Goal: Task Accomplishment & Management: Complete application form

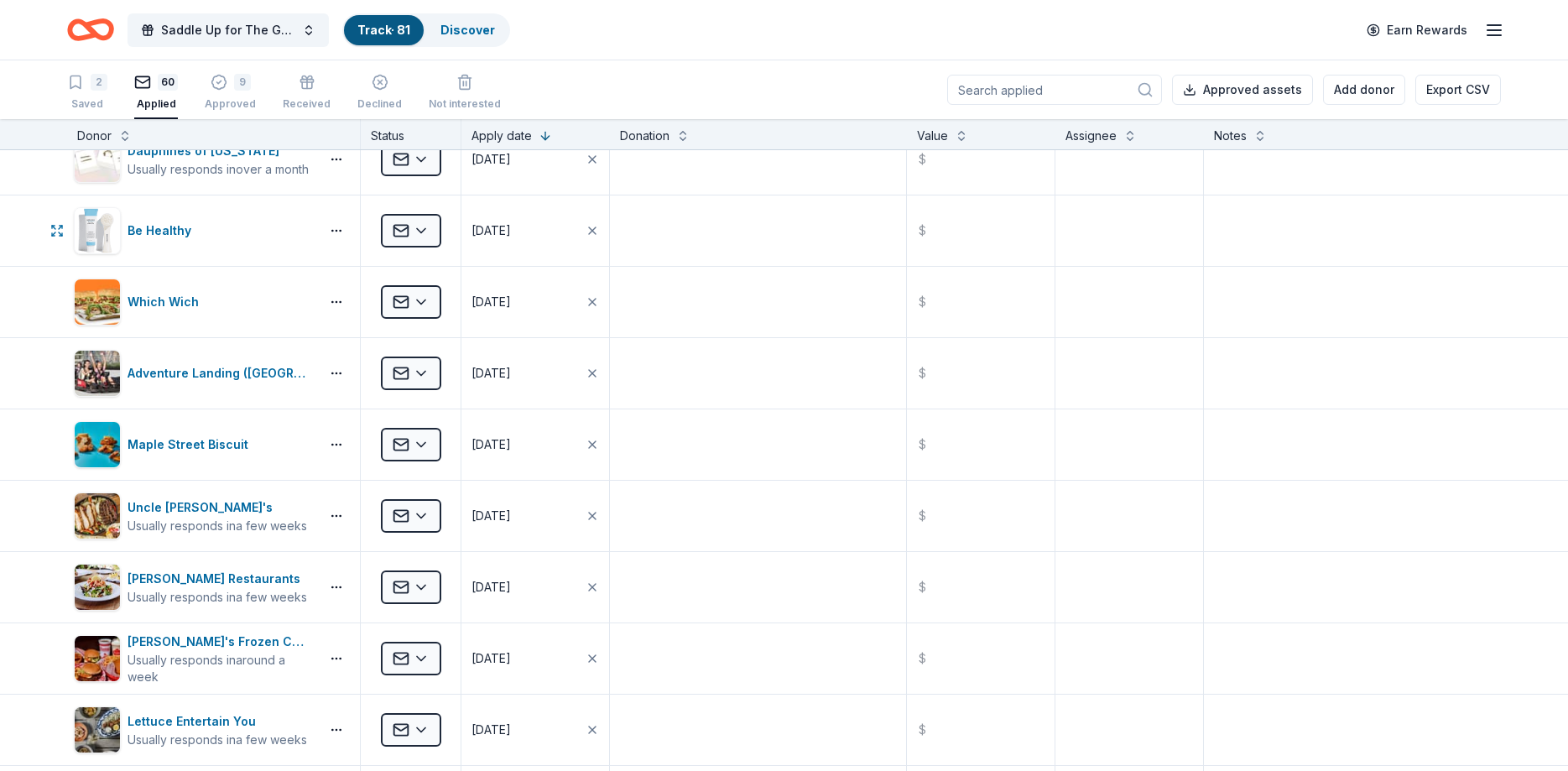
scroll to position [504, 0]
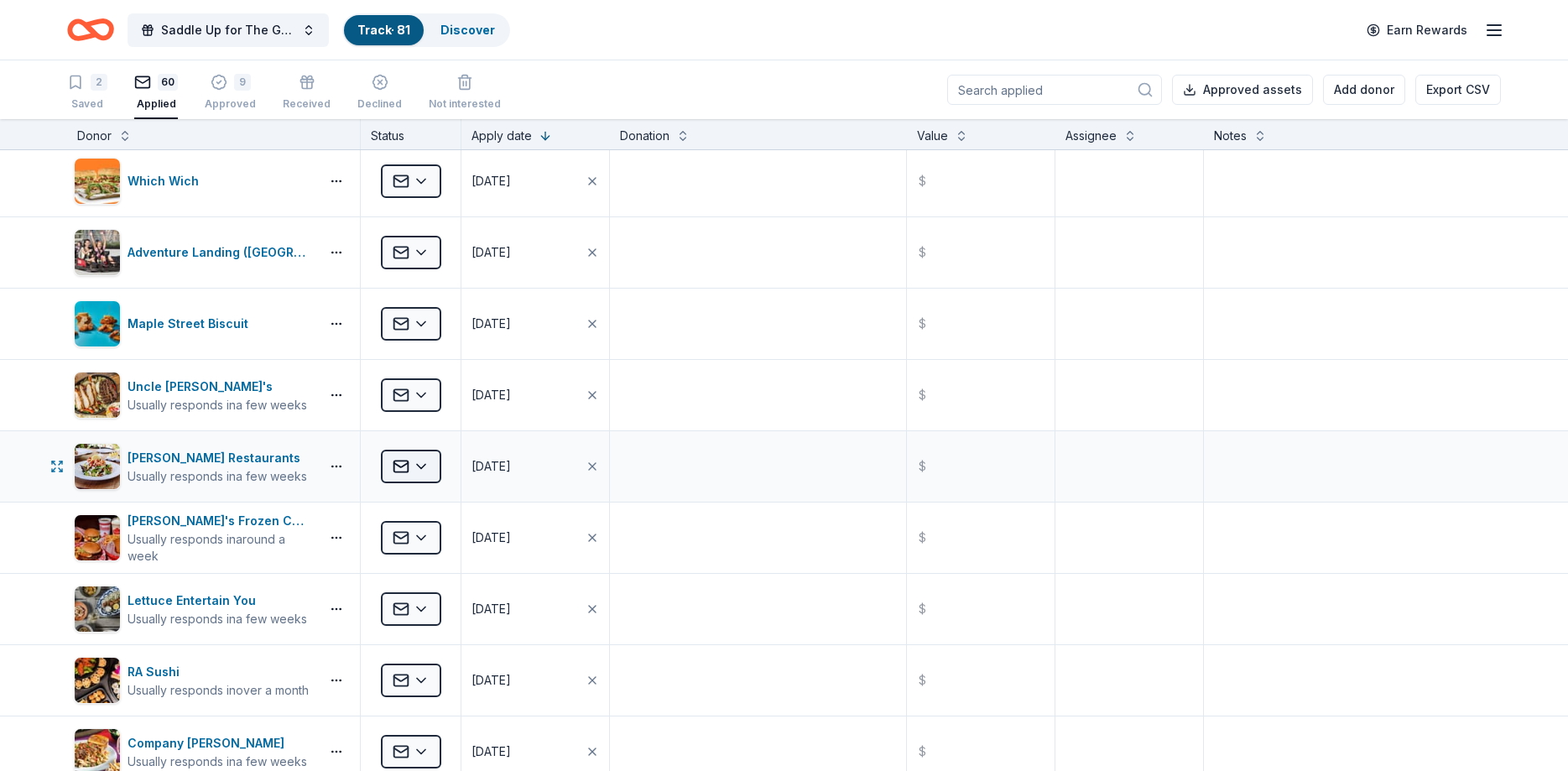
click at [404, 469] on html "Saddle Up for The Guild Track · 81 Discover Earn Rewards 2 Saved 60 Applied 9 A…" at bounding box center [784, 385] width 1568 height 771
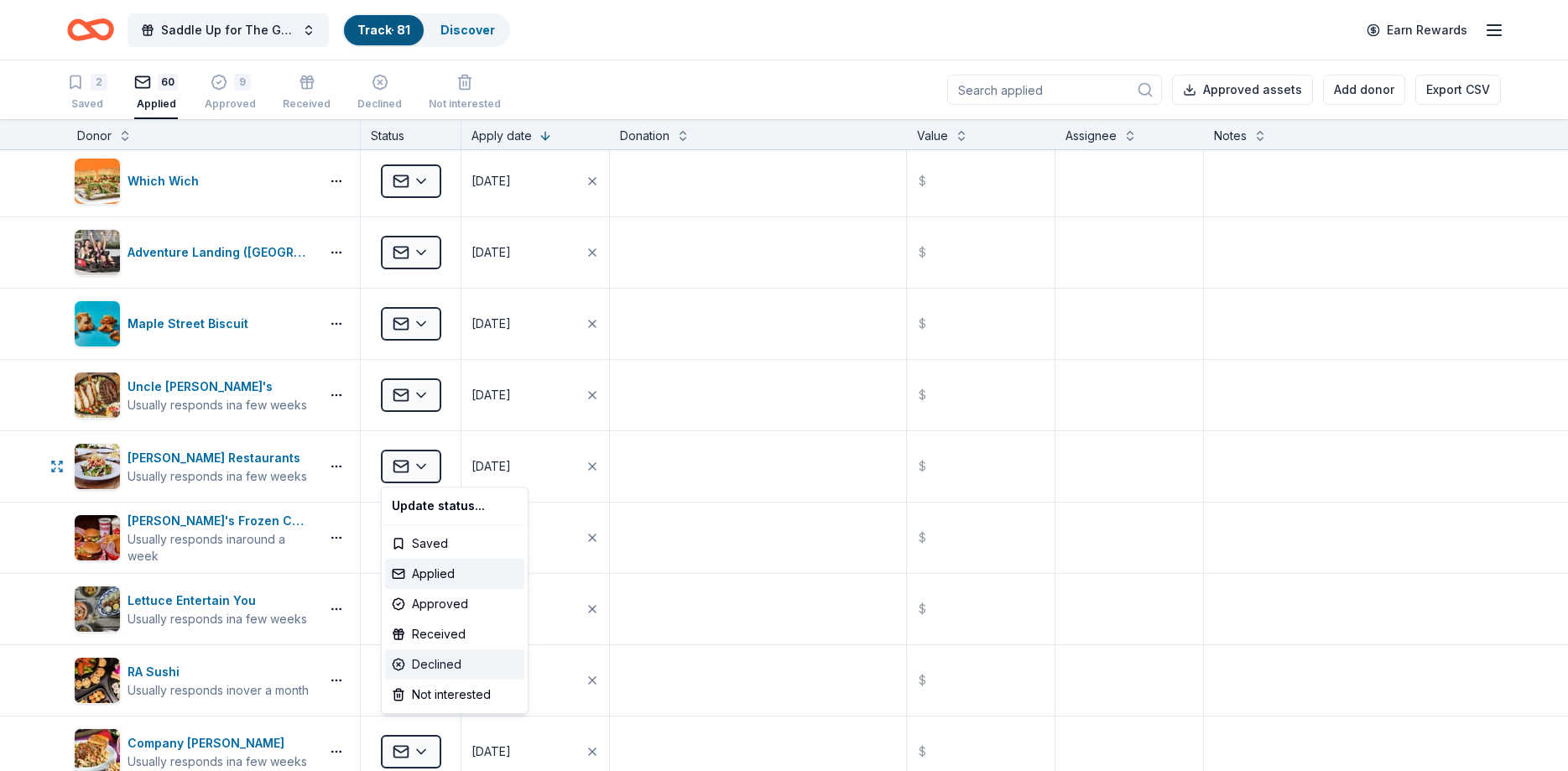
click at [452, 664] on div "Declined" at bounding box center [454, 664] width 139 height 30
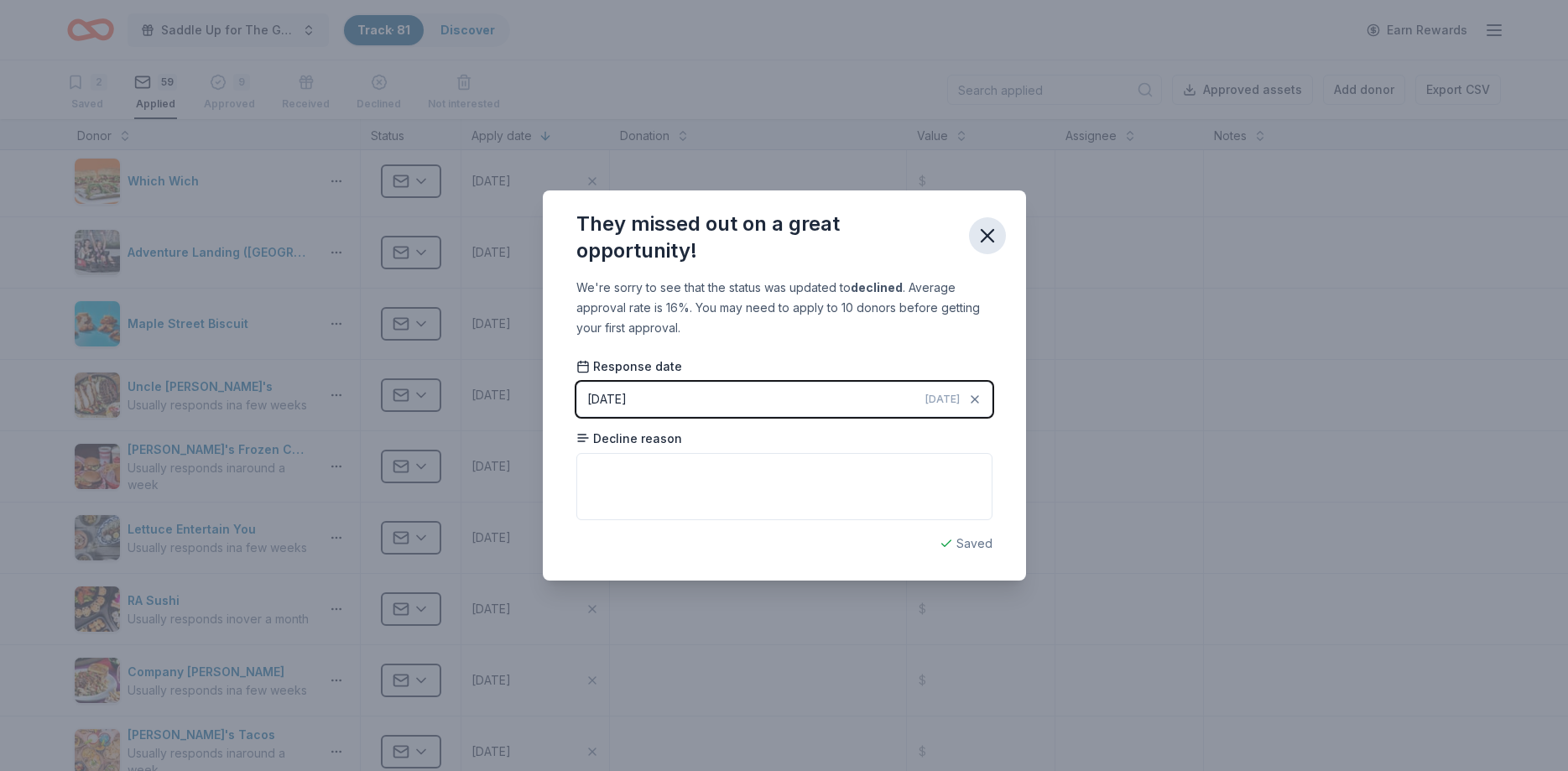
click at [994, 230] on icon "button" at bounding box center [988, 235] width 23 height 23
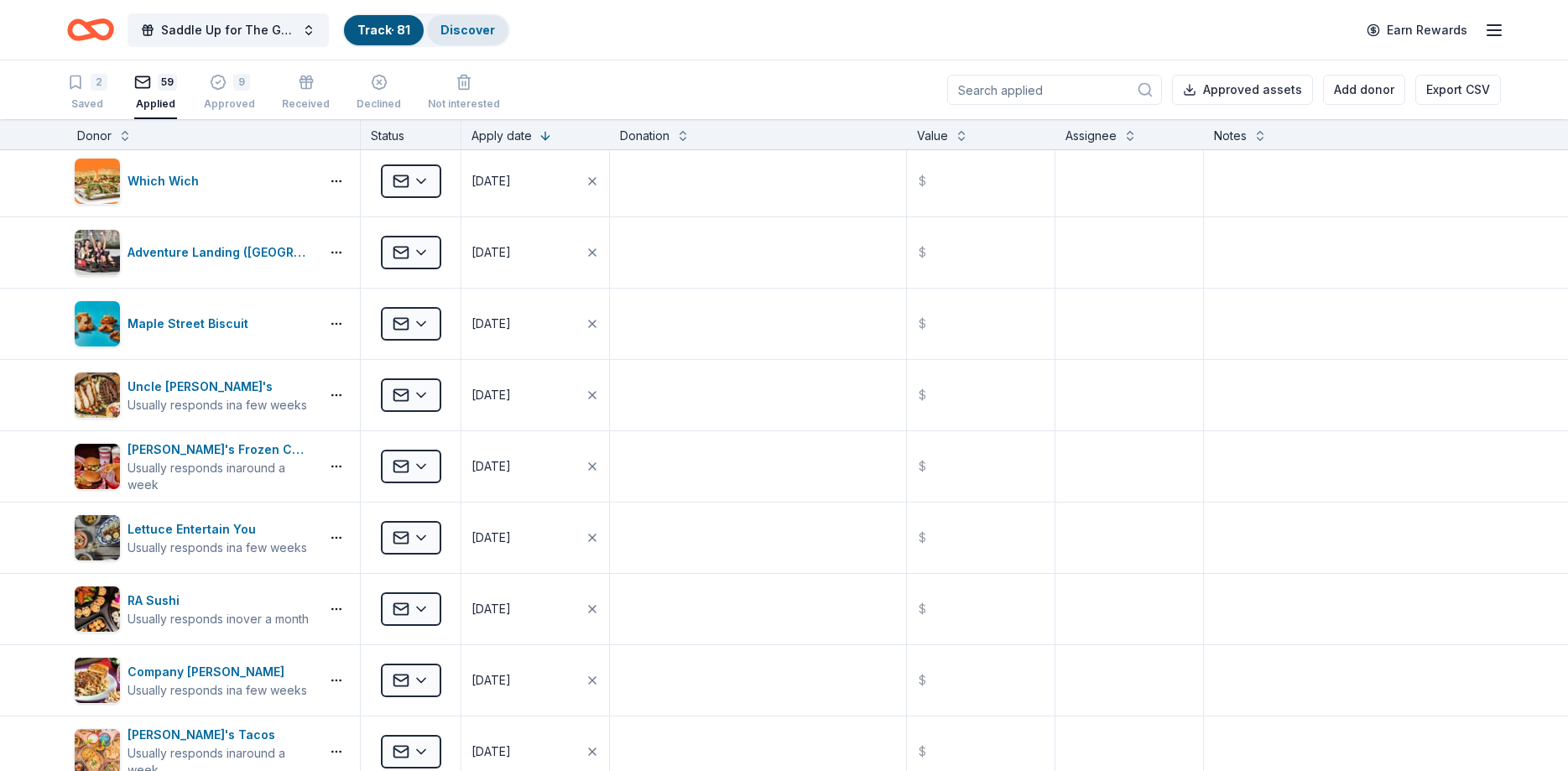
click at [471, 34] on link "Discover" at bounding box center [468, 29] width 54 height 15
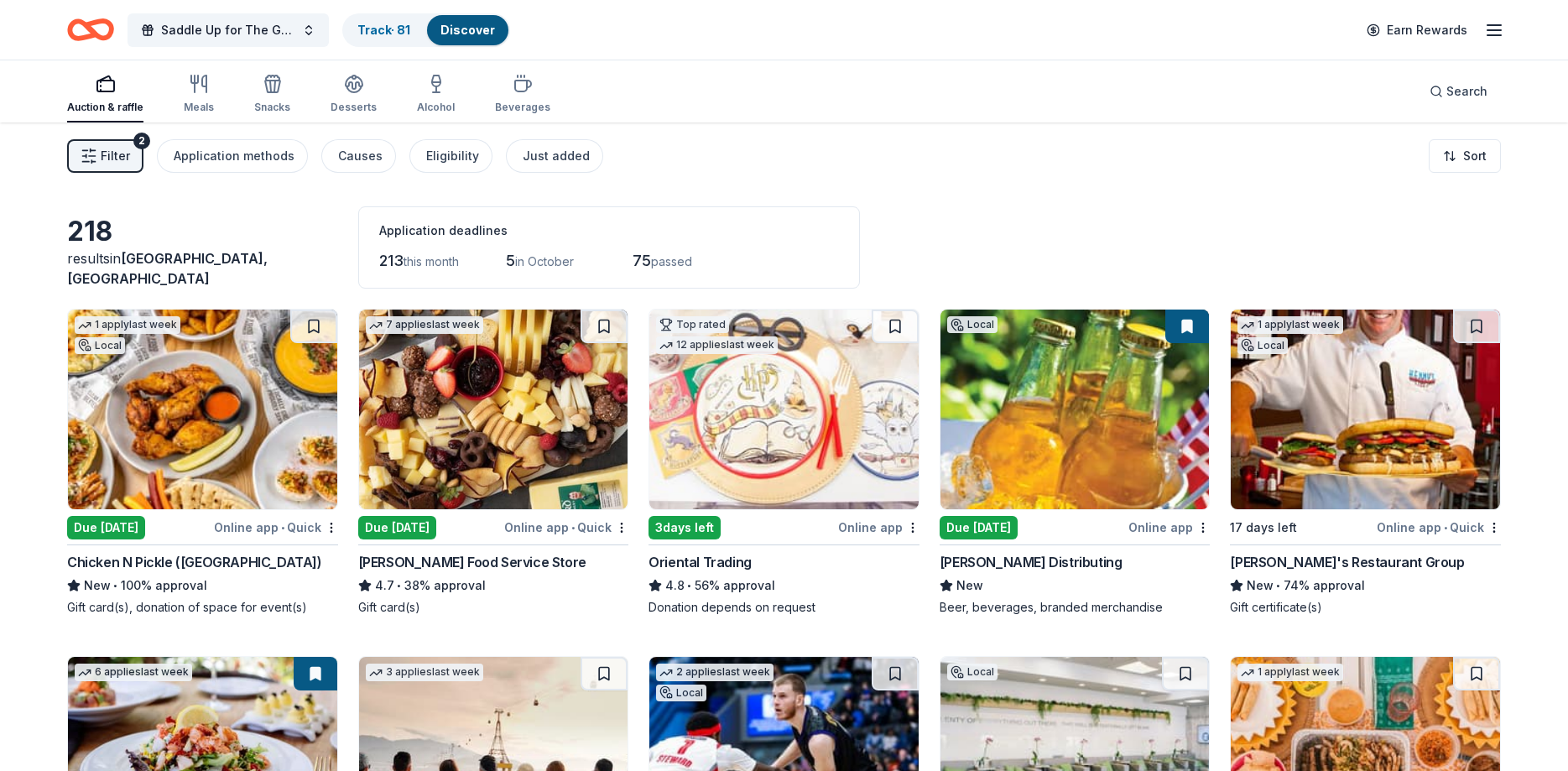
click at [94, 160] on icon "button" at bounding box center [88, 156] width 17 height 17
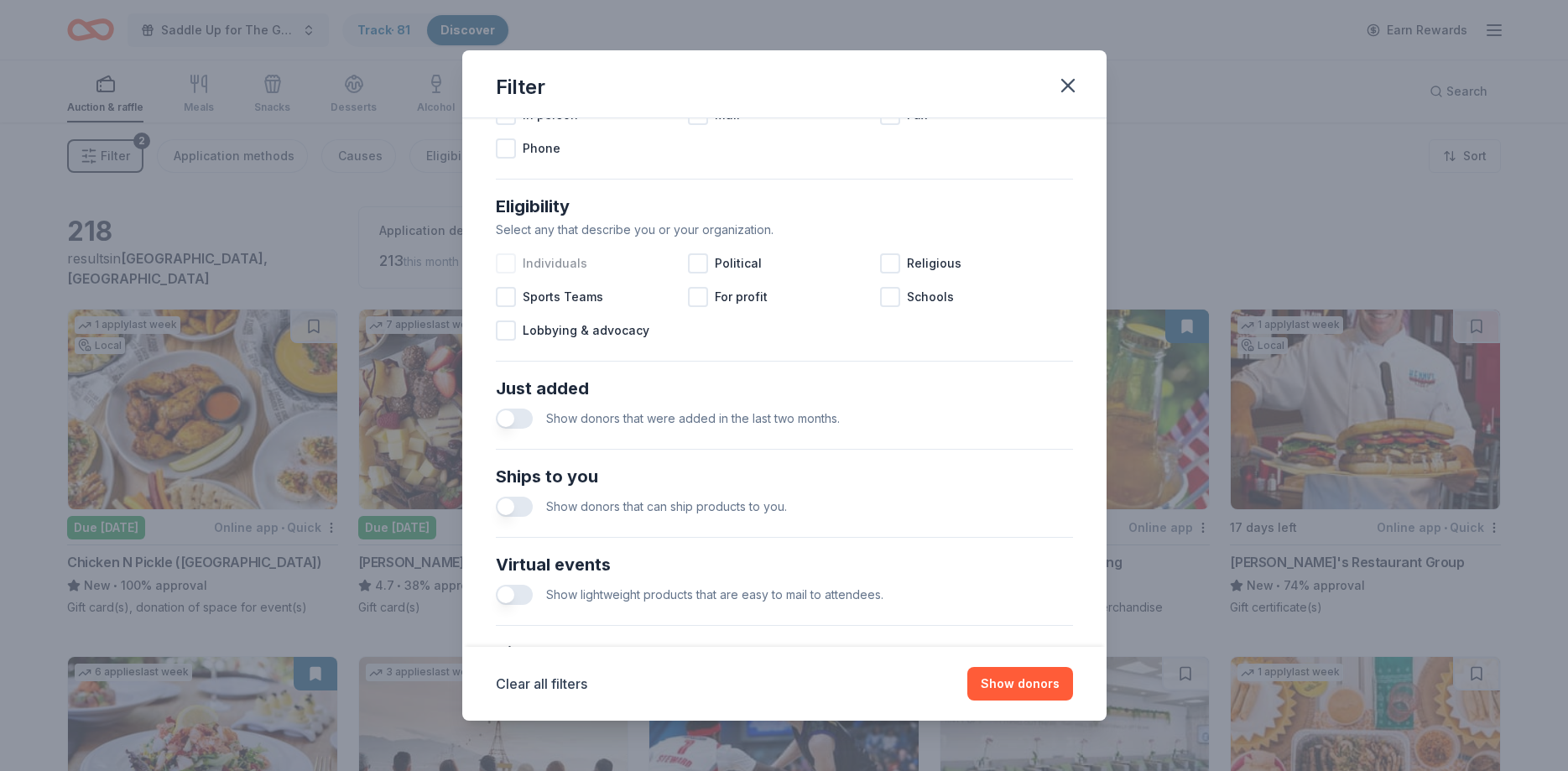
scroll to position [578, 0]
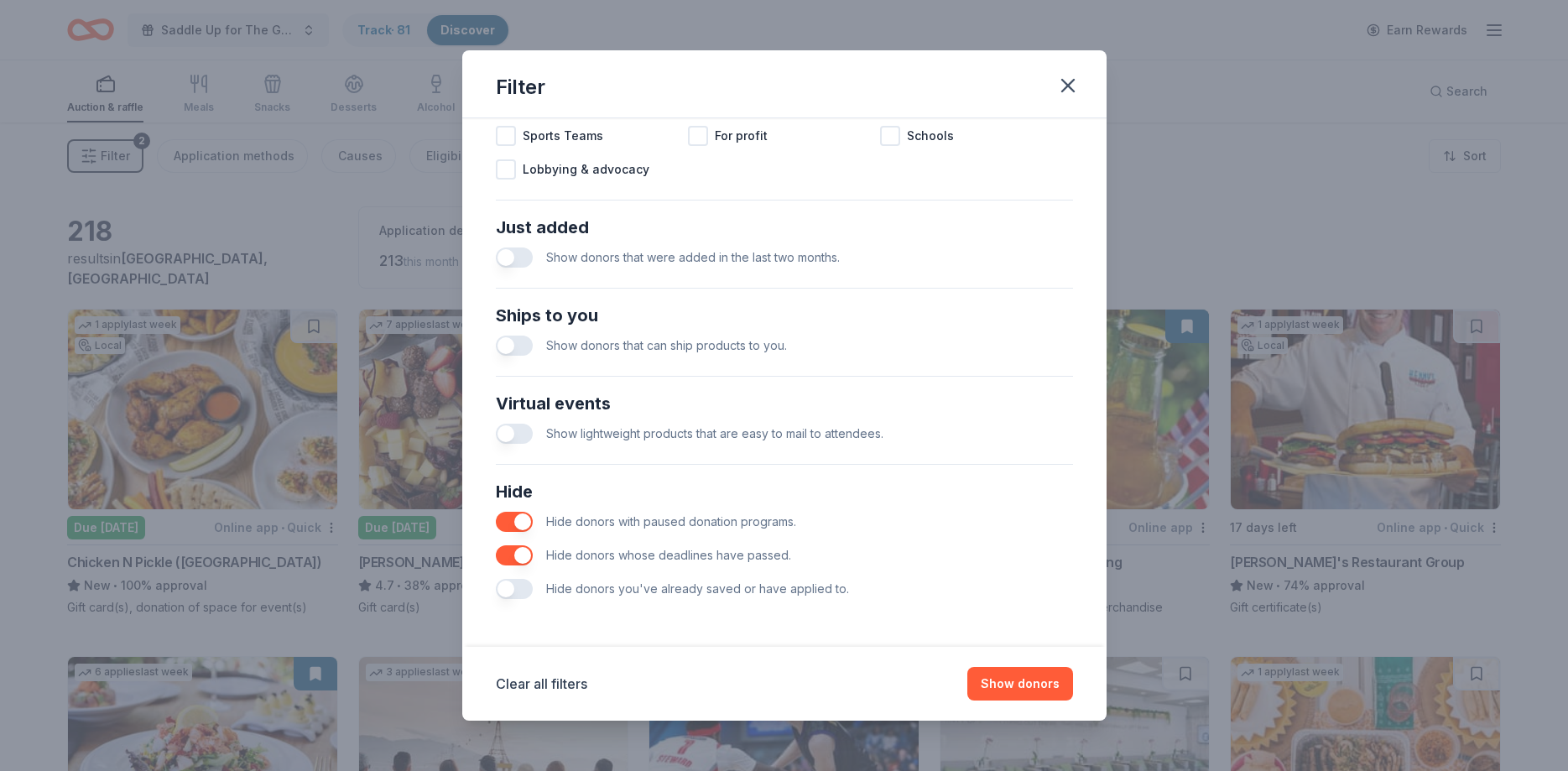
click at [520, 591] on button "button" at bounding box center [514, 588] width 37 height 20
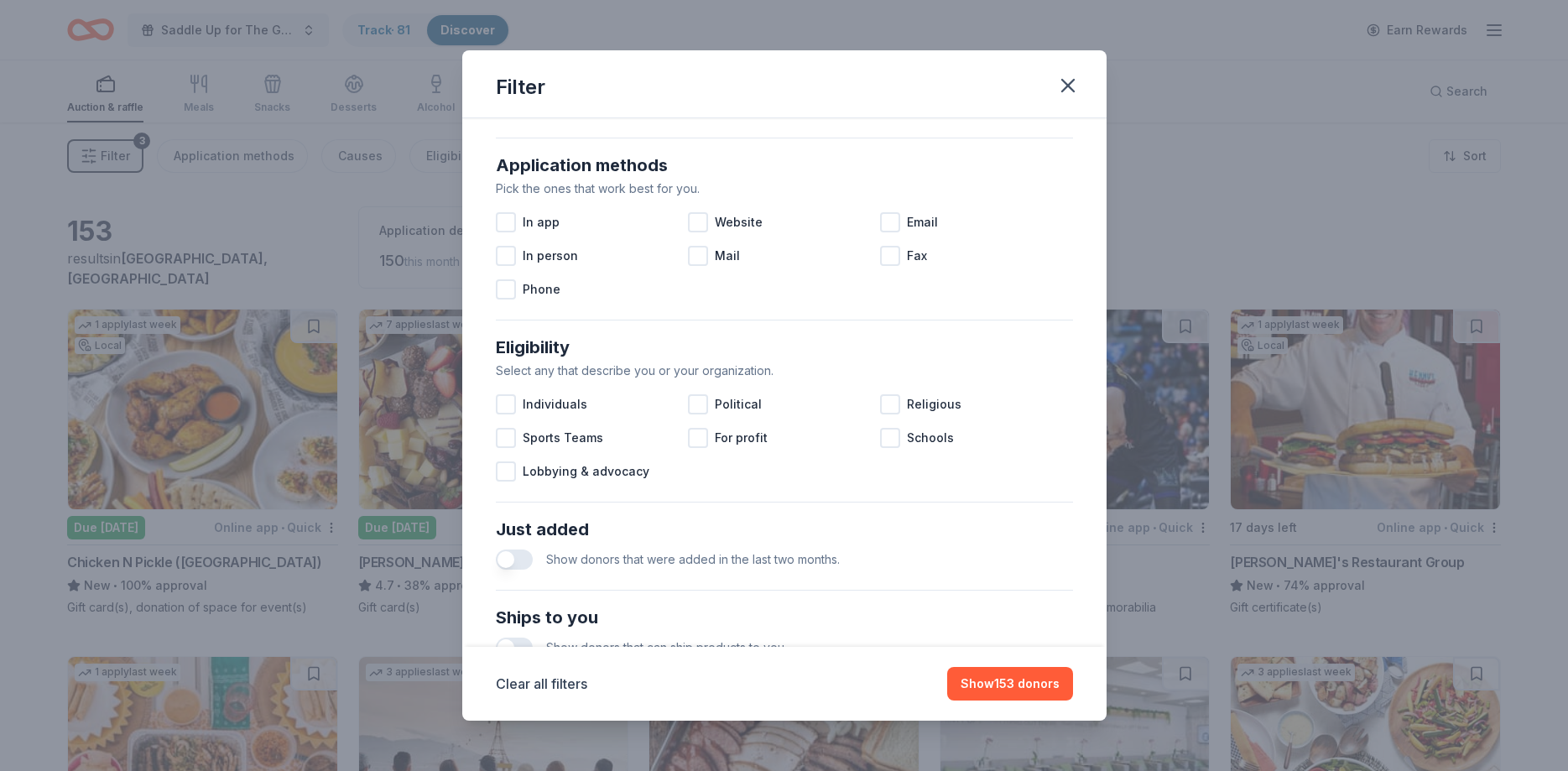
scroll to position [578, 0]
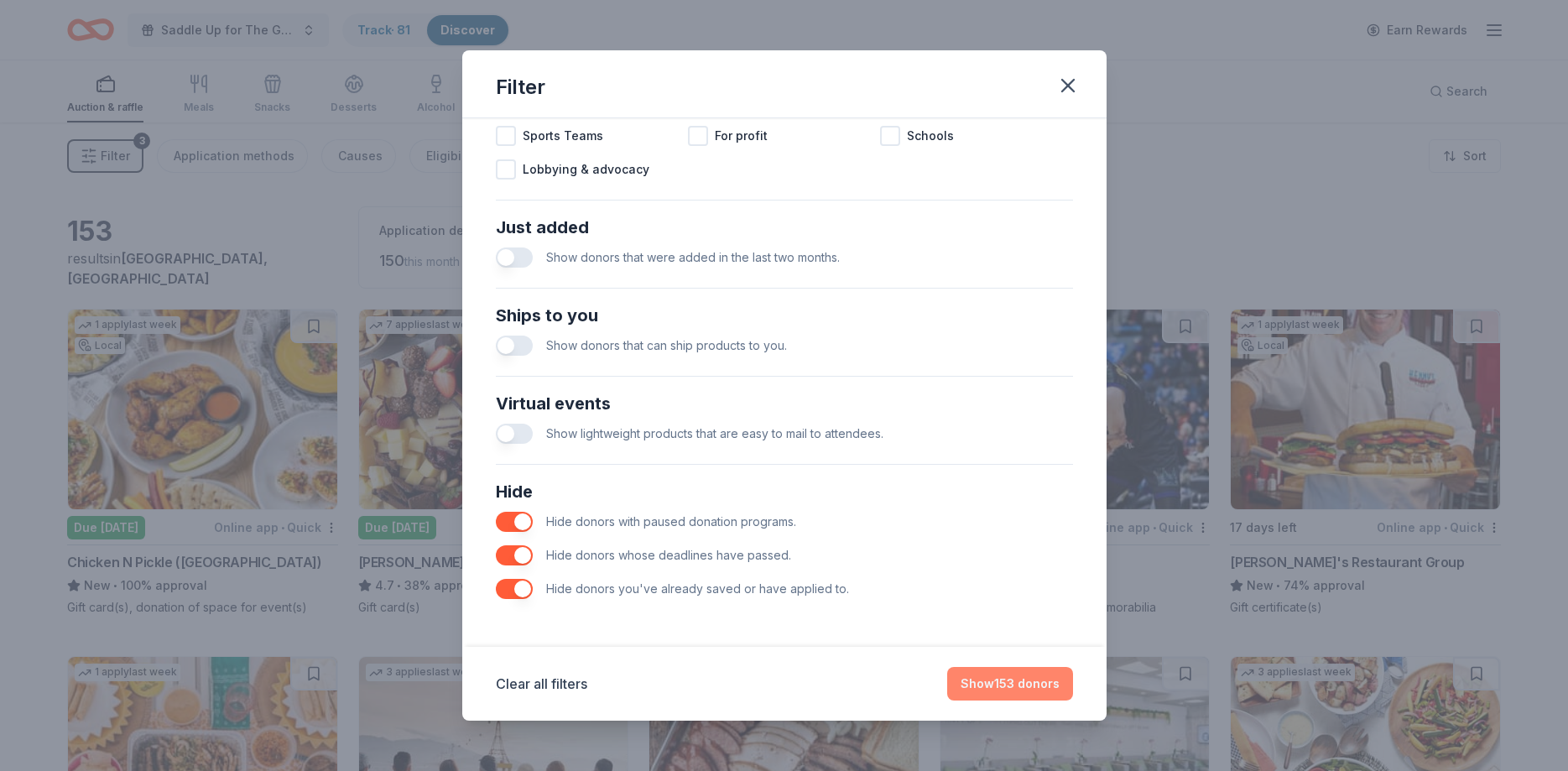
click at [1036, 684] on button "Show 153 donors" at bounding box center [1009, 683] width 125 height 34
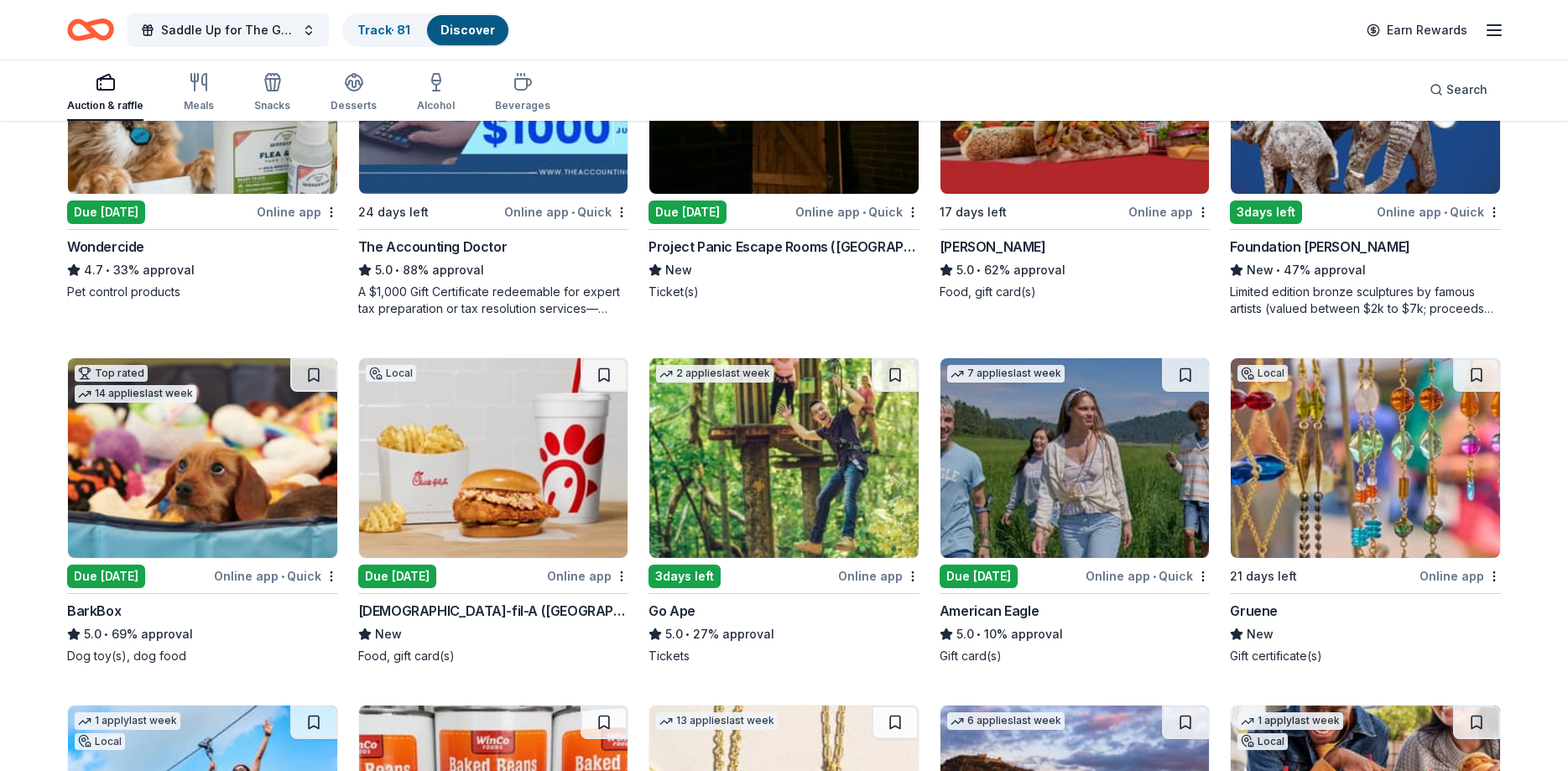
scroll to position [1112, 0]
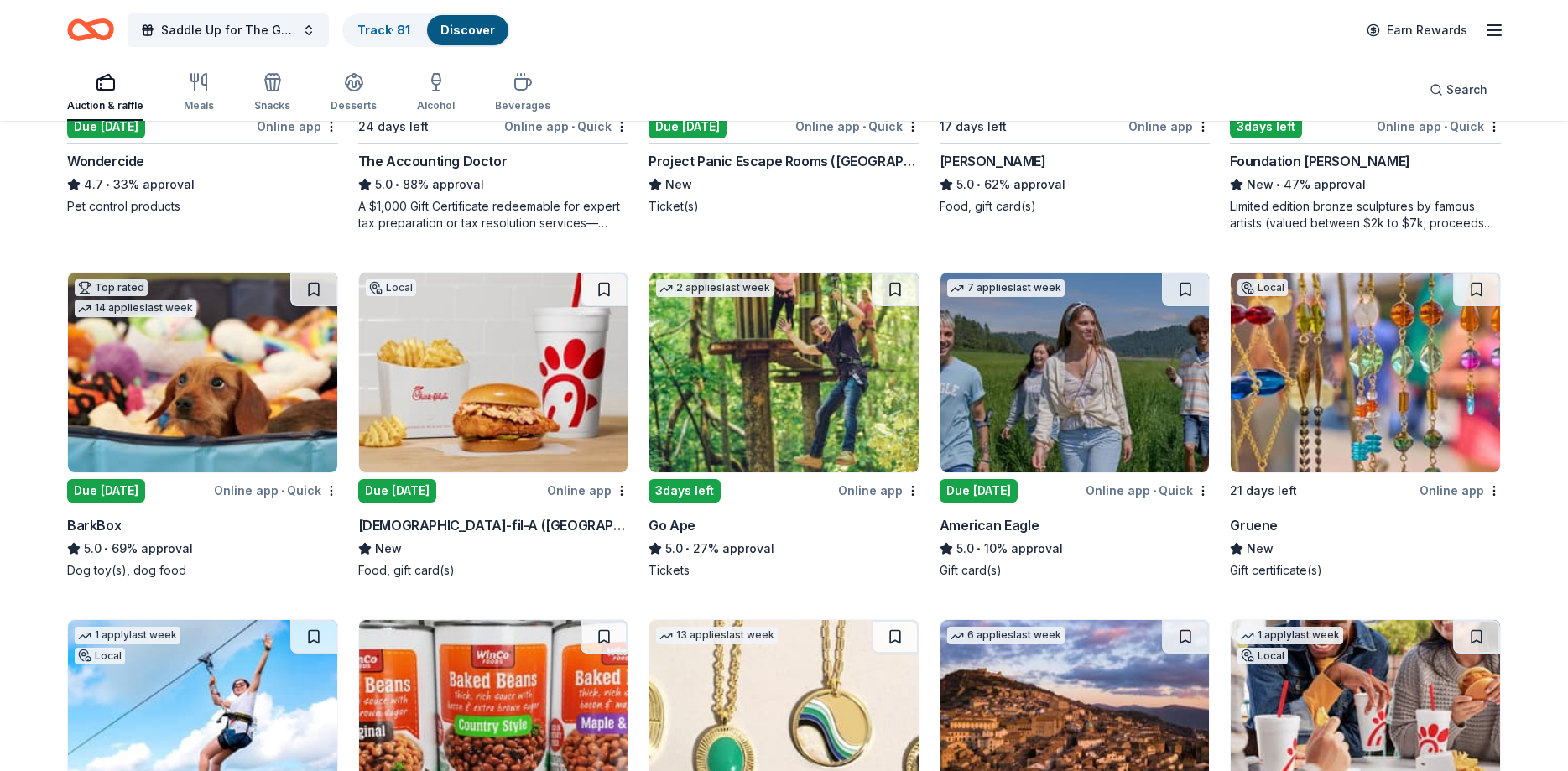
click at [1365, 353] on img at bounding box center [1365, 371] width 269 height 199
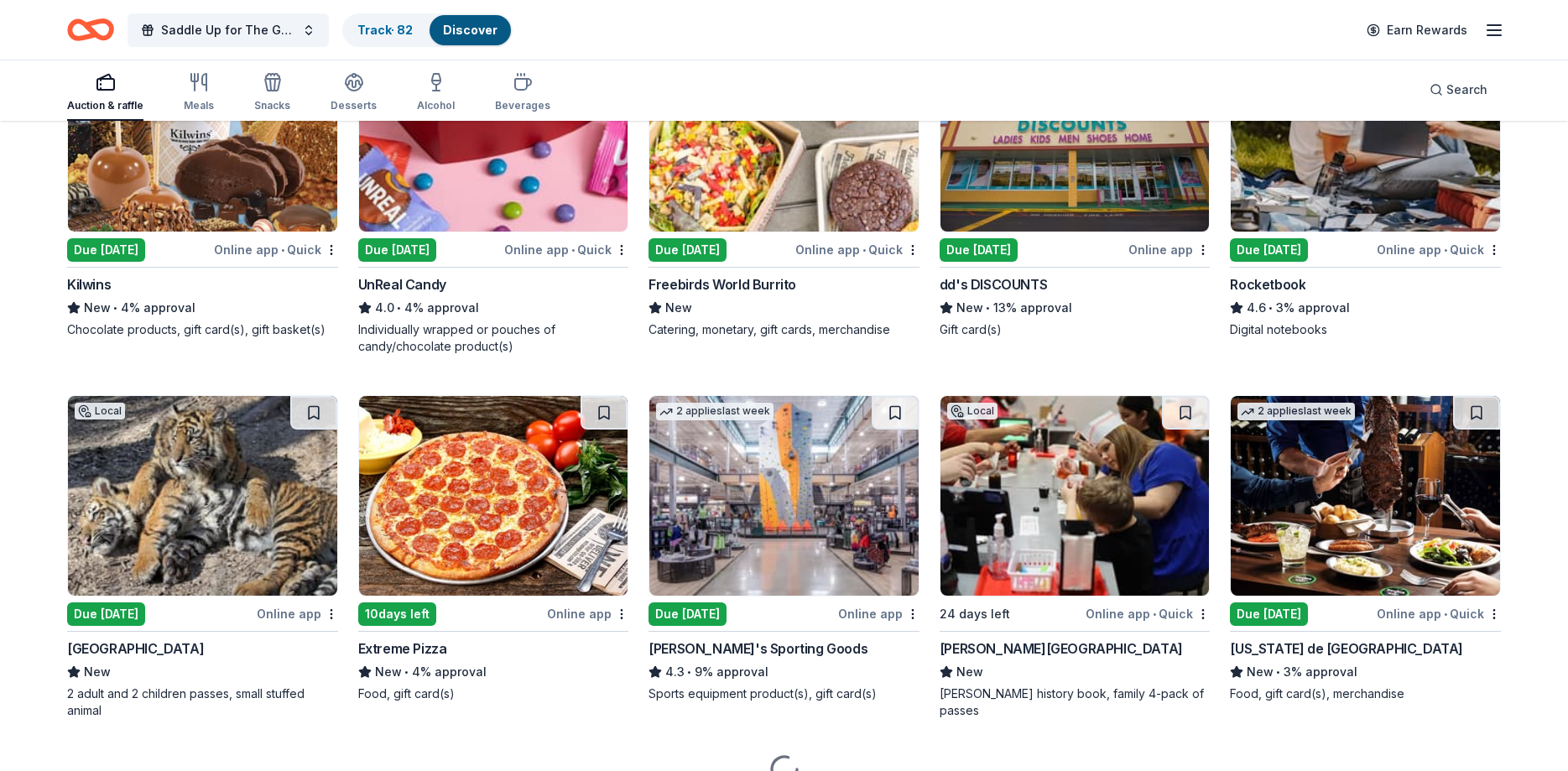
scroll to position [3890, 0]
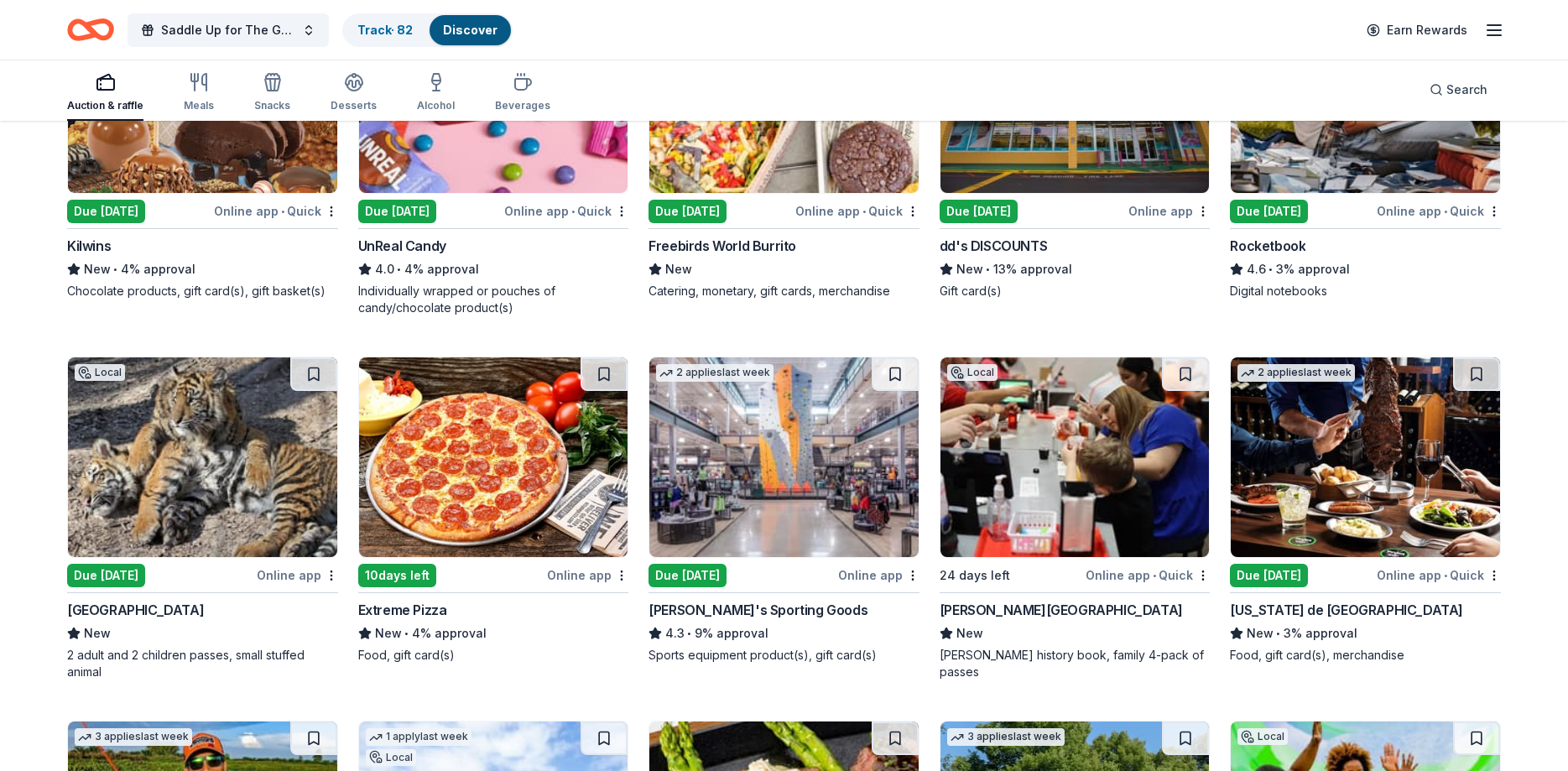
click at [1042, 462] on img at bounding box center [1074, 457] width 269 height 199
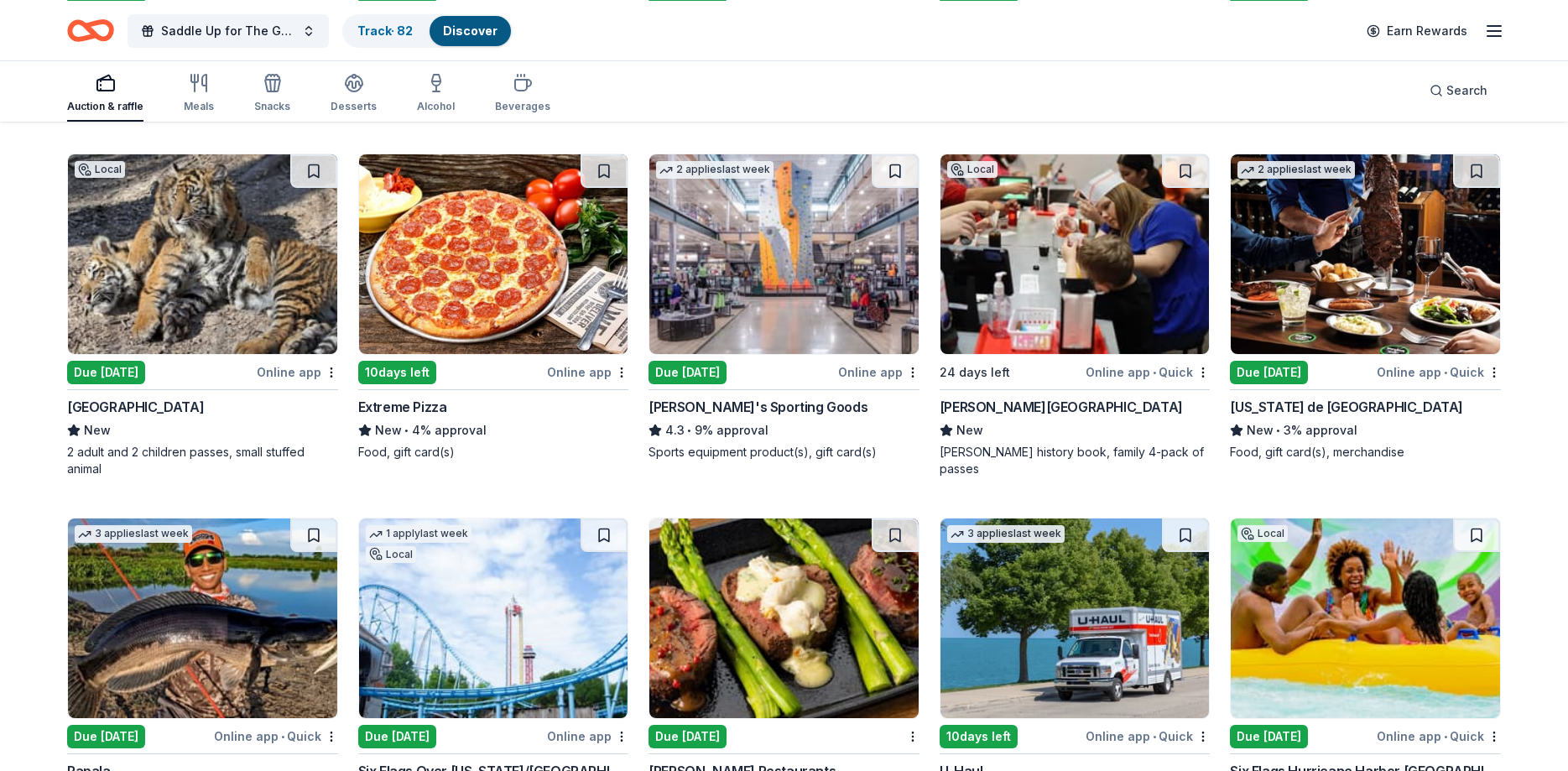
scroll to position [4233, 0]
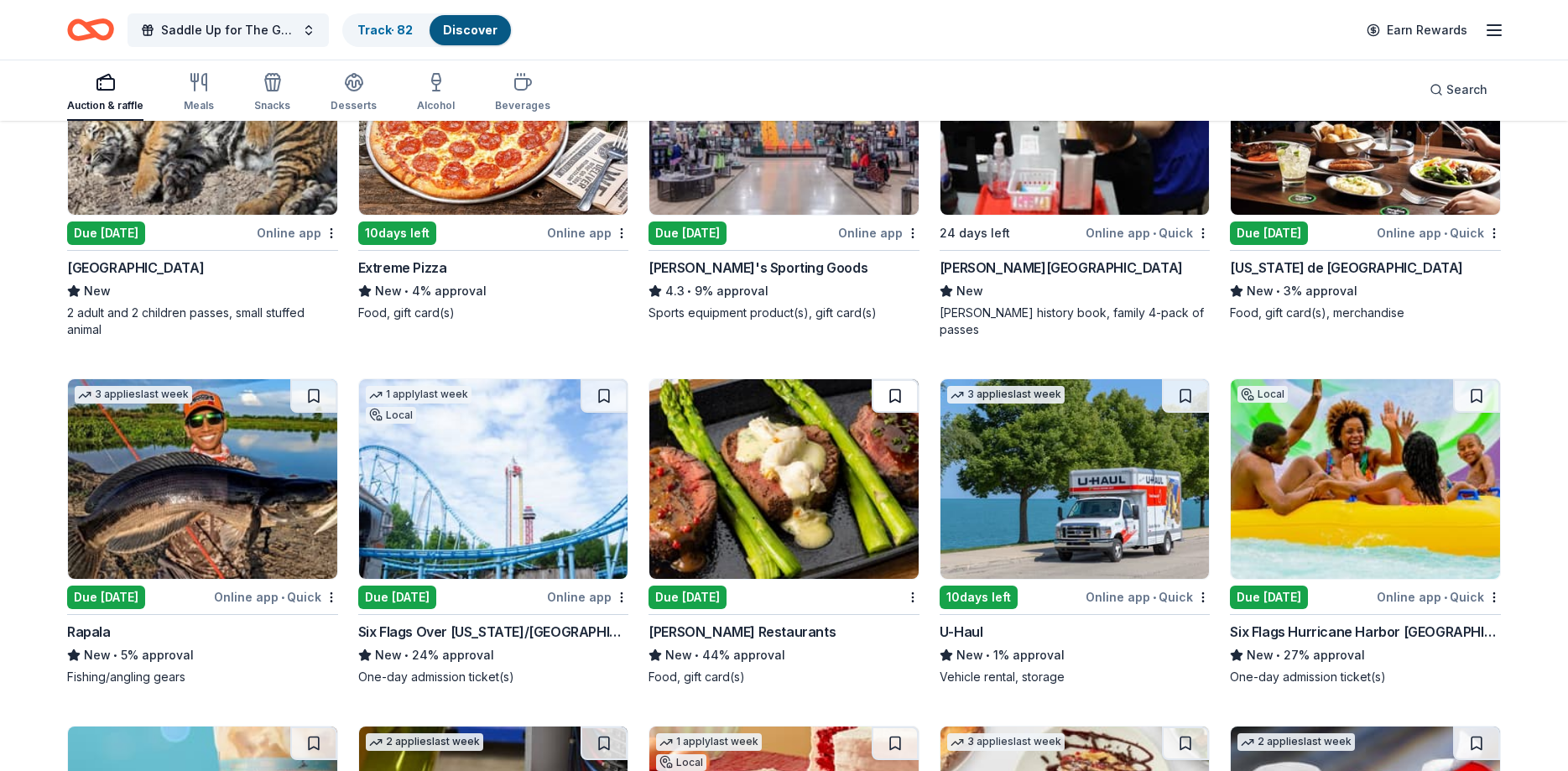
click at [902, 409] on button at bounding box center [895, 396] width 47 height 34
click at [902, 409] on button at bounding box center [896, 396] width 44 height 34
click at [758, 478] on img at bounding box center [784, 478] width 269 height 199
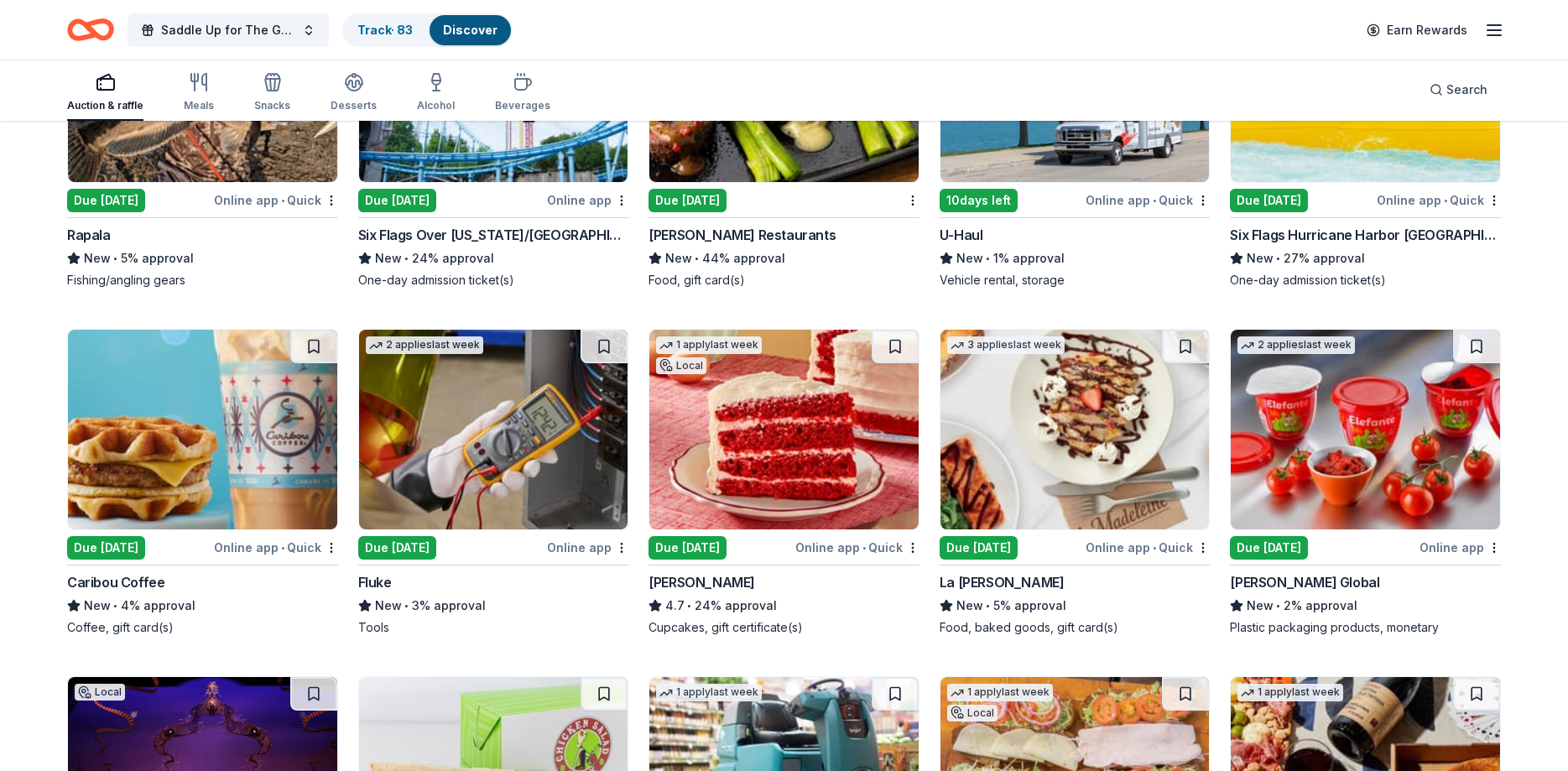
scroll to position [4661, 0]
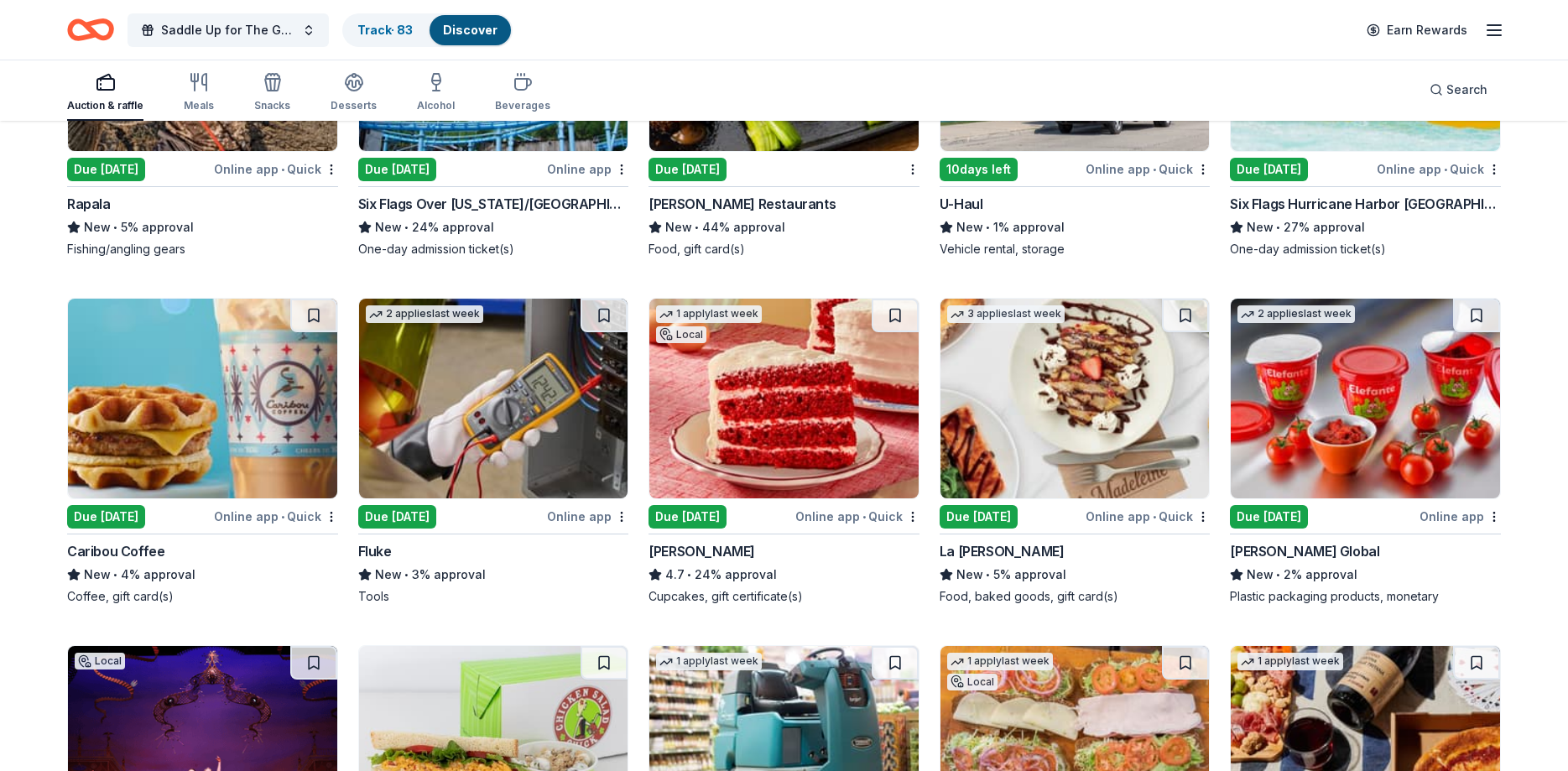
click at [1143, 363] on img at bounding box center [1074, 398] width 269 height 199
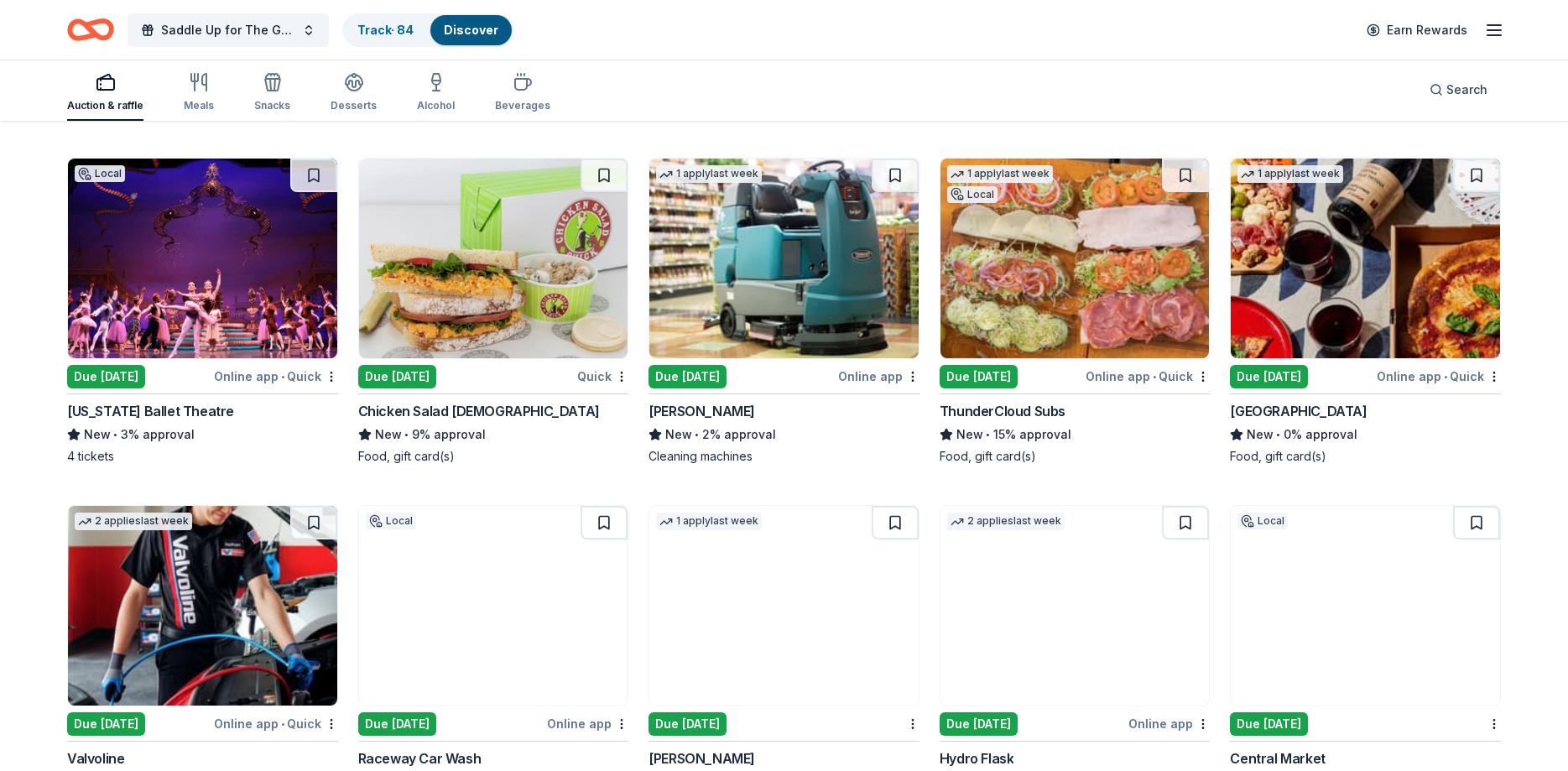
scroll to position [5174, 0]
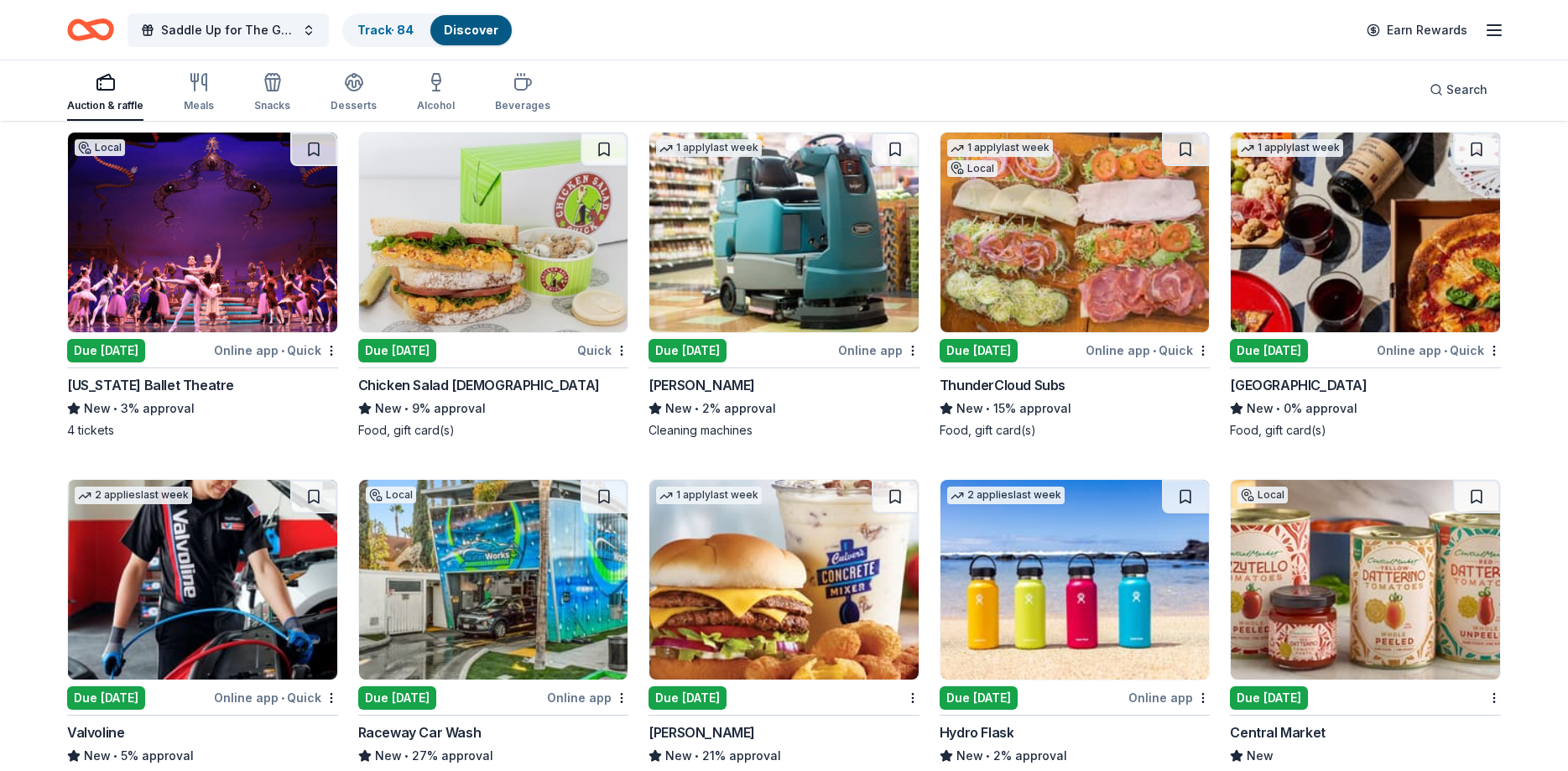
click at [1343, 251] on img at bounding box center [1365, 231] width 269 height 199
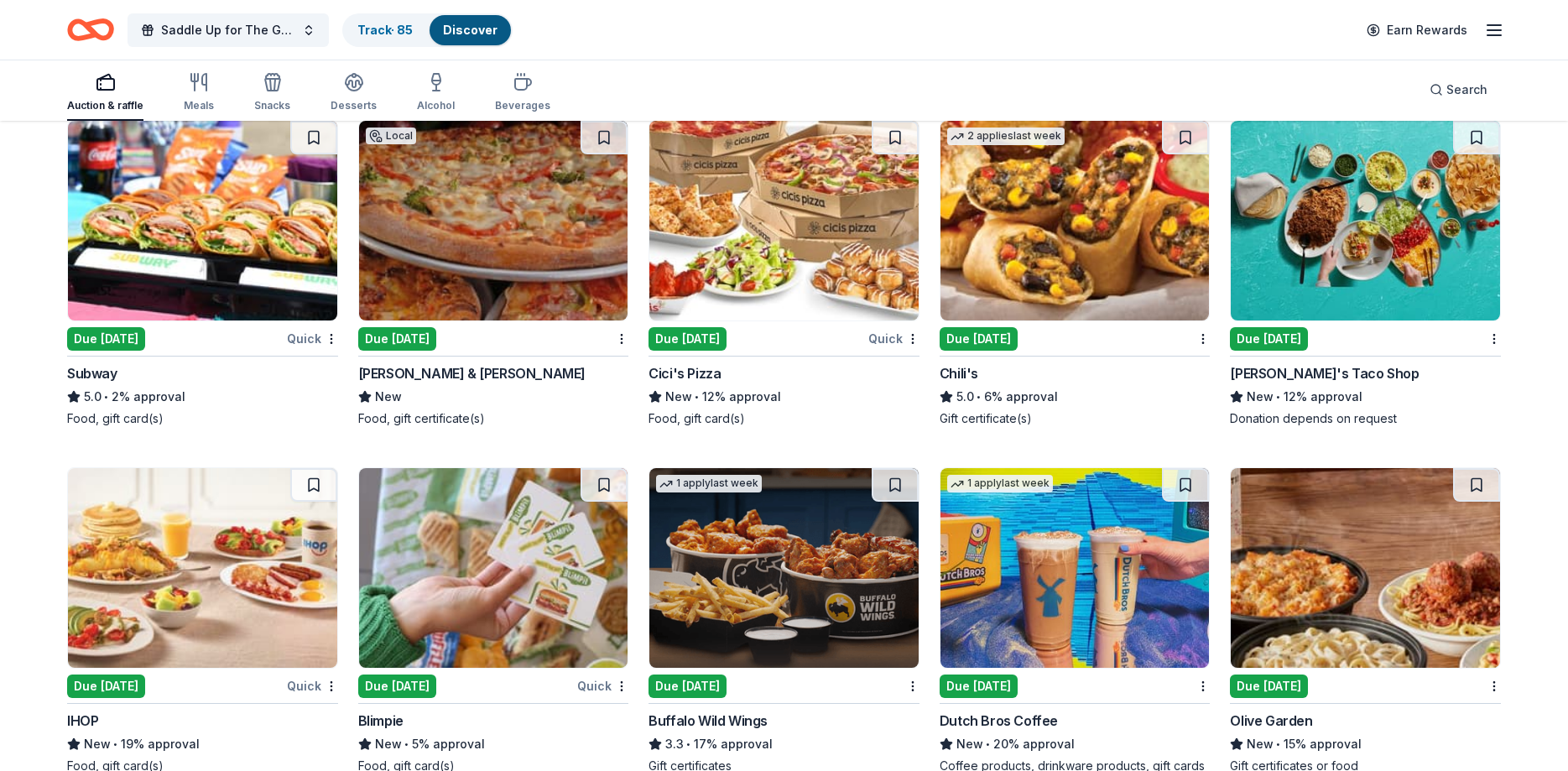
scroll to position [6634, 0]
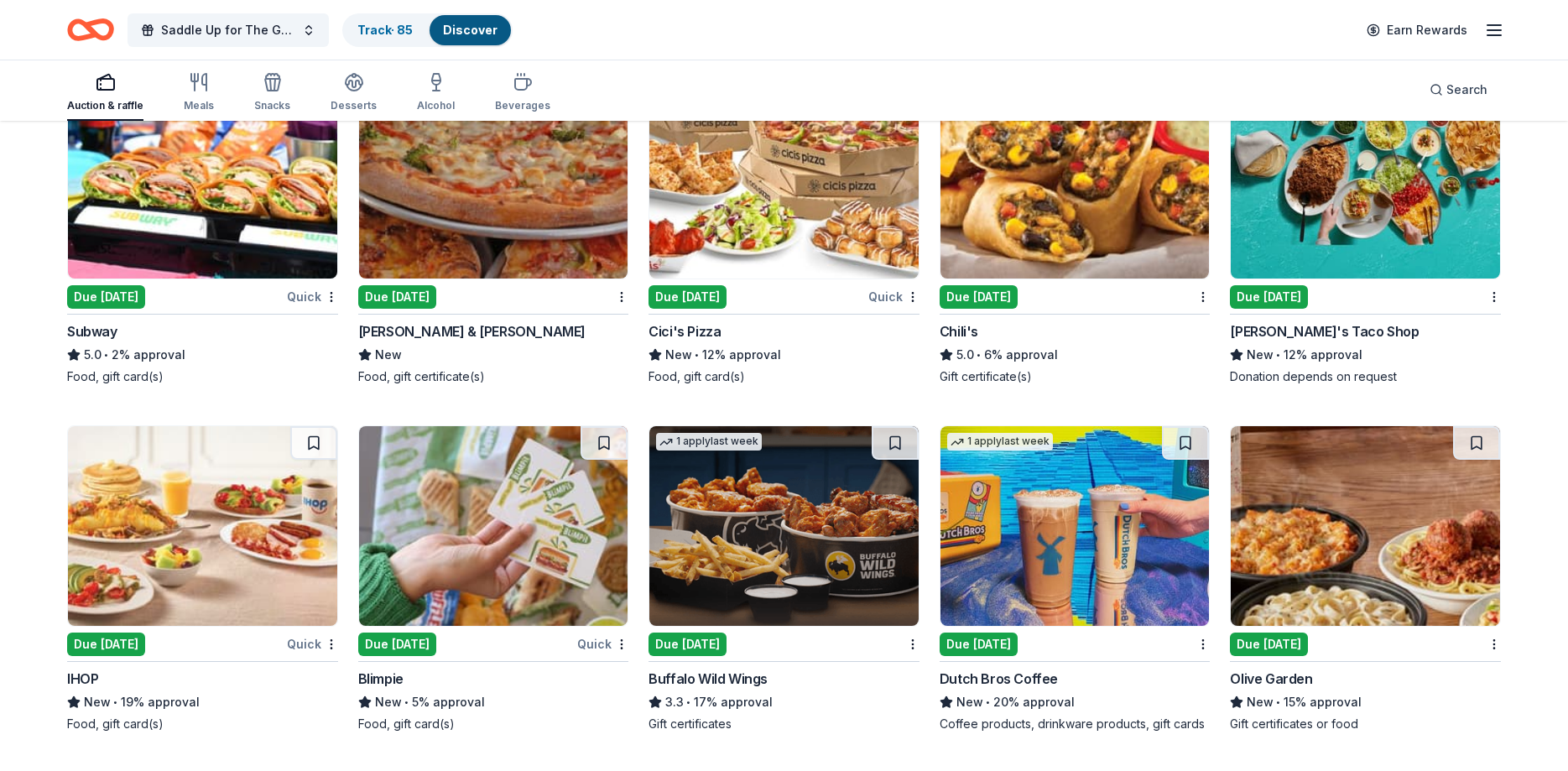
click at [478, 573] on img at bounding box center [493, 525] width 269 height 199
click at [734, 584] on img at bounding box center [784, 525] width 269 height 199
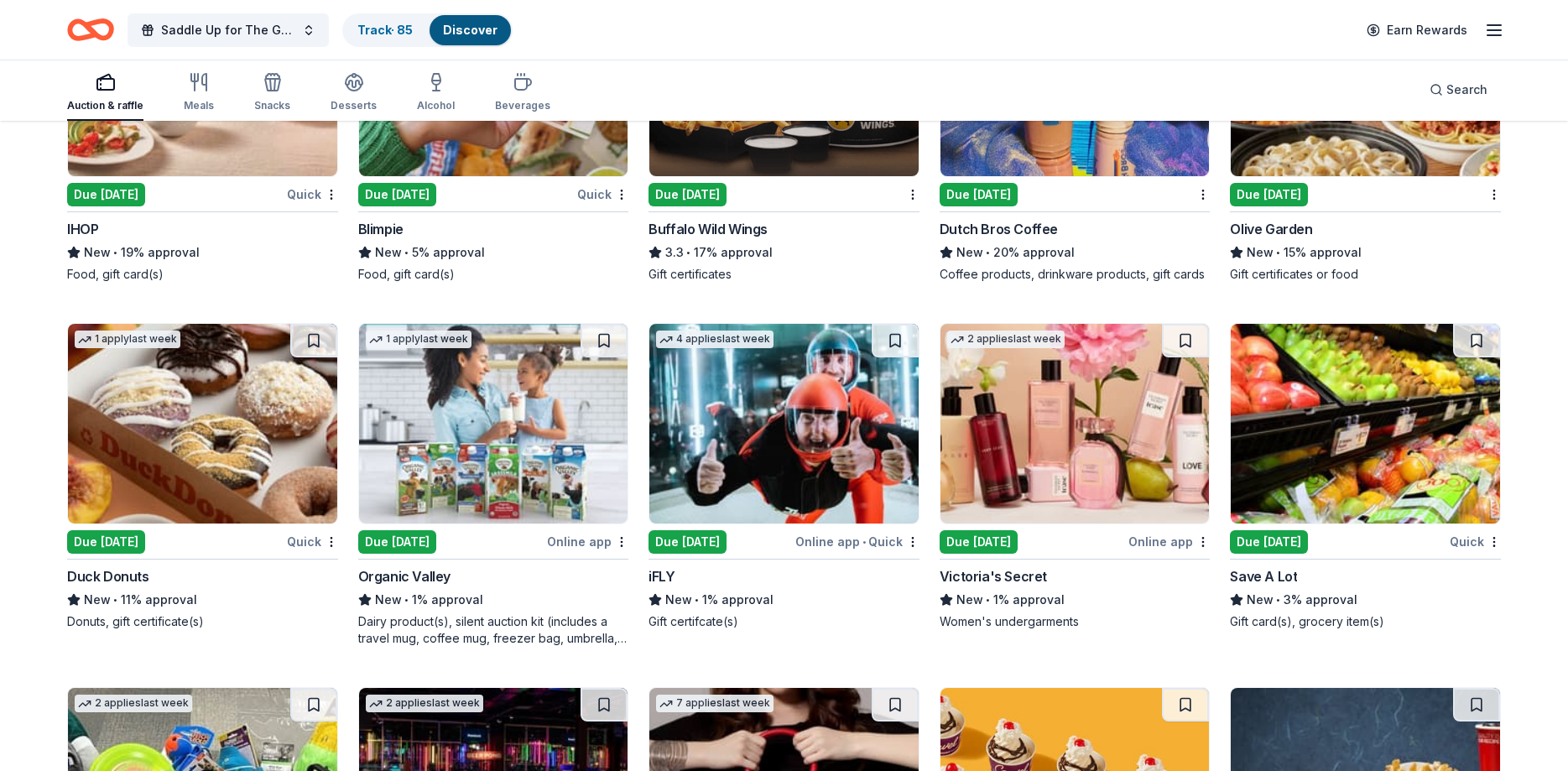
scroll to position [7147, 0]
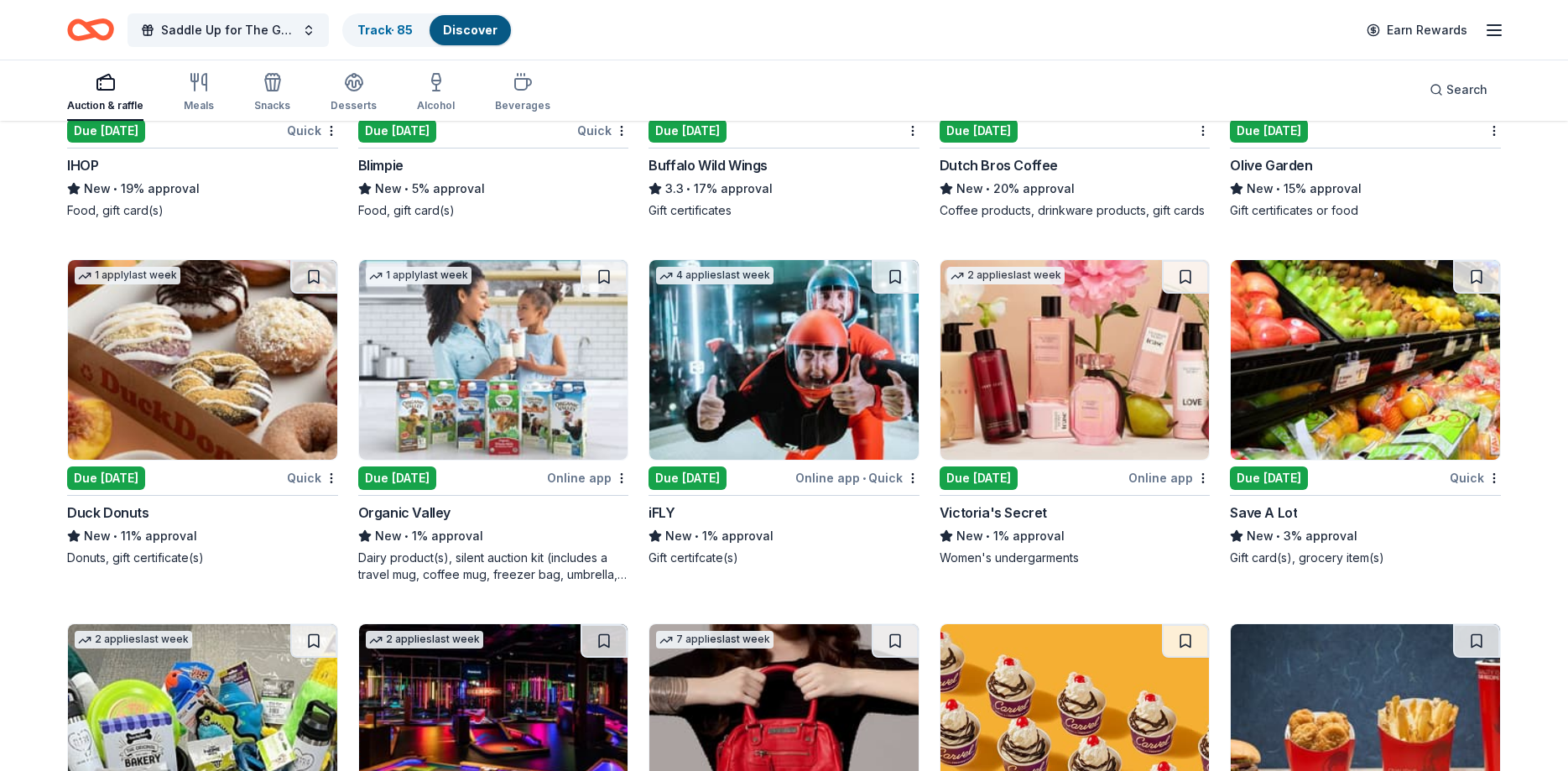
click at [698, 483] on div "Due [DATE]" at bounding box center [687, 478] width 78 height 23
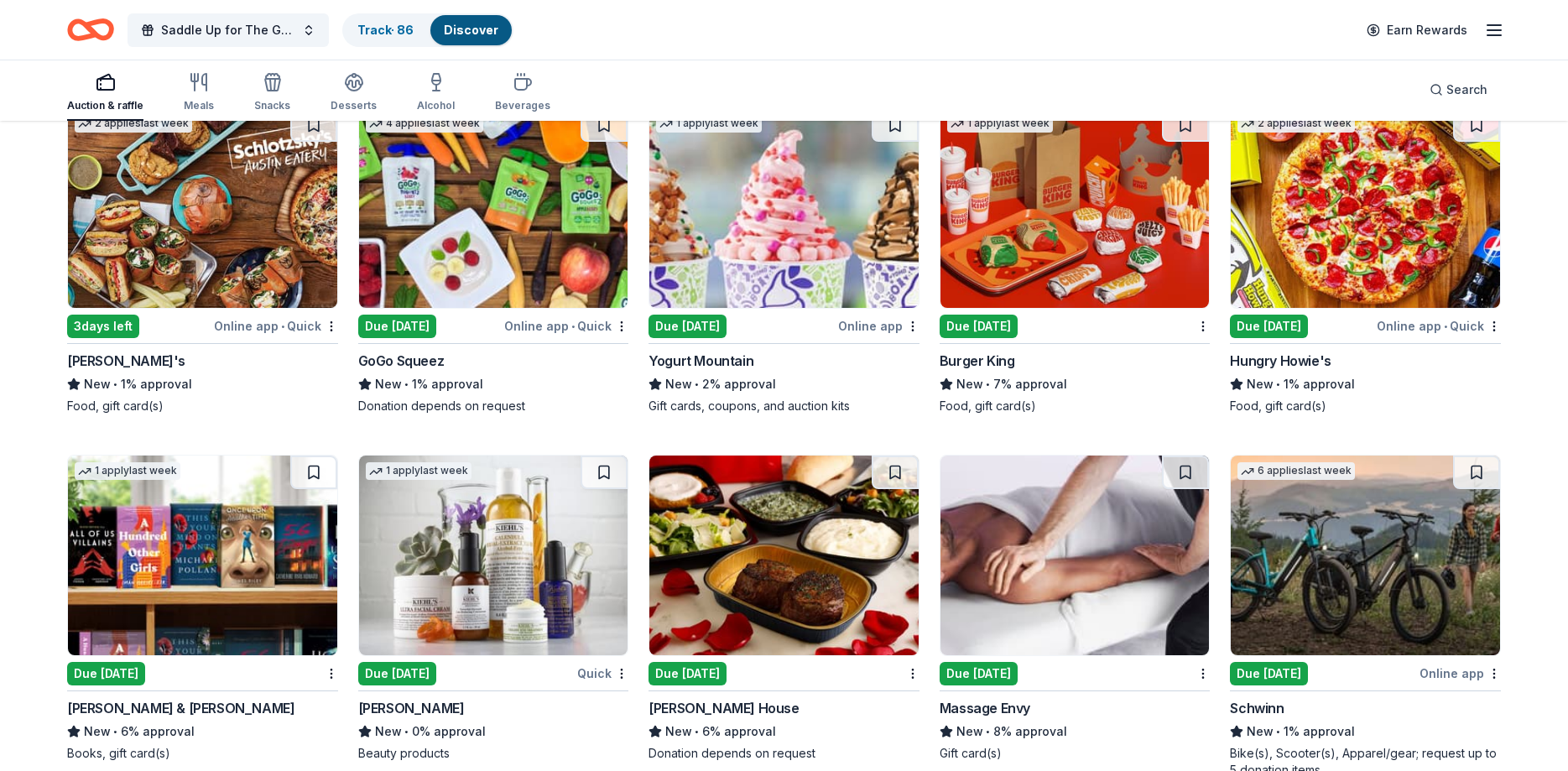
scroll to position [8143, 0]
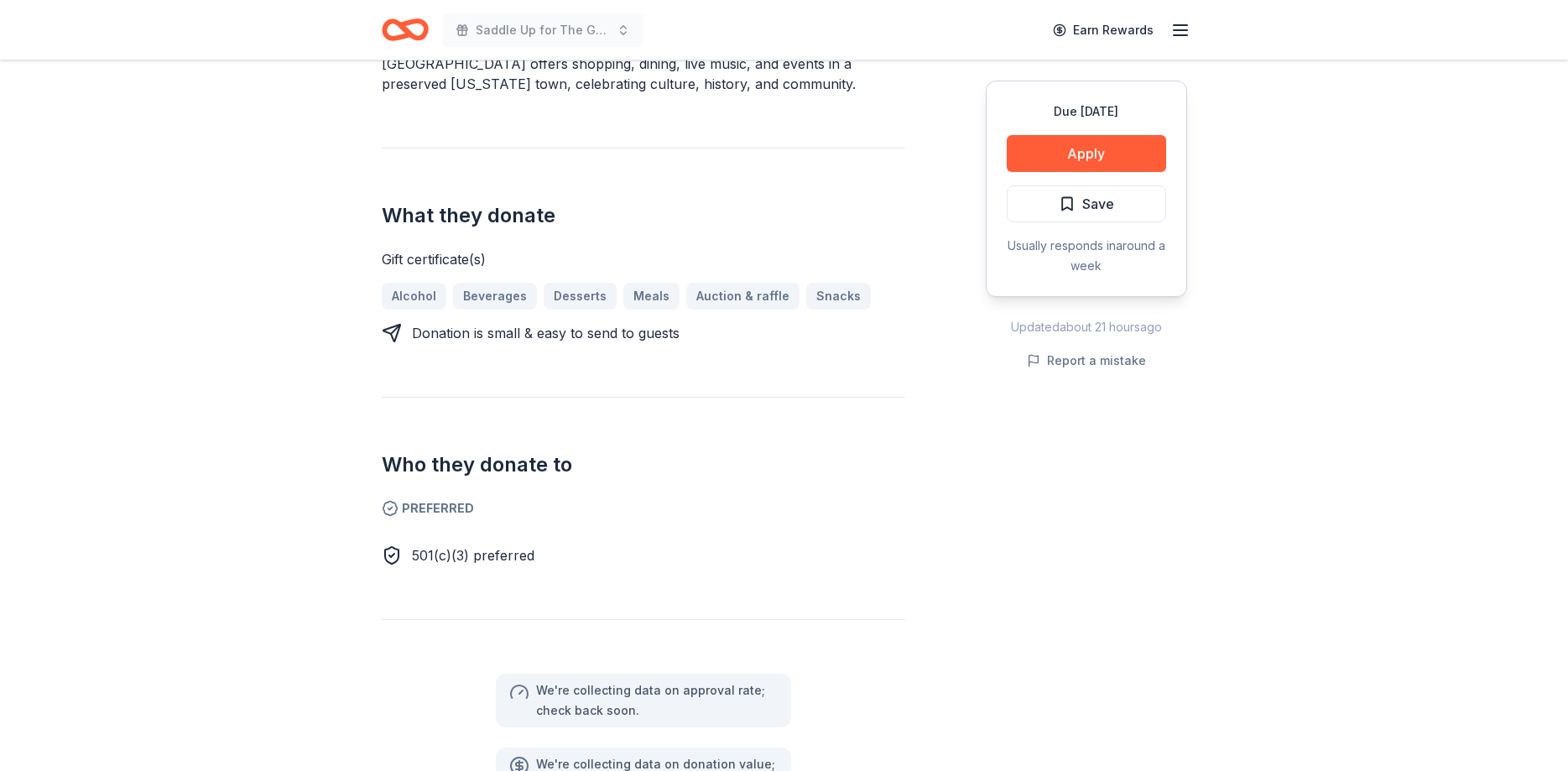
scroll to position [513, 0]
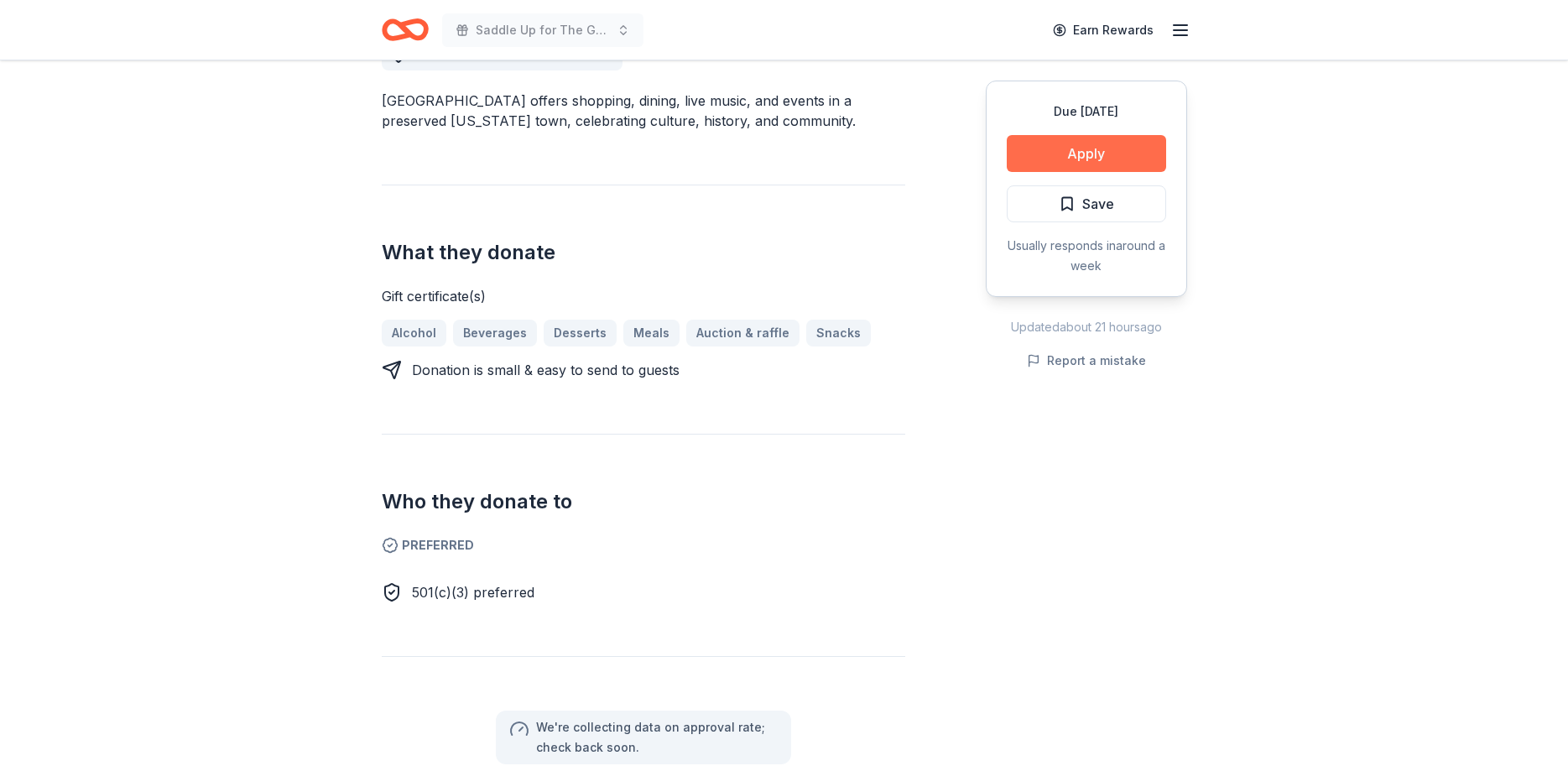
click at [1081, 160] on button "Apply" at bounding box center [1087, 154] width 159 height 37
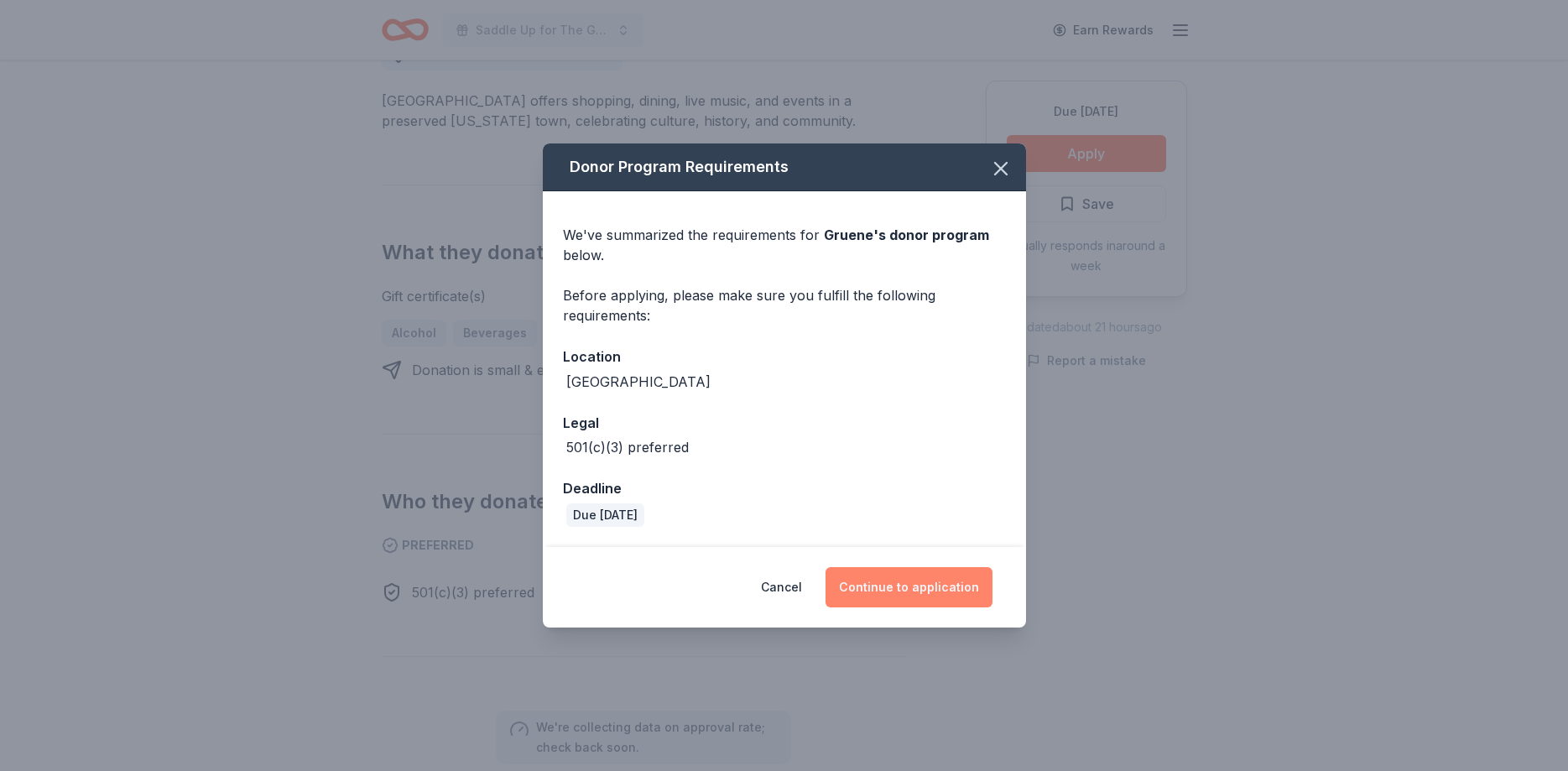
click at [922, 594] on button "Continue to application" at bounding box center [909, 586] width 167 height 40
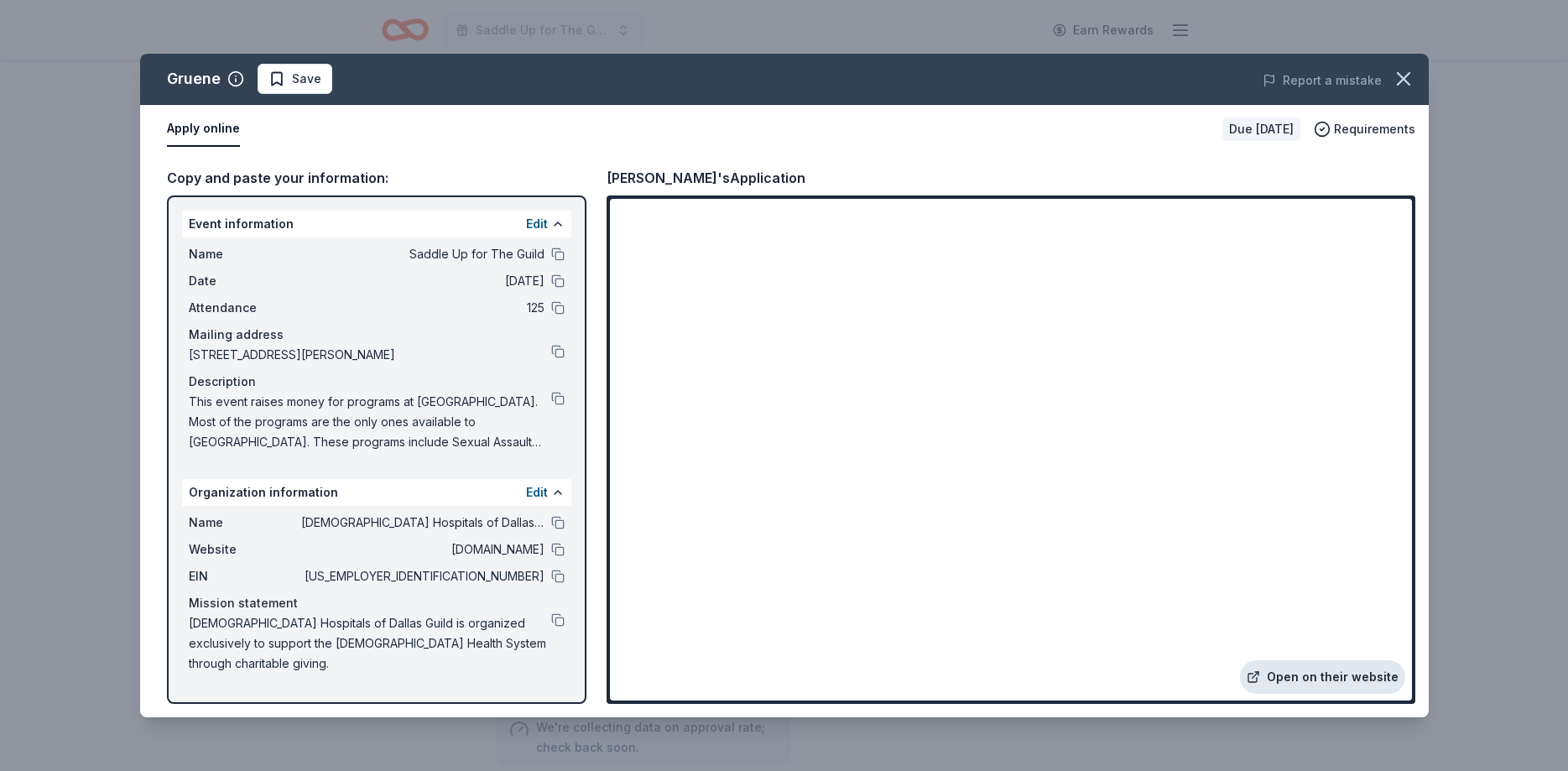
click at [1332, 674] on link "Open on their website" at bounding box center [1322, 677] width 165 height 34
click at [309, 78] on span "Save" at bounding box center [306, 79] width 29 height 20
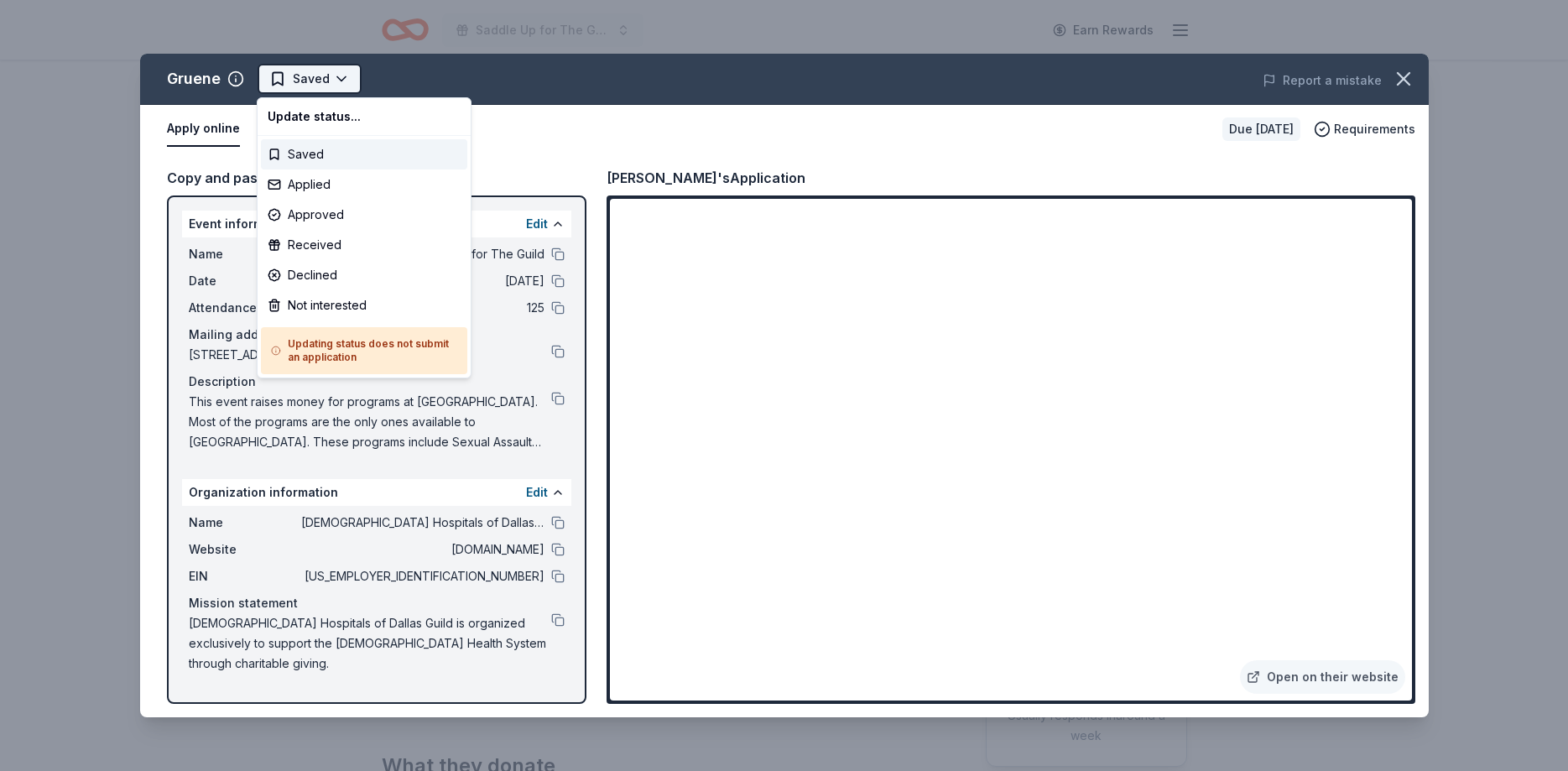
scroll to position [0, 0]
click at [300, 191] on div "Applied" at bounding box center [364, 184] width 206 height 30
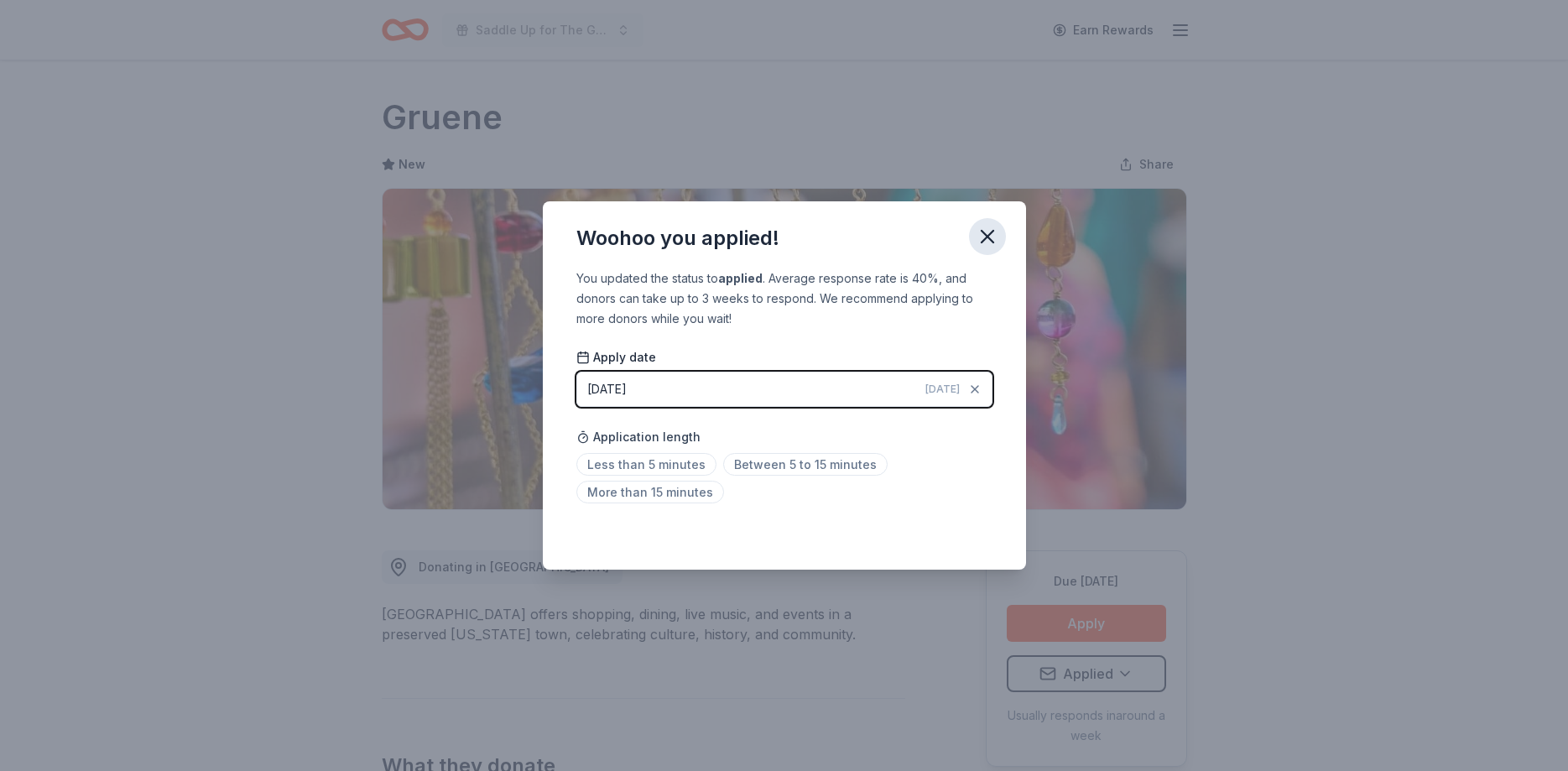
click at [983, 229] on icon "button" at bounding box center [988, 236] width 23 height 23
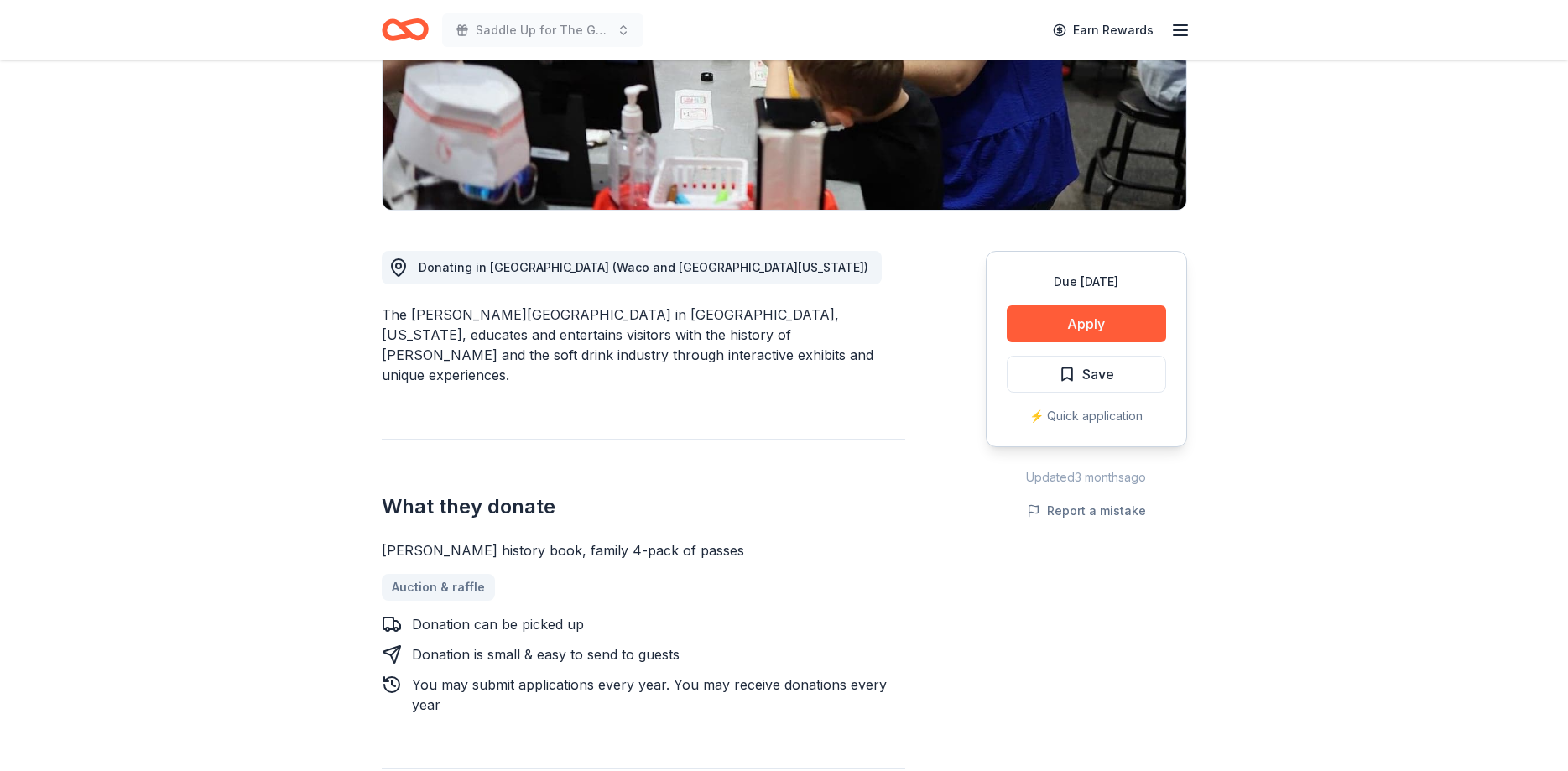
scroll to position [257, 0]
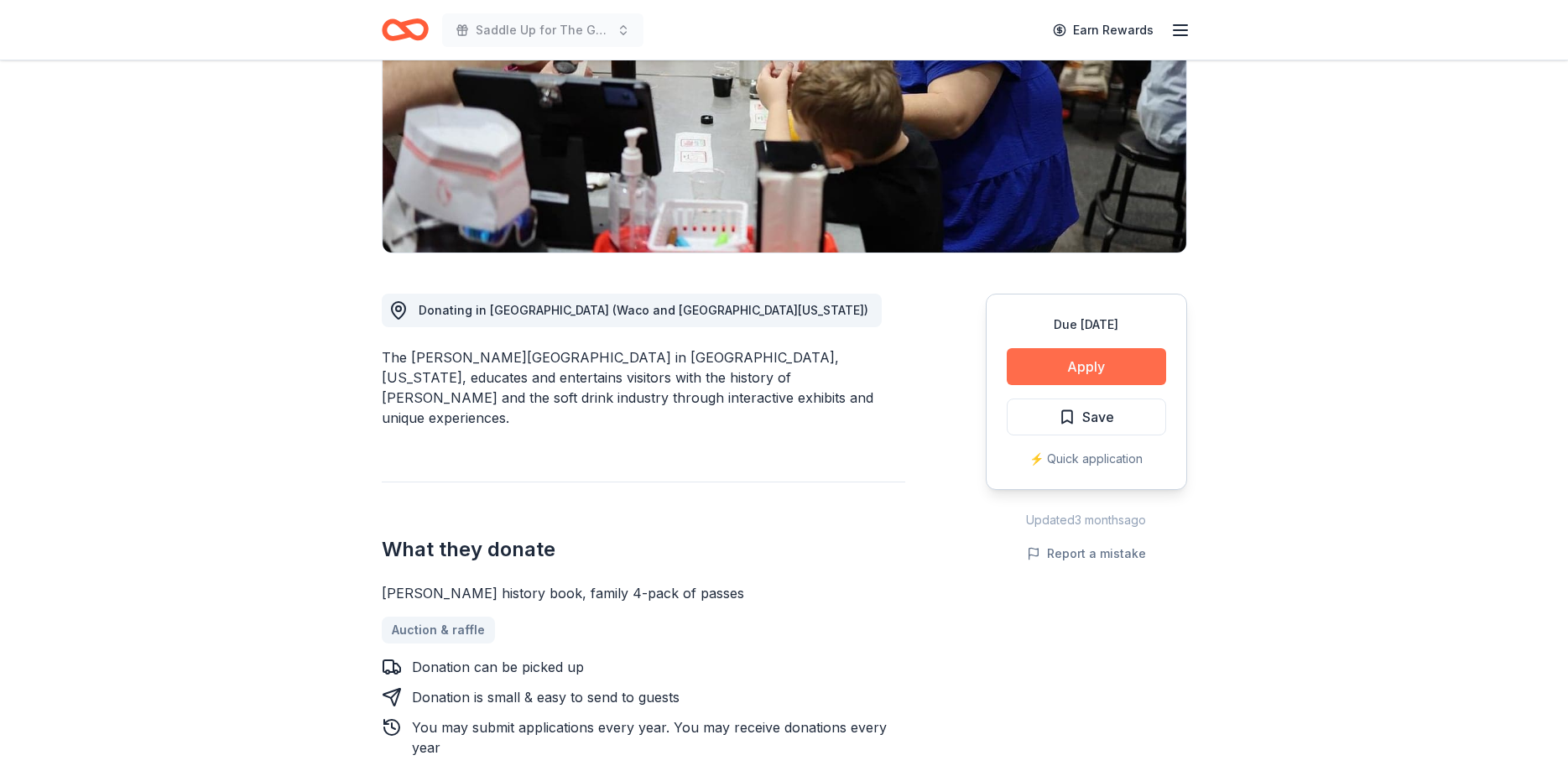
click at [1086, 366] on button "Apply" at bounding box center [1087, 367] width 159 height 37
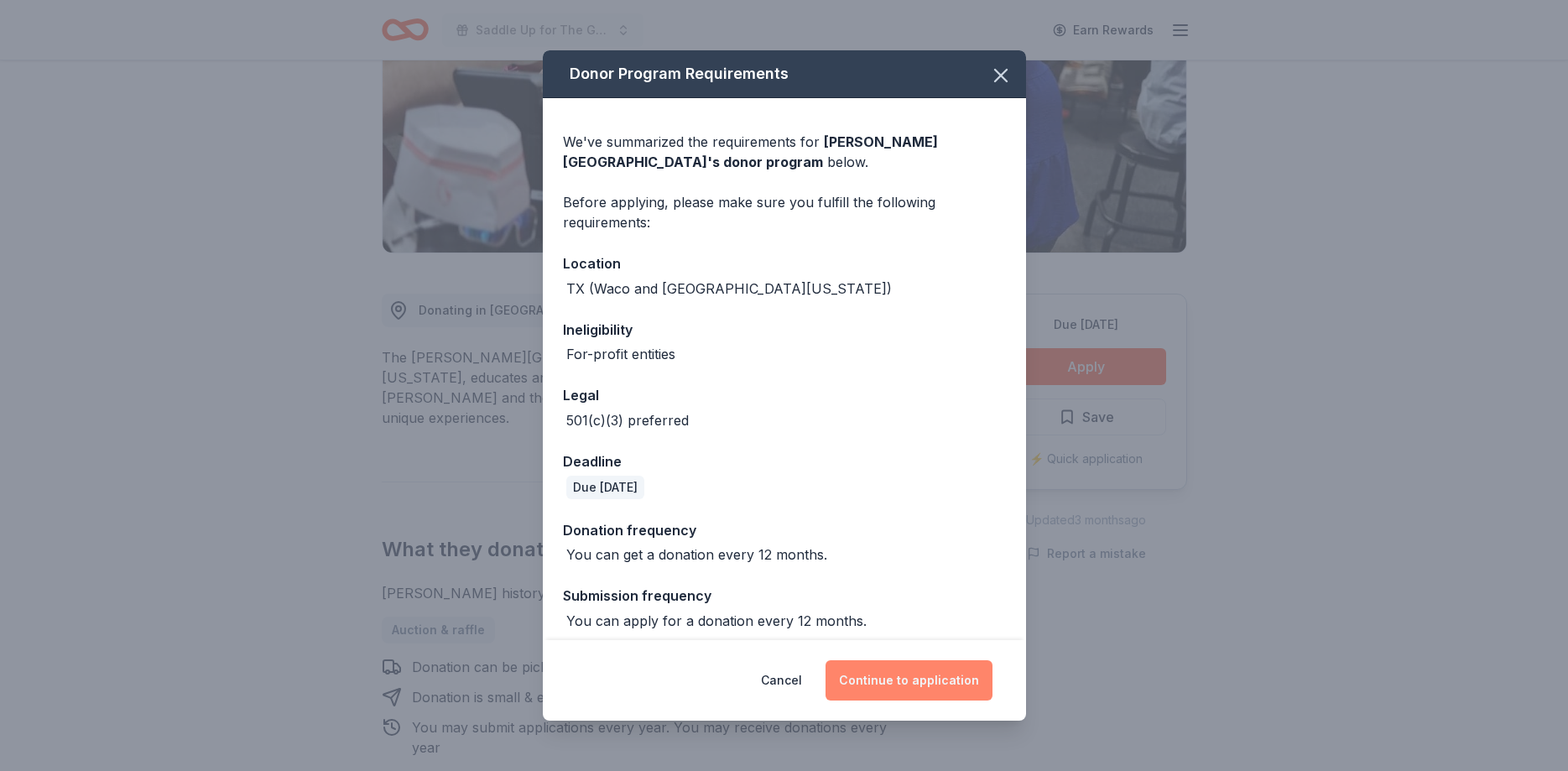
click at [898, 679] on button "Continue to application" at bounding box center [909, 680] width 167 height 40
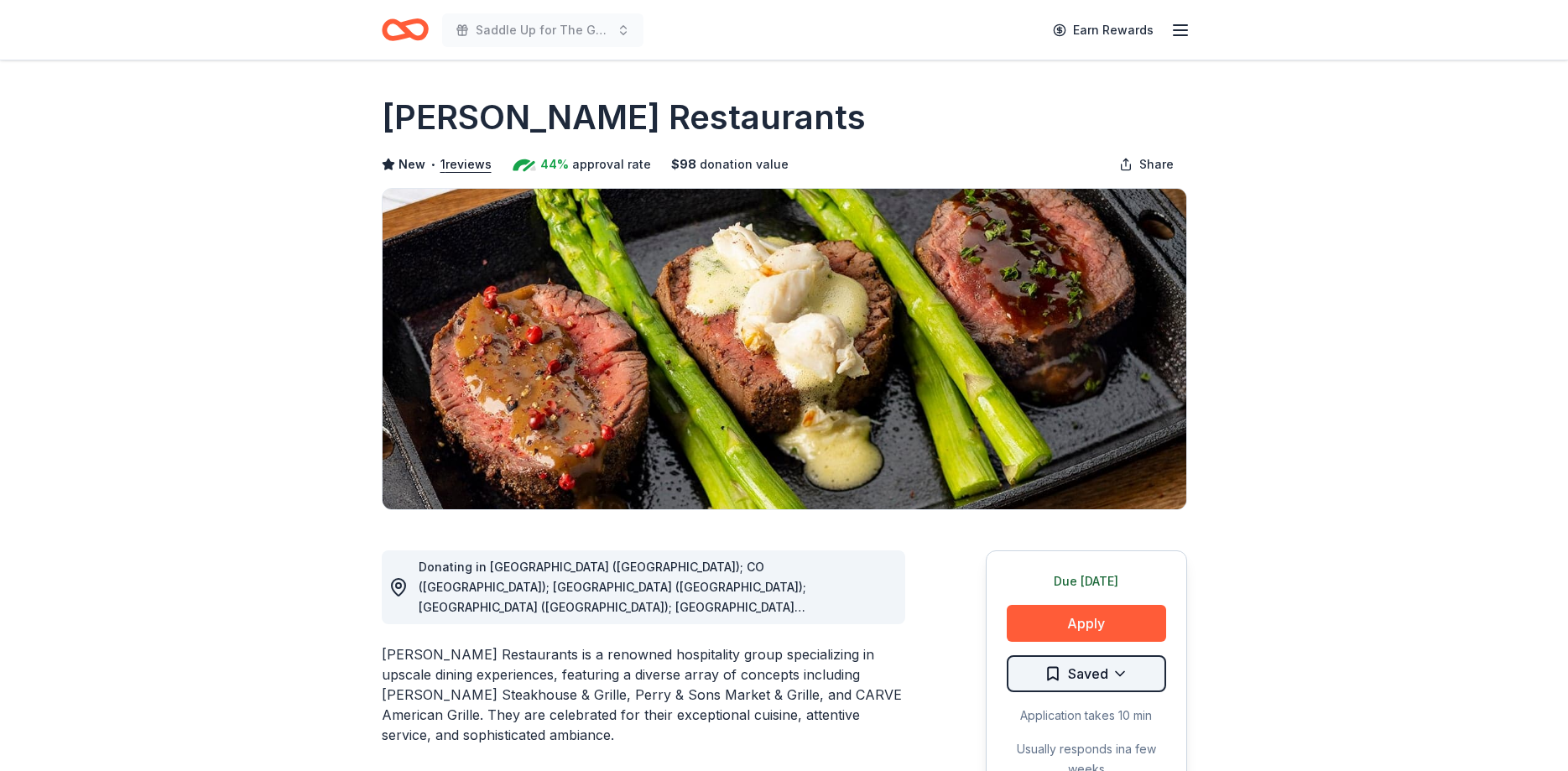
click at [1094, 658] on html "Saddle Up for The Guild Earn Rewards Due [DATE] Share [PERSON_NAME] Restaurants…" at bounding box center [784, 385] width 1568 height 771
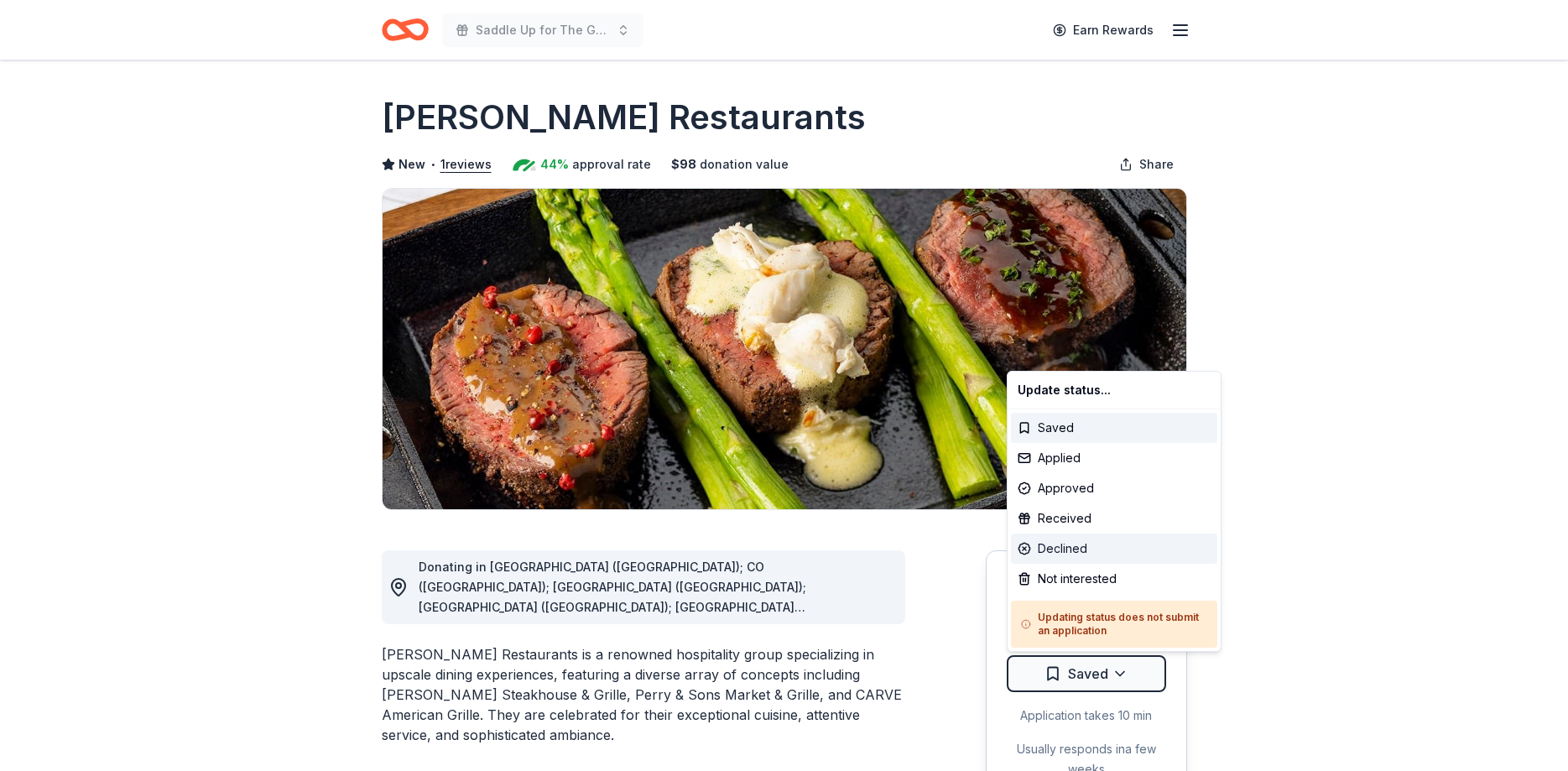
click at [1062, 550] on div "Declined" at bounding box center [1114, 548] width 206 height 30
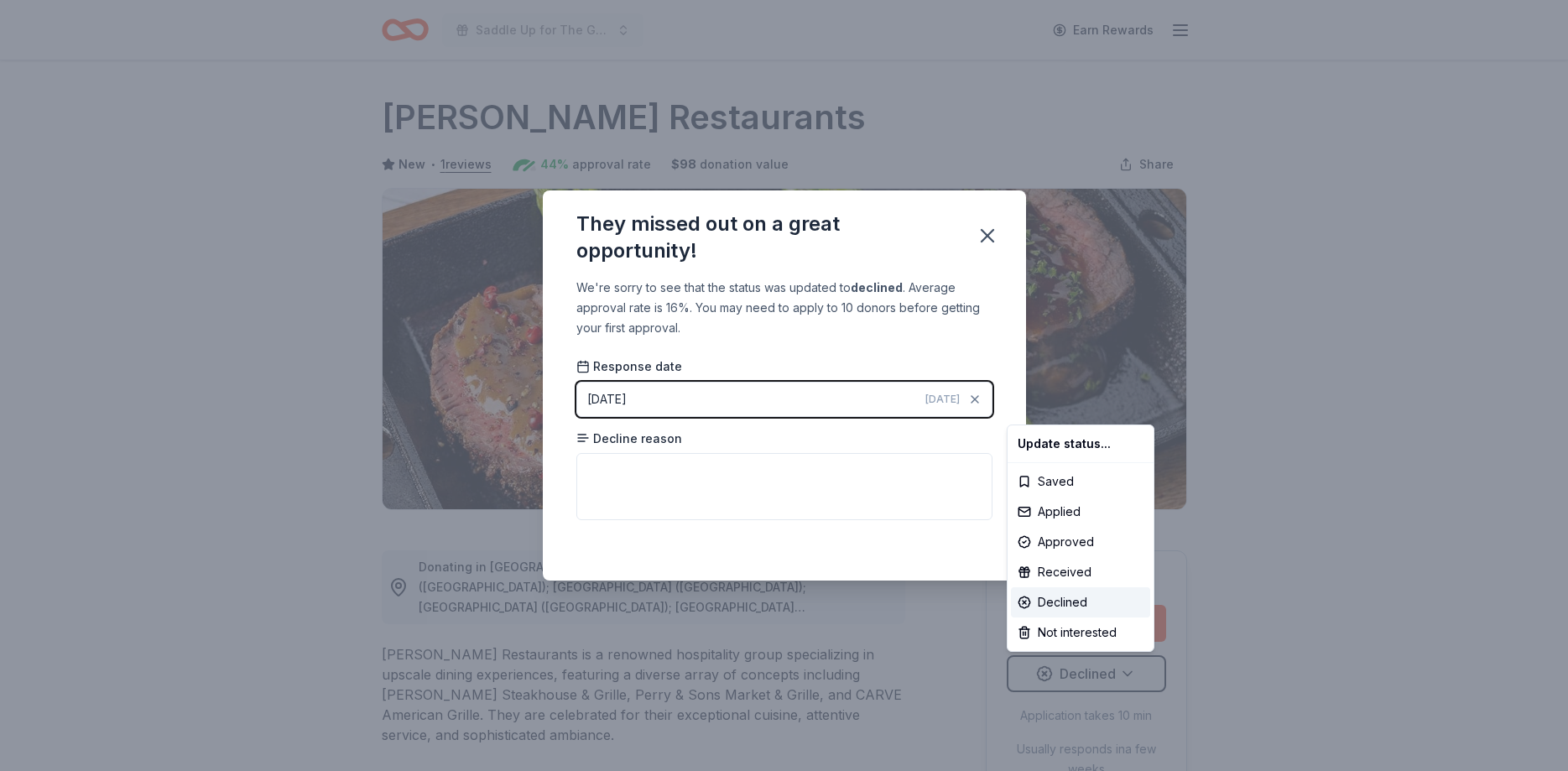
click at [993, 235] on html "Saddle Up for The Guild Earn Rewards Due tomorrow Share Perry's Restaurants New…" at bounding box center [784, 385] width 1568 height 771
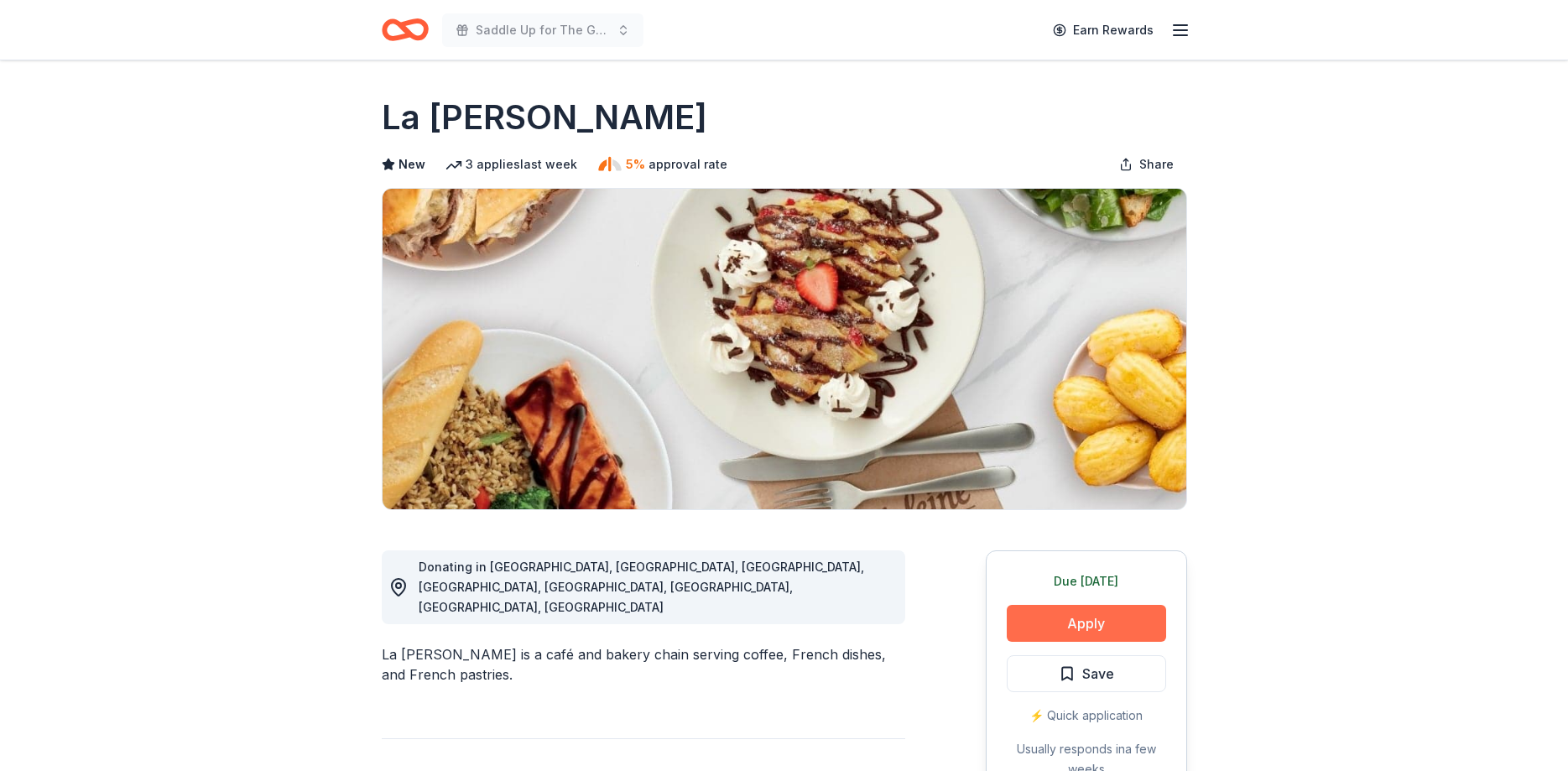
click at [1056, 623] on button "Apply" at bounding box center [1087, 623] width 159 height 37
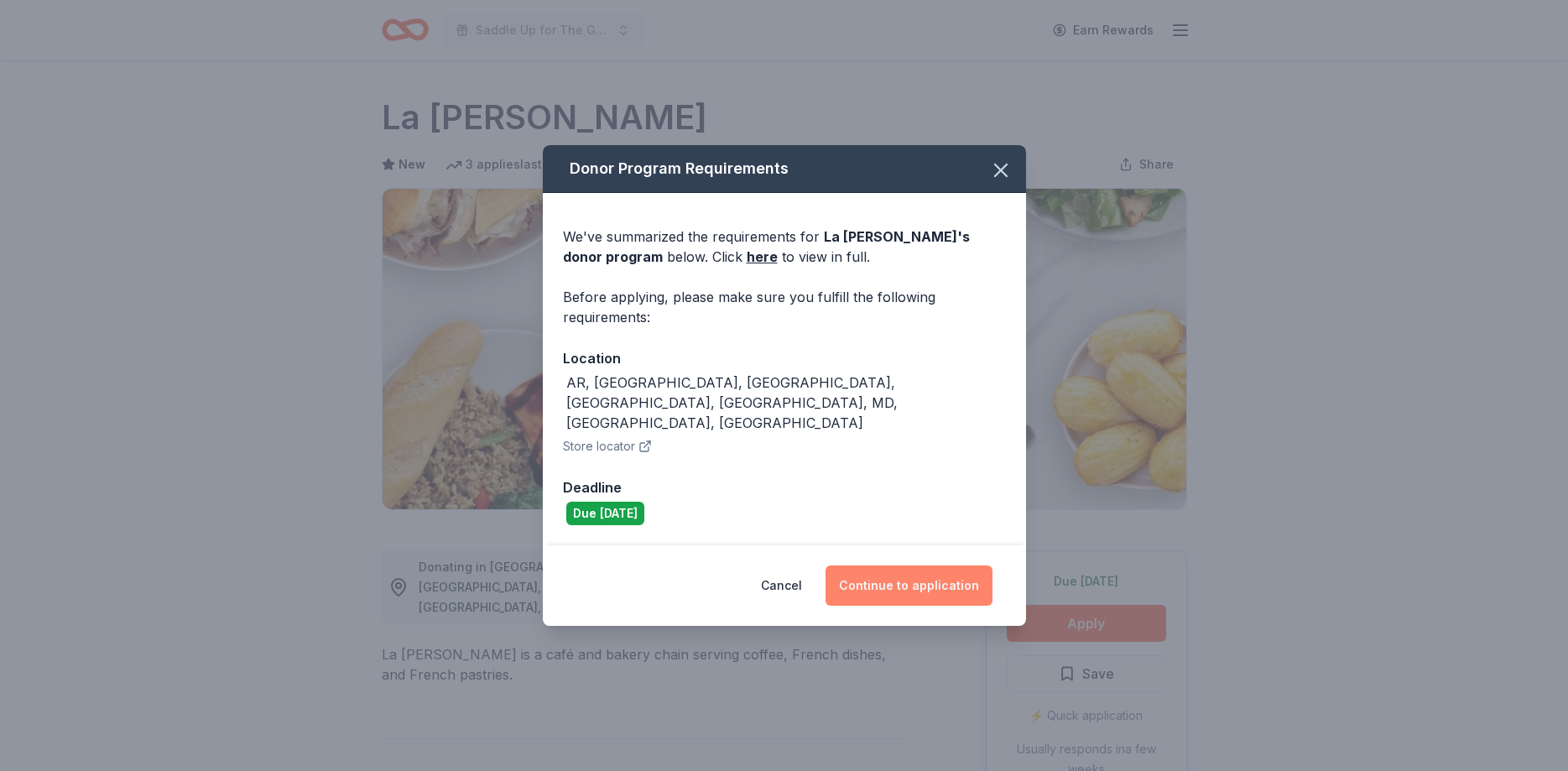
click at [956, 567] on button "Continue to application" at bounding box center [909, 585] width 167 height 40
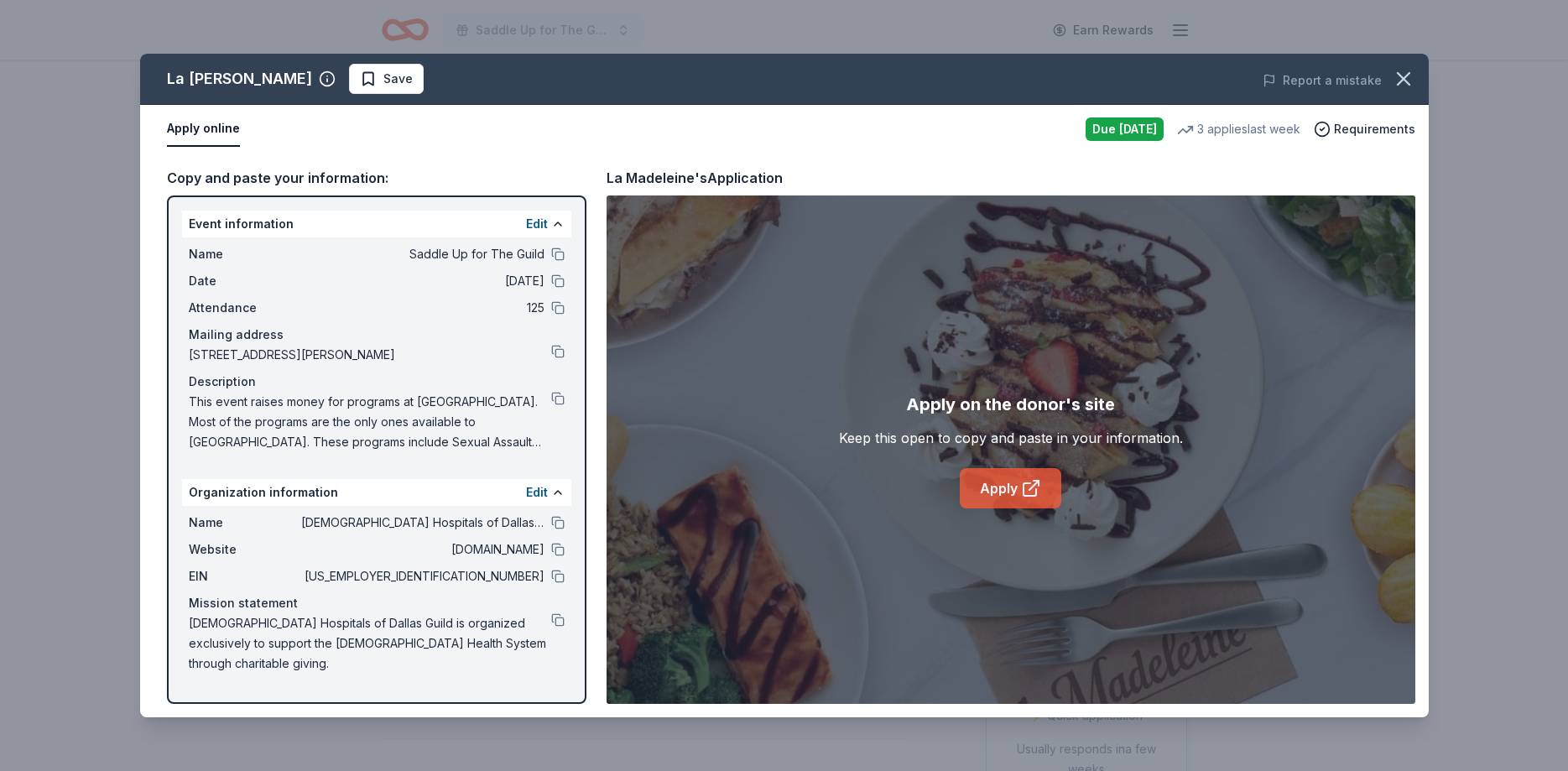
click at [1029, 480] on icon at bounding box center [1030, 488] width 20 height 20
click at [360, 82] on span "Save" at bounding box center [386, 79] width 52 height 20
click at [336, 84] on html "Saddle Up for The Guild Earn Rewards Due tomorrow Share La Madeleine New 3 appl…" at bounding box center [784, 385] width 1568 height 771
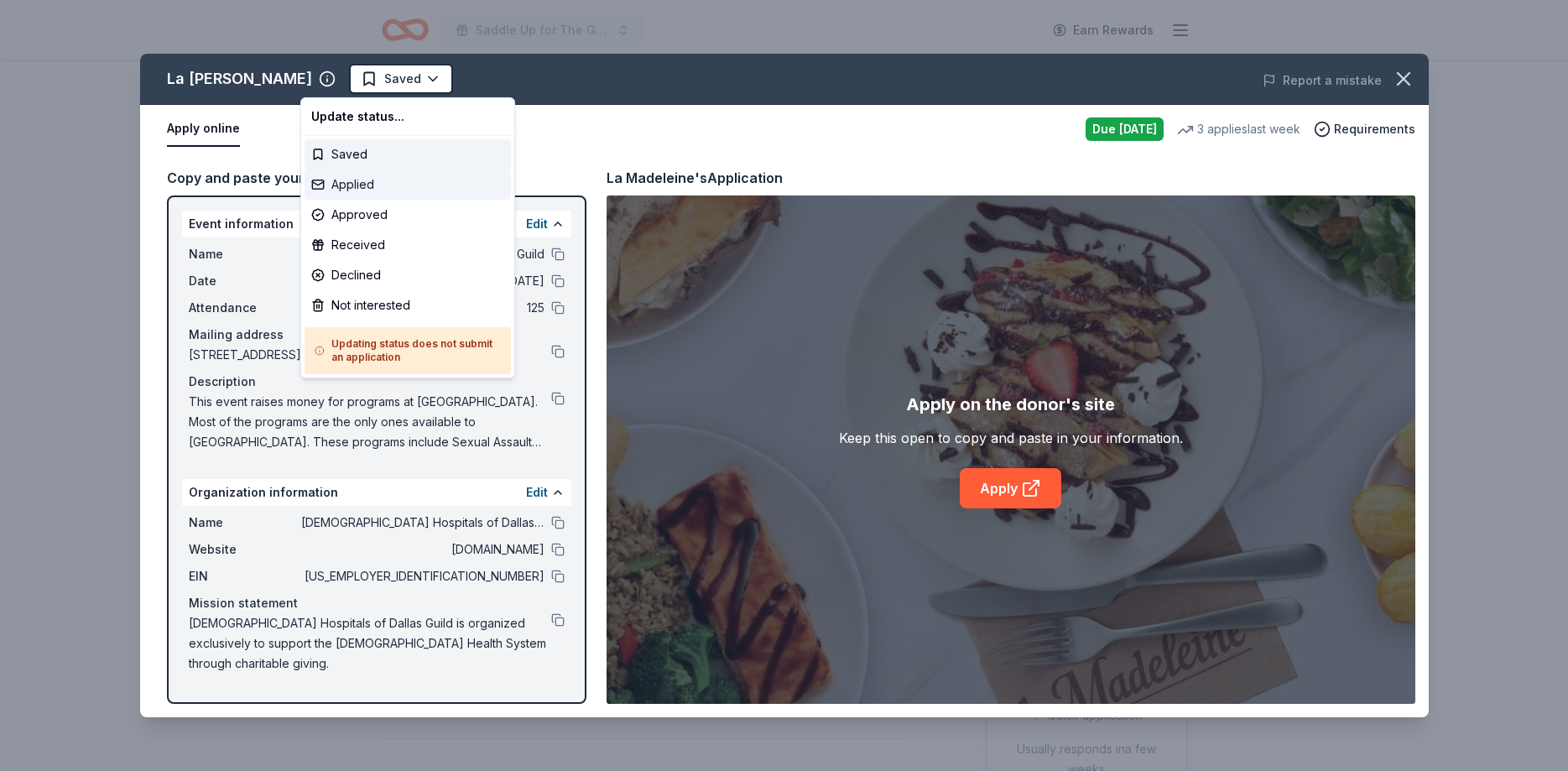
click at [339, 184] on div "Applied" at bounding box center [407, 184] width 206 height 30
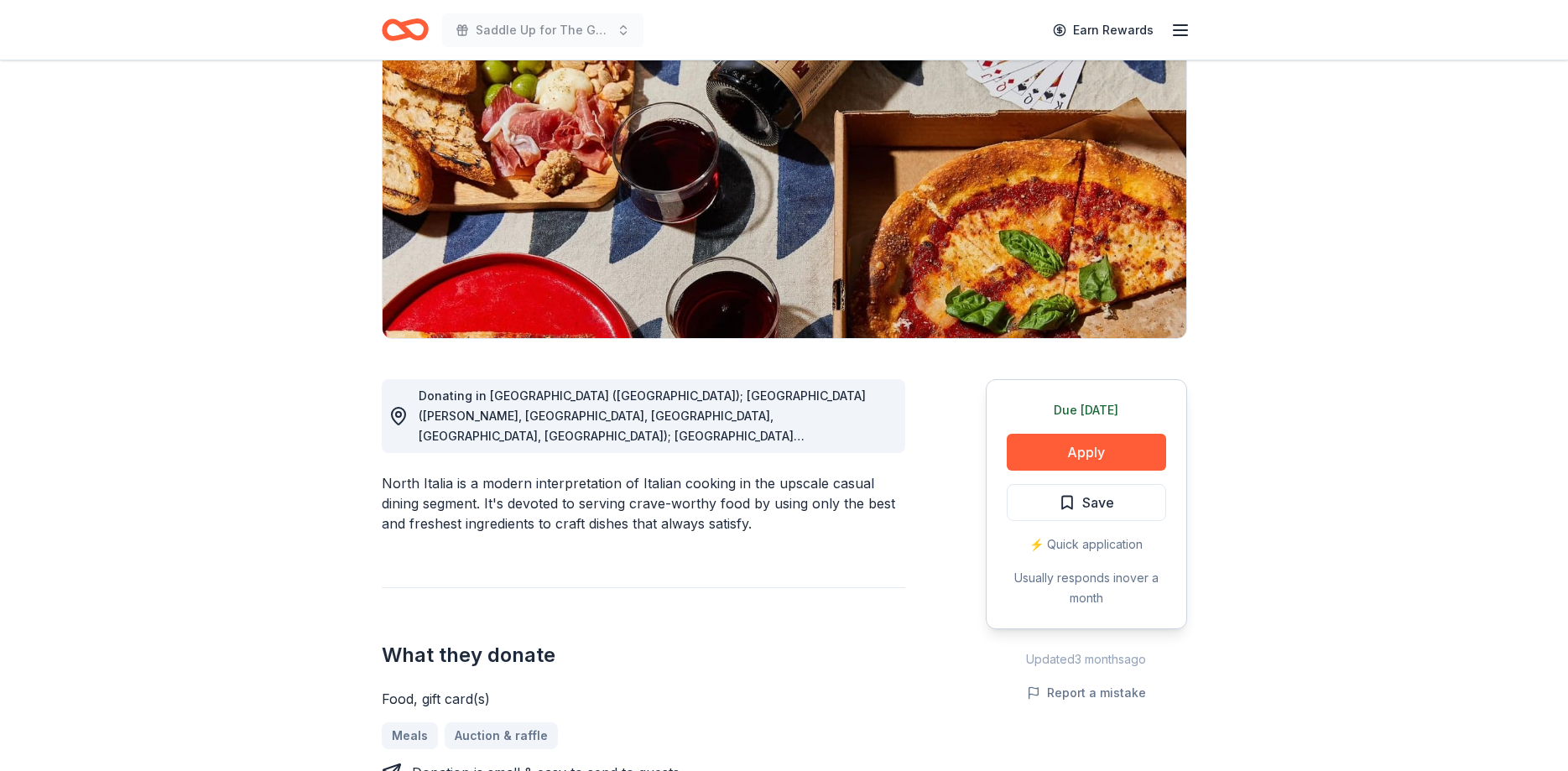
scroll to position [257, 0]
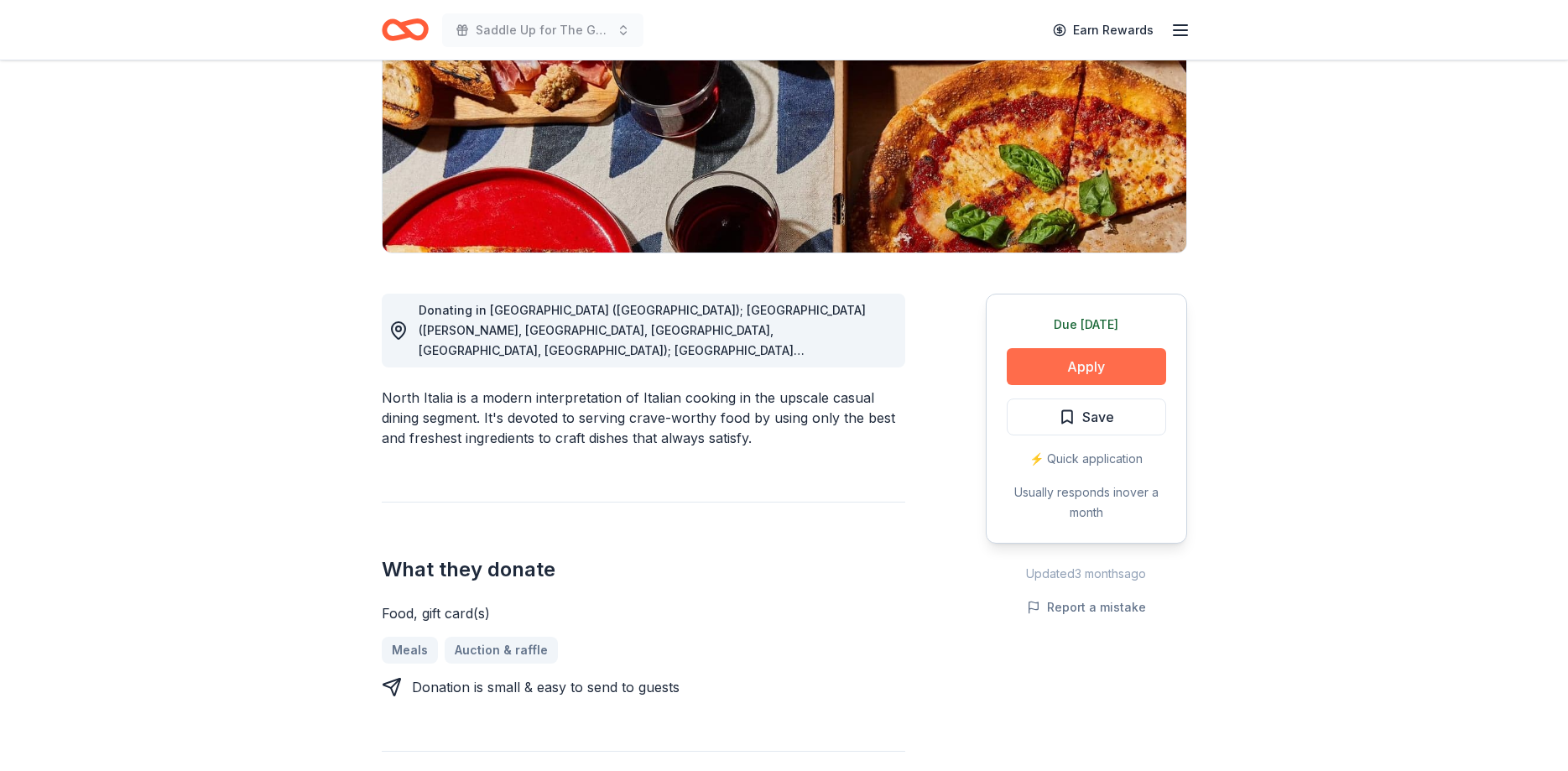
click at [1120, 365] on button "Apply" at bounding box center [1087, 367] width 159 height 37
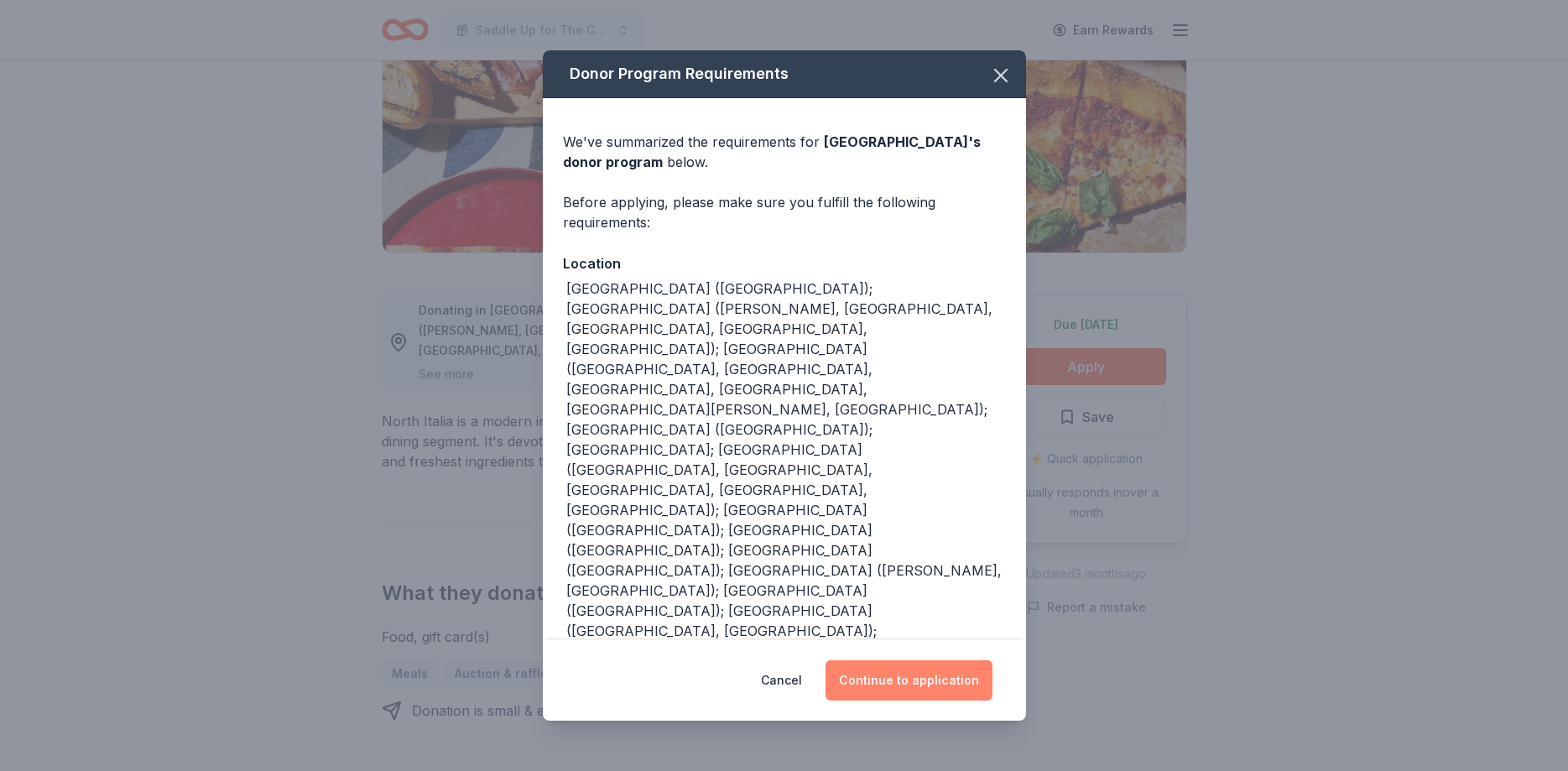
click at [929, 660] on button "Continue to application" at bounding box center [909, 680] width 167 height 40
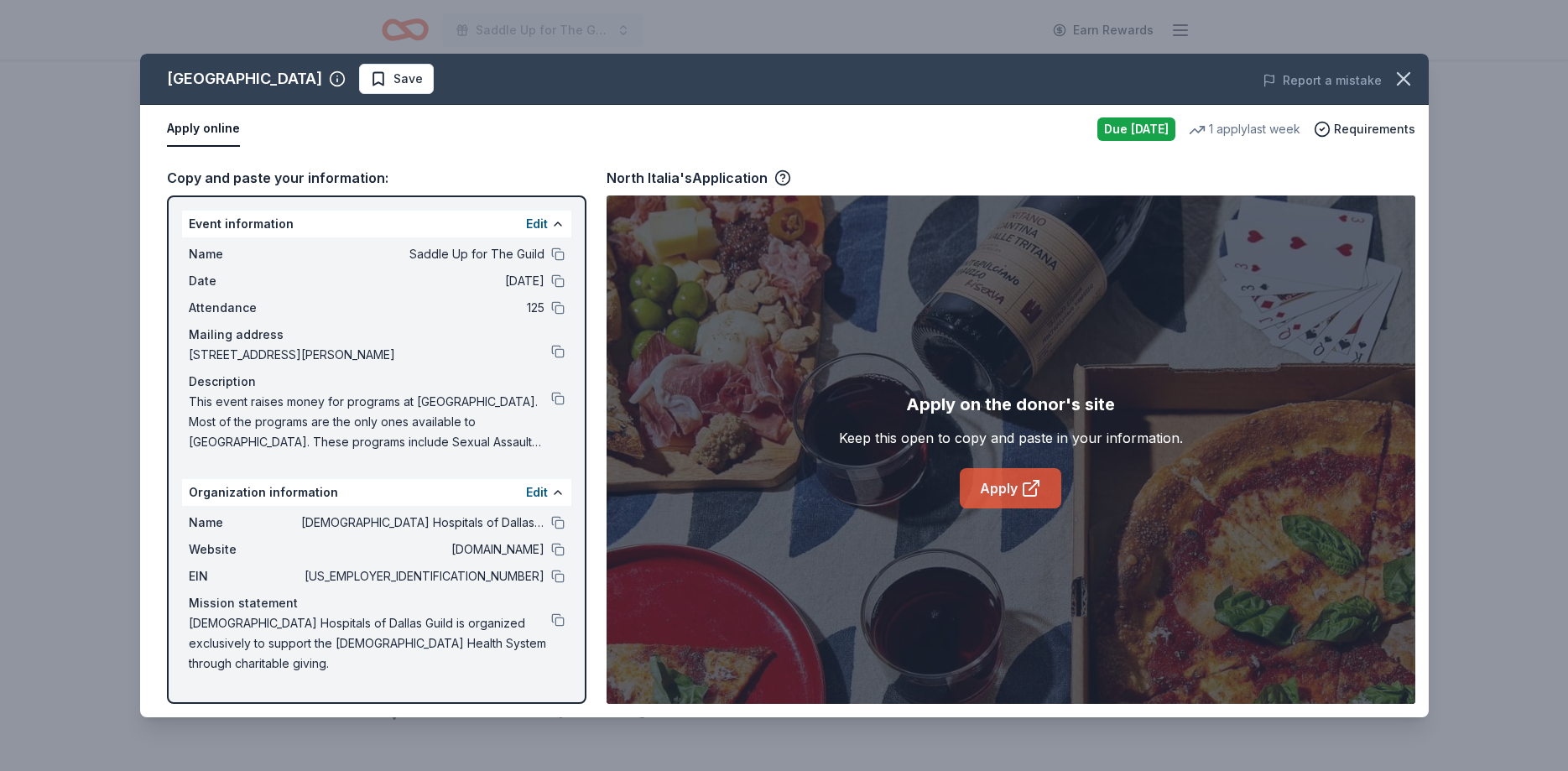
click at [1011, 497] on link "Apply" at bounding box center [1010, 488] width 101 height 40
click at [359, 91] on button "Save" at bounding box center [396, 79] width 75 height 30
click at [315, 91] on html "Saddle Up for The Guild Earn Rewards Due tomorrow Share North Italia New 1 appl…" at bounding box center [784, 128] width 1568 height 771
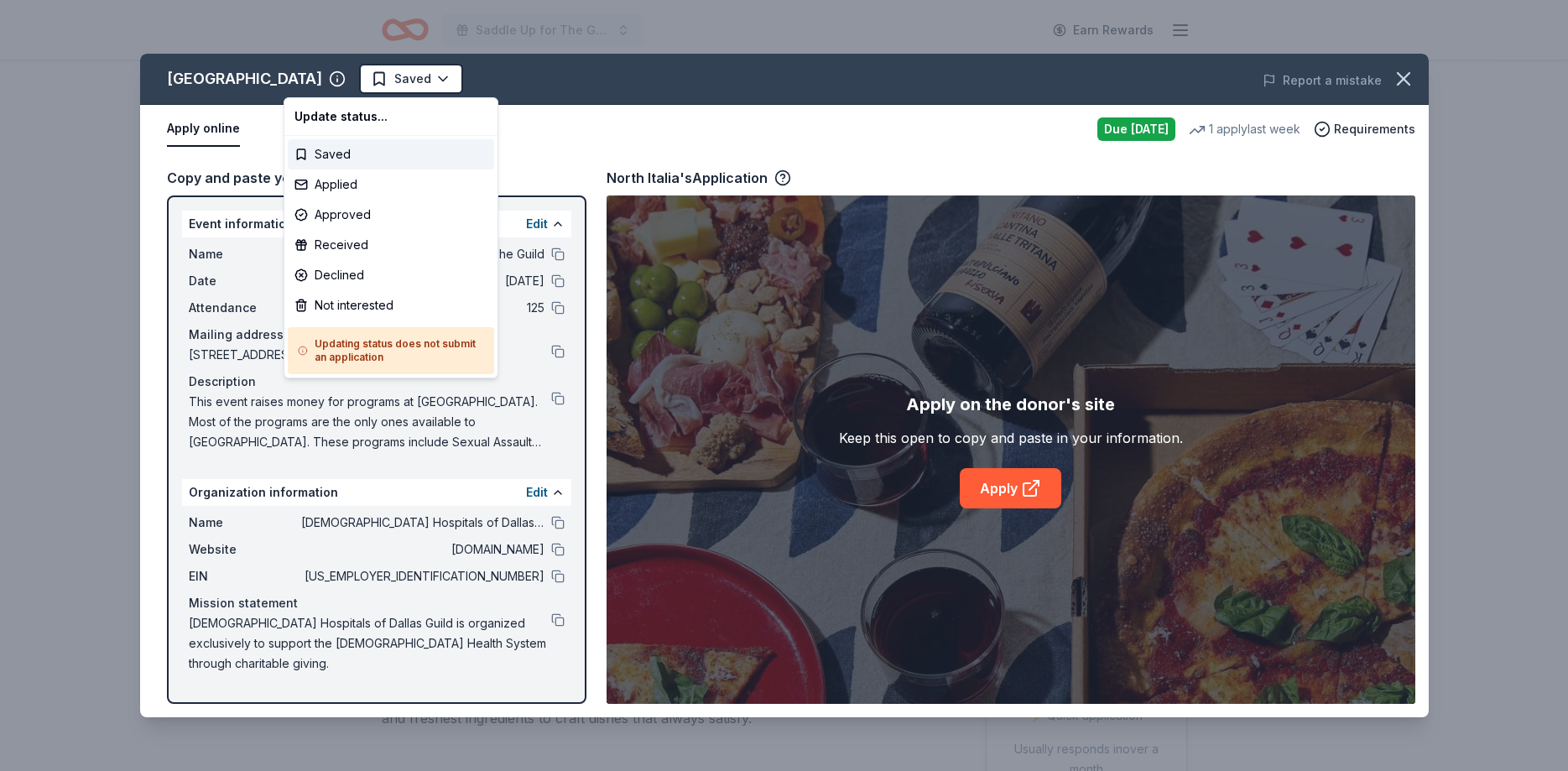
scroll to position [0, 0]
click at [328, 181] on div "Applied" at bounding box center [391, 184] width 206 height 30
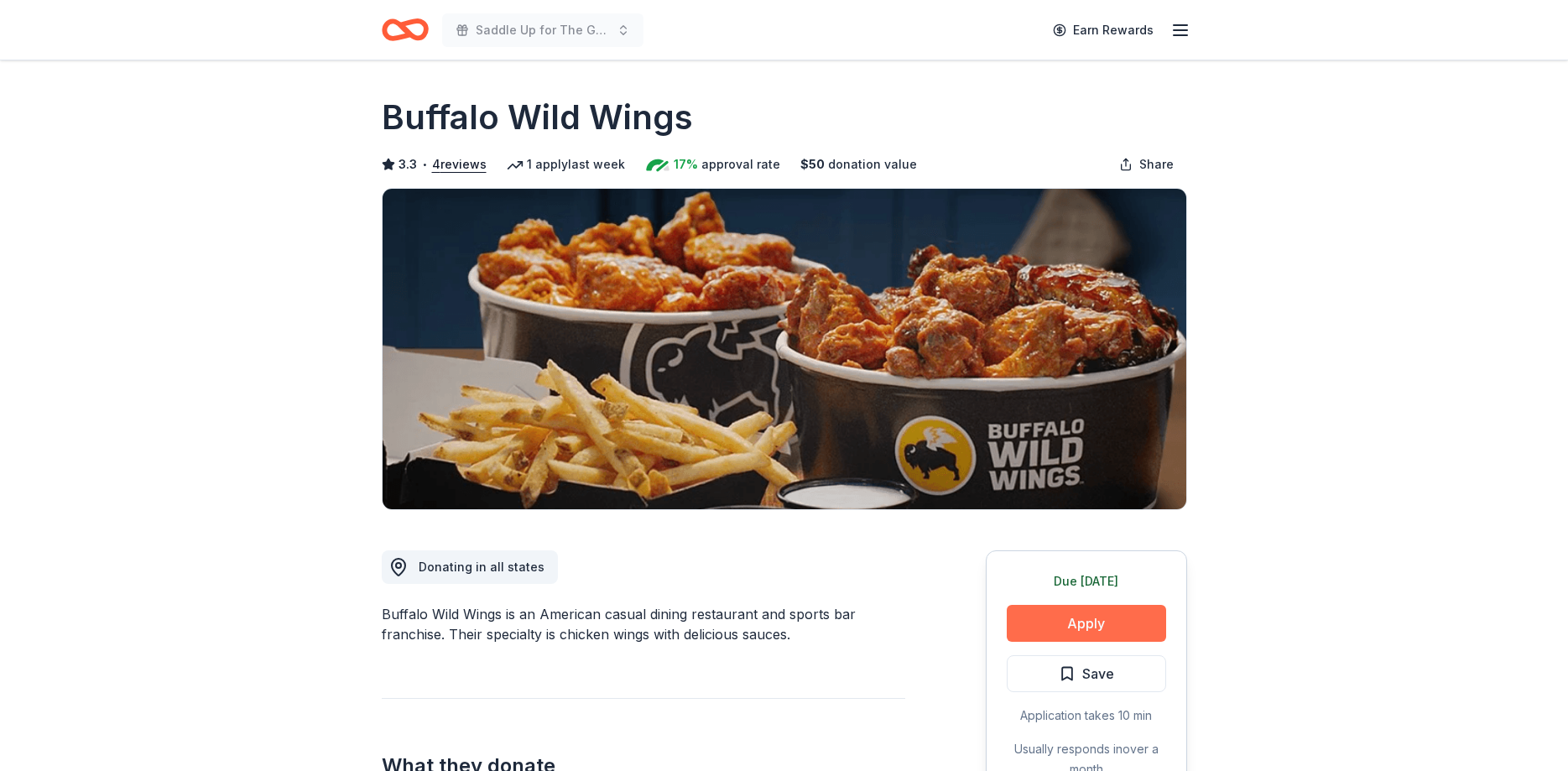
click at [1062, 605] on button "Apply" at bounding box center [1087, 623] width 159 height 37
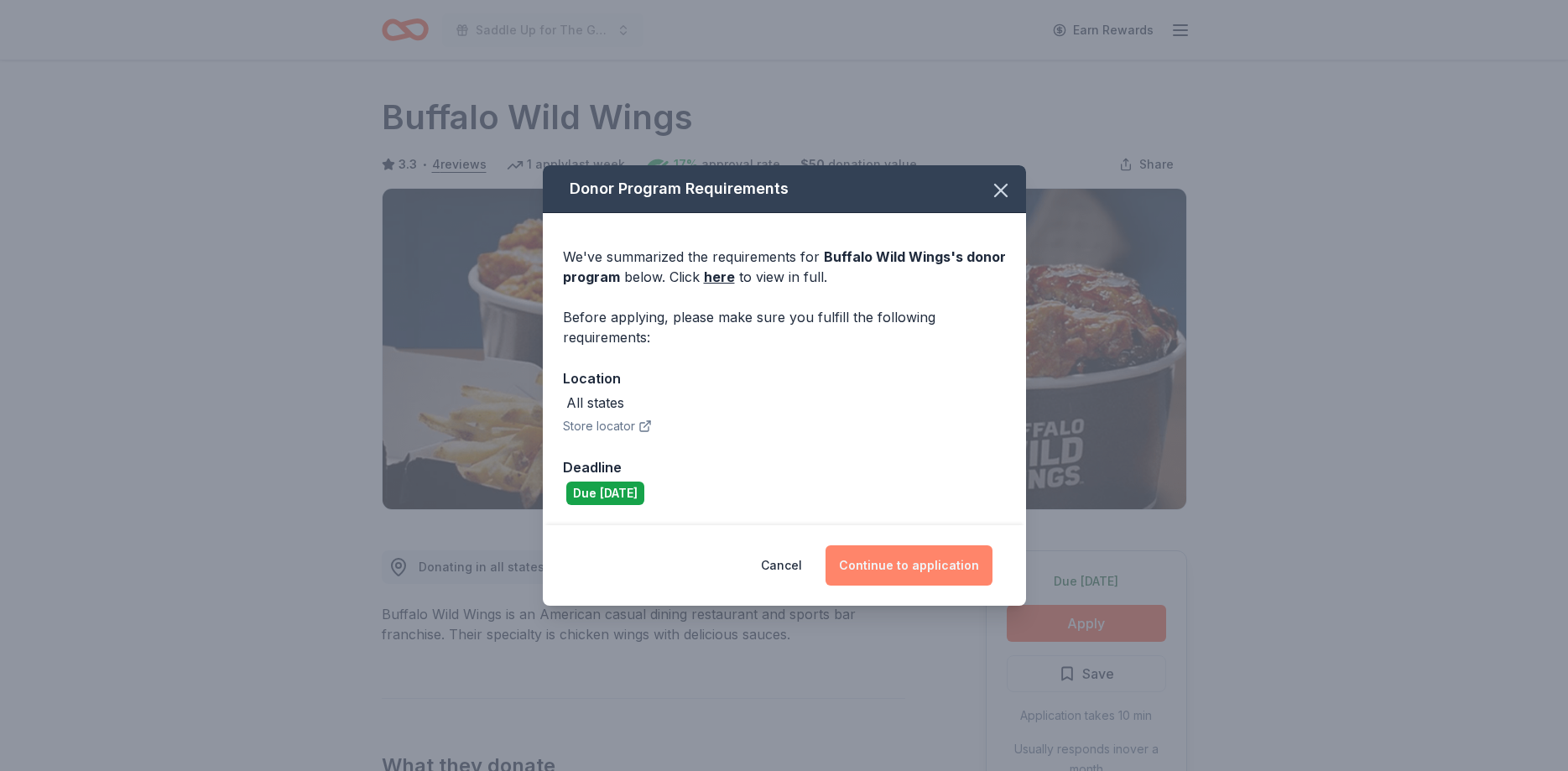
click at [923, 561] on button "Continue to application" at bounding box center [909, 565] width 167 height 40
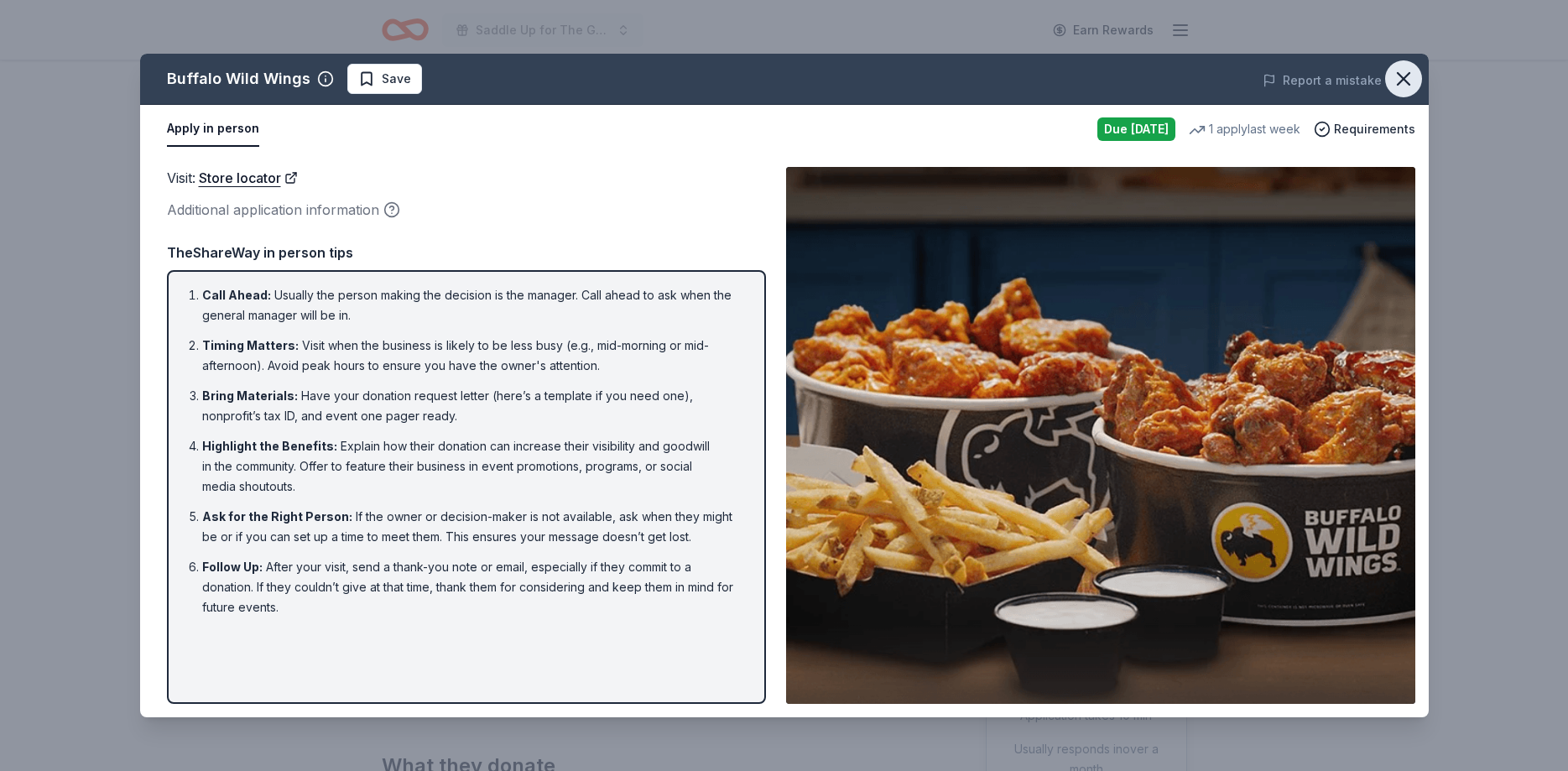
click at [1394, 68] on icon "button" at bounding box center [1404, 79] width 23 height 23
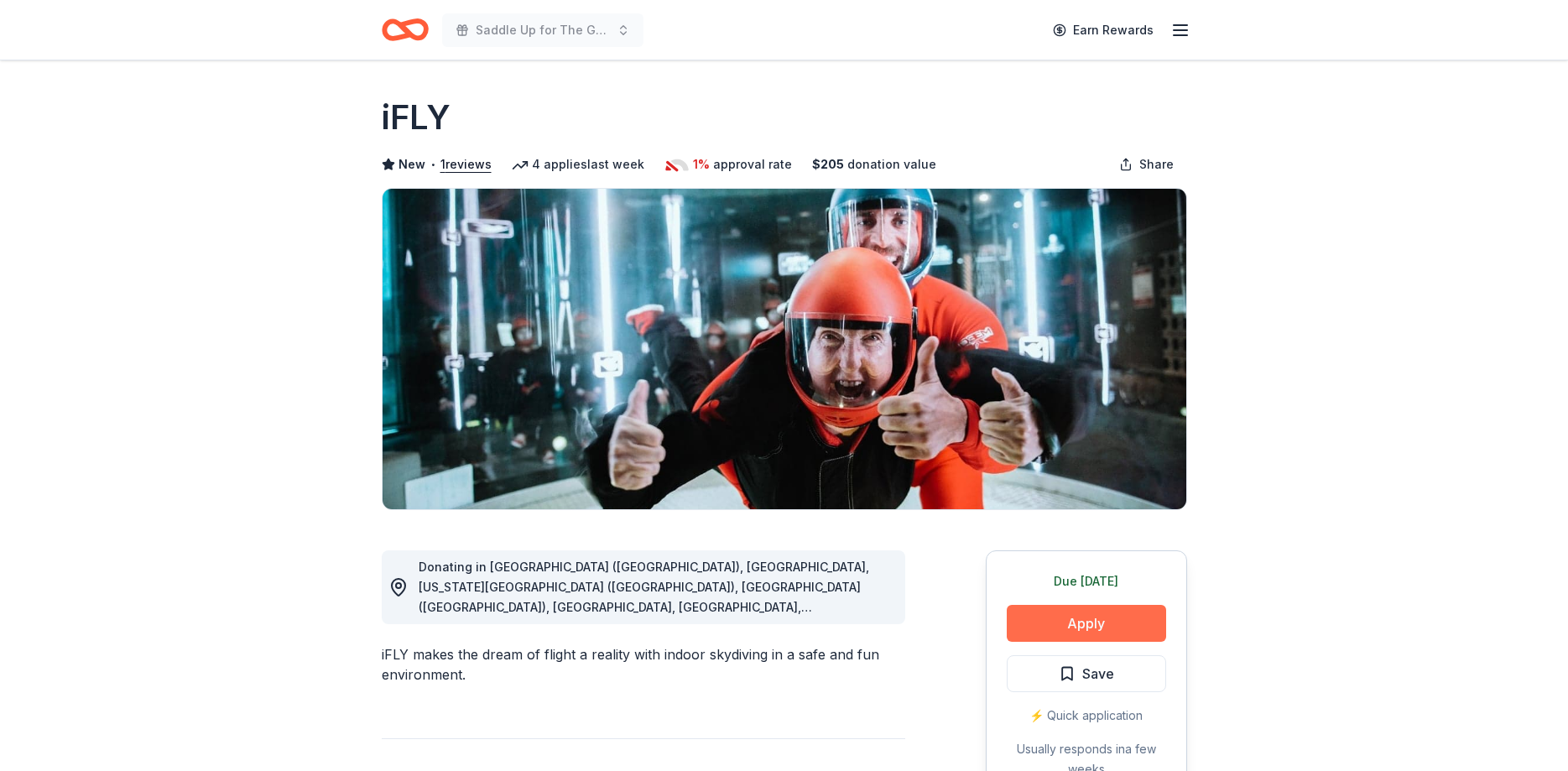
click at [1077, 624] on button "Apply" at bounding box center [1087, 623] width 159 height 37
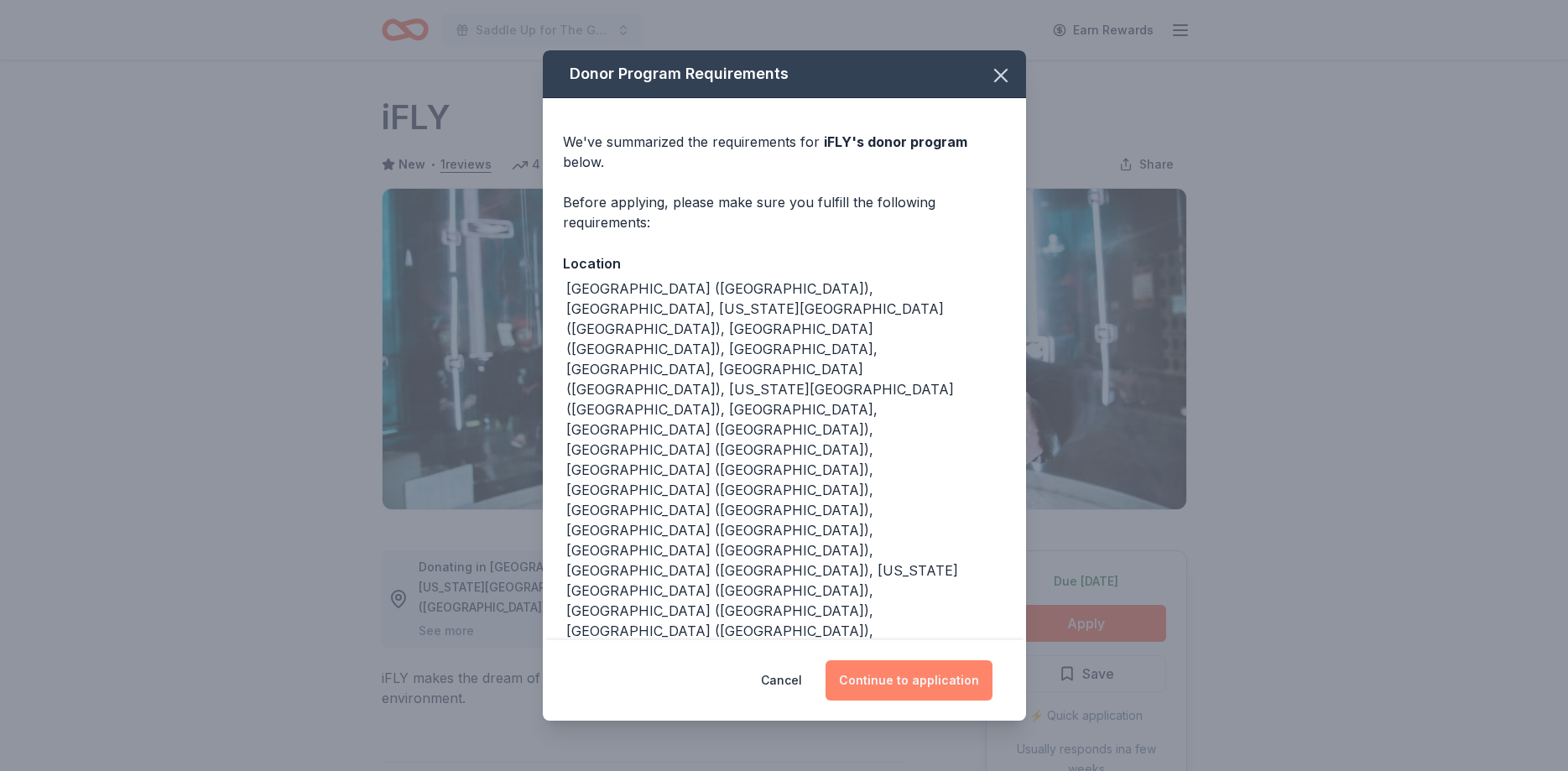
click at [921, 660] on button "Continue to application" at bounding box center [909, 680] width 167 height 40
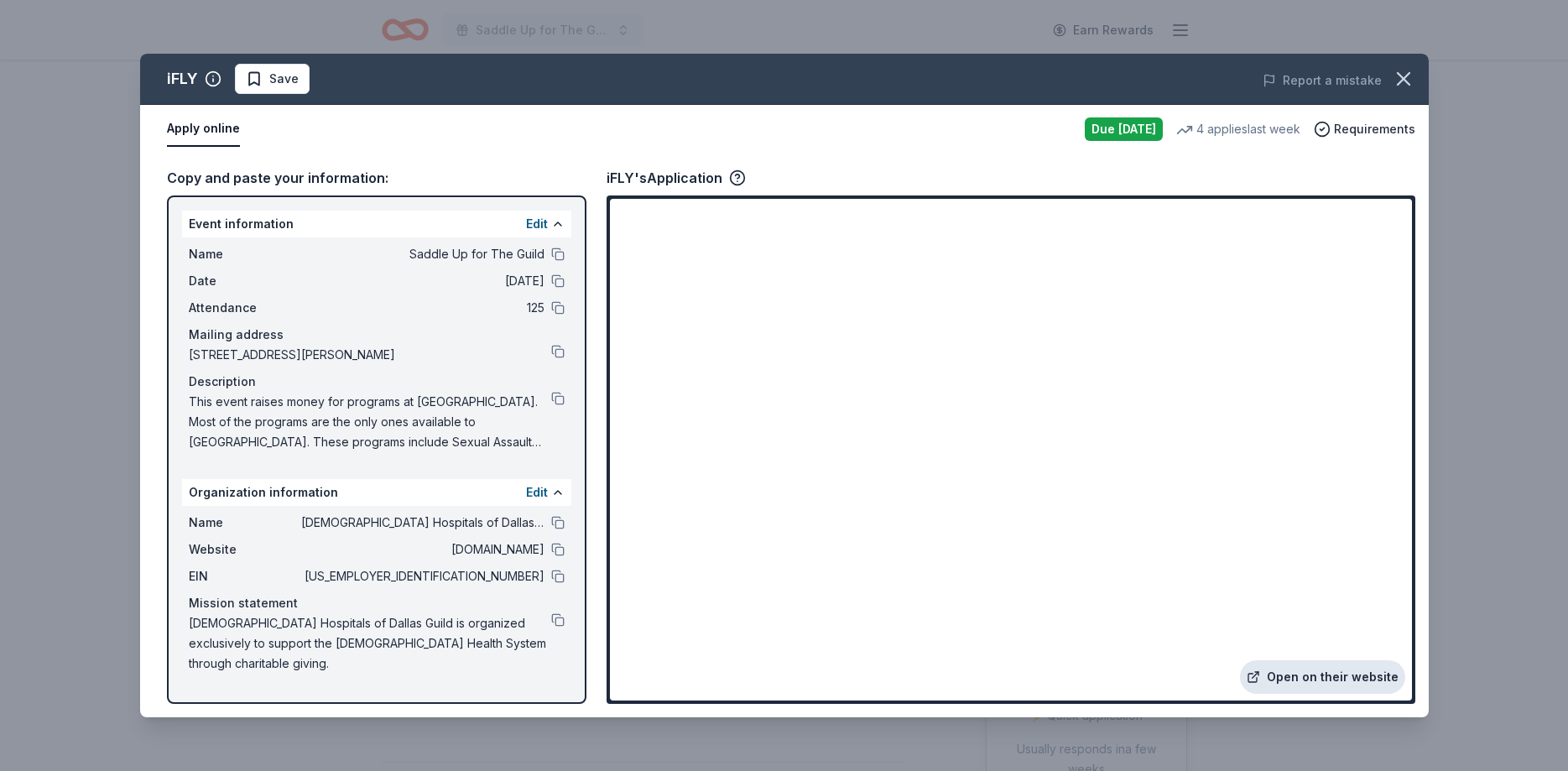
click at [1320, 677] on link "Open on their website" at bounding box center [1322, 677] width 165 height 34
click at [282, 76] on span "Save" at bounding box center [284, 79] width 29 height 20
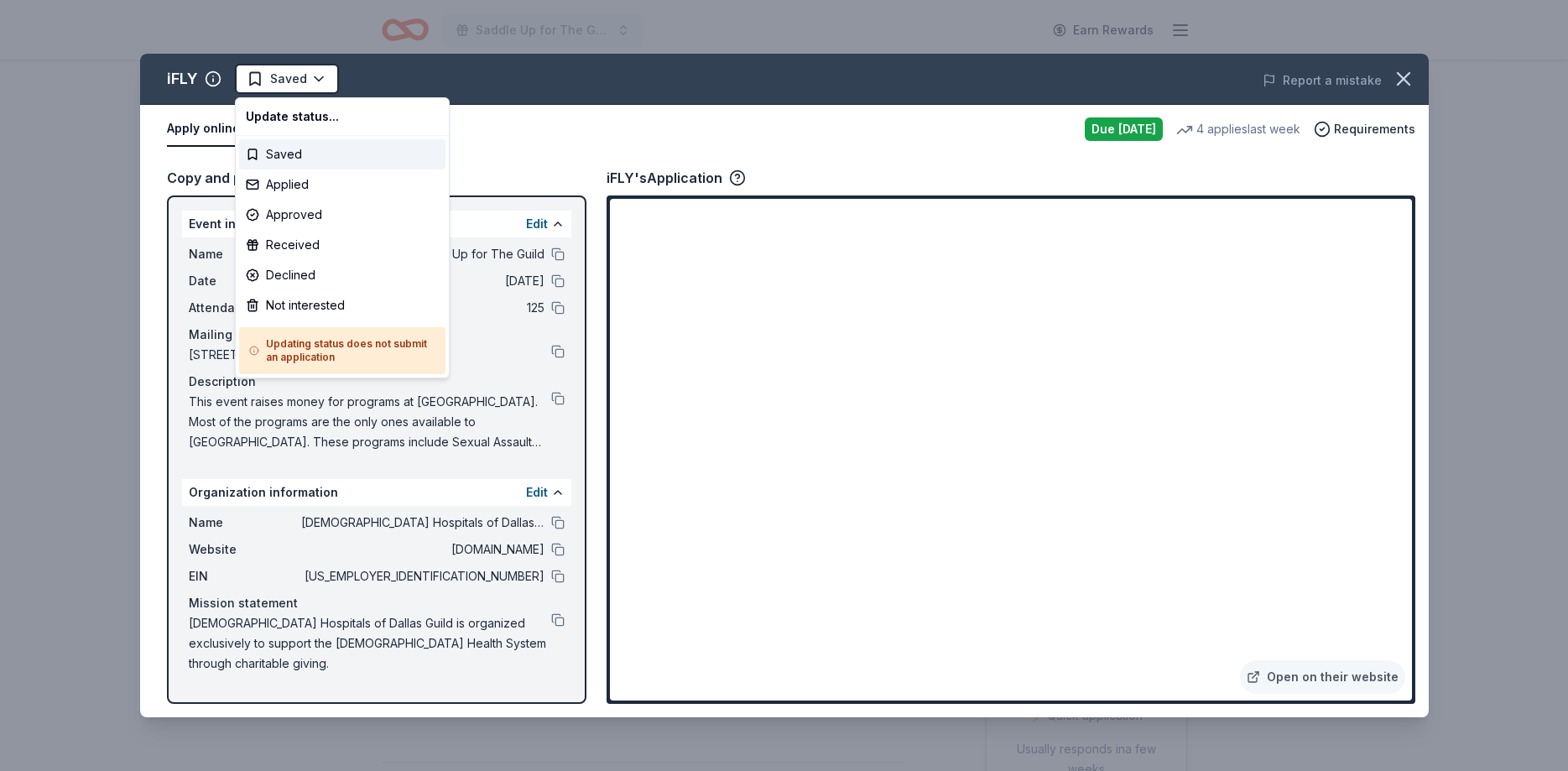
click at [282, 76] on html "Saddle Up for The Guild Earn Rewards Due [DATE] Share iFLY New • 1 reviews 4 ap…" at bounding box center [784, 385] width 1568 height 771
click at [316, 181] on div "Applied" at bounding box center [342, 184] width 206 height 30
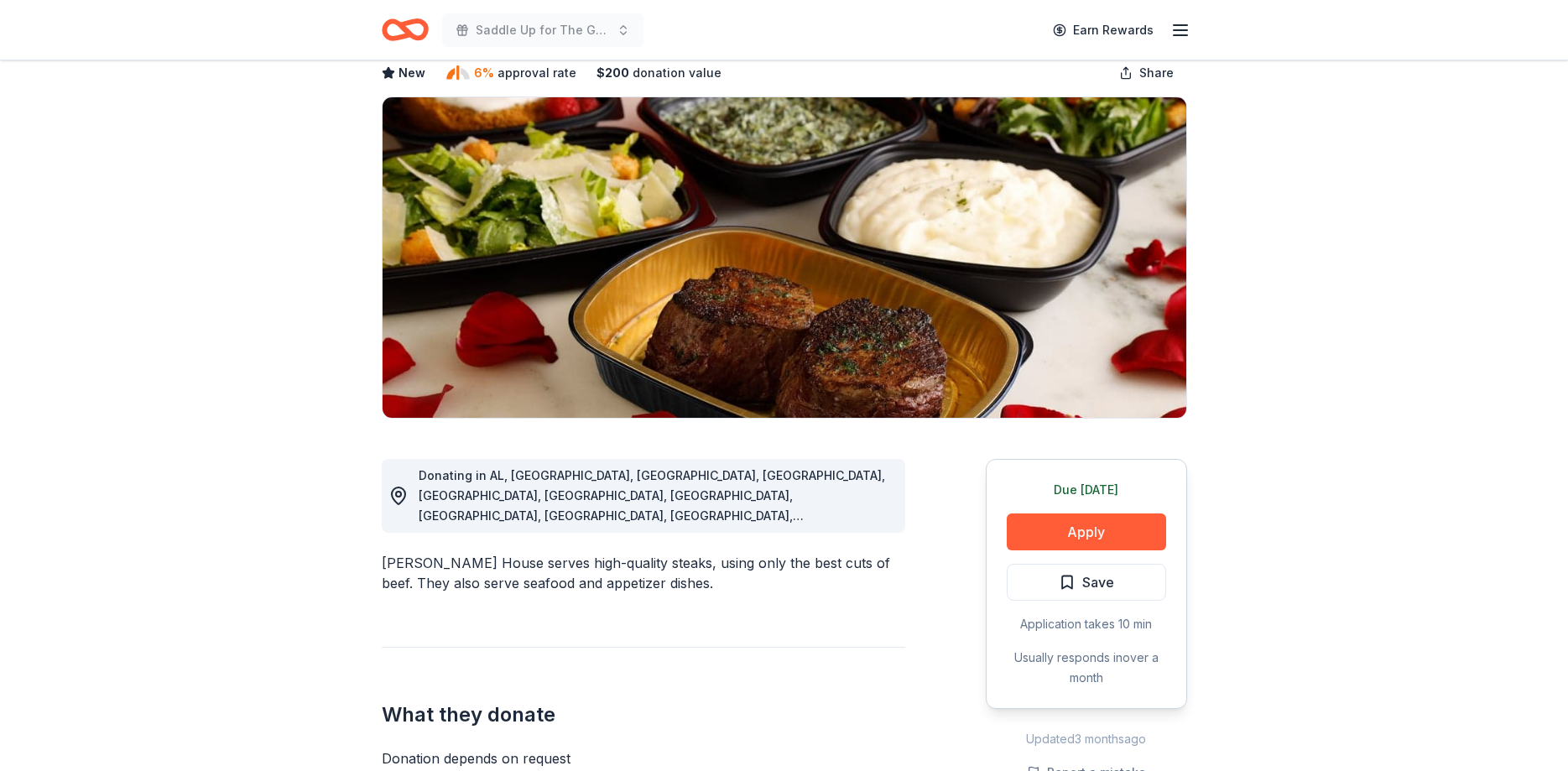
scroll to position [171, 0]
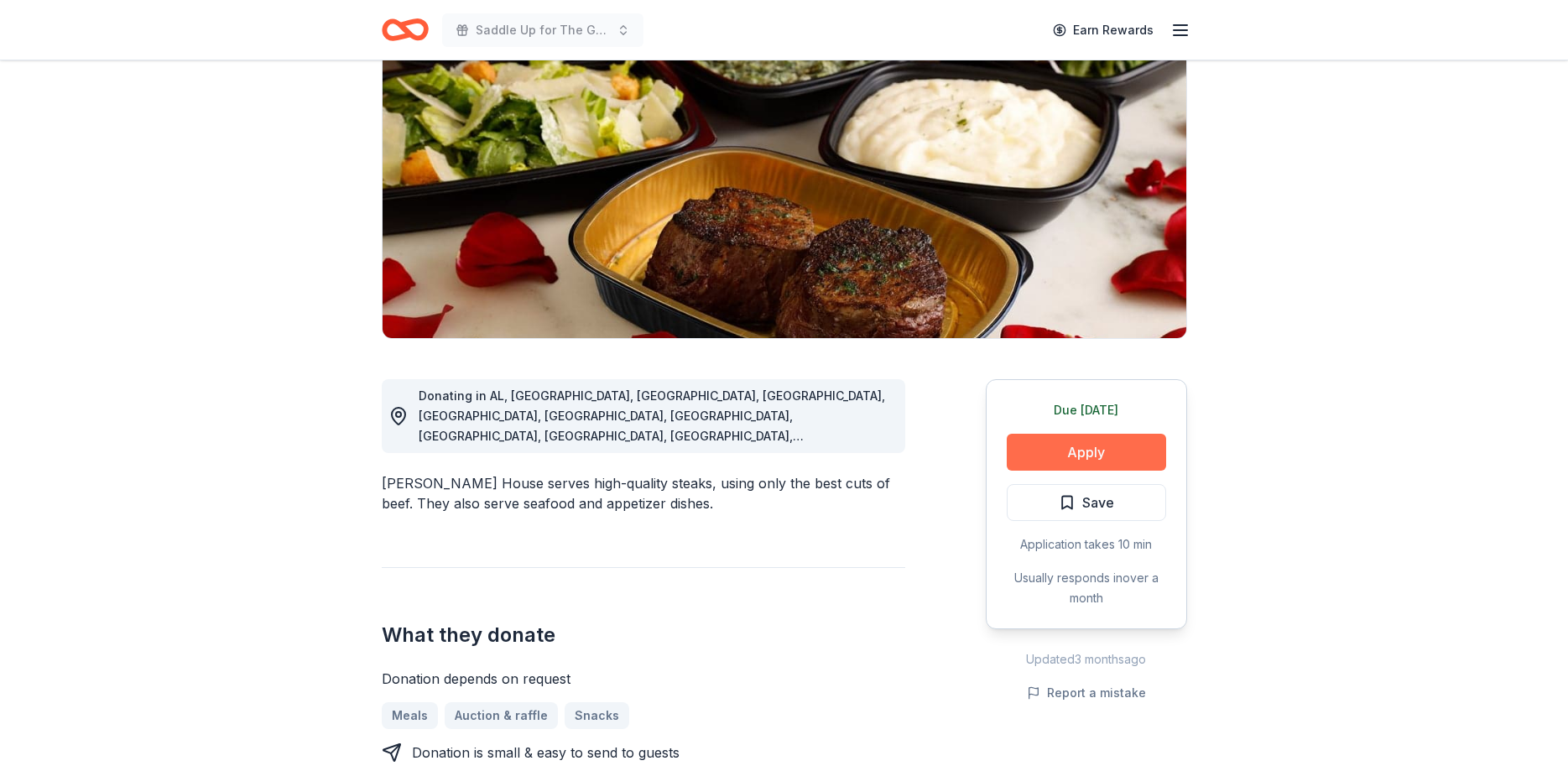
click at [1105, 446] on button "Apply" at bounding box center [1087, 452] width 159 height 37
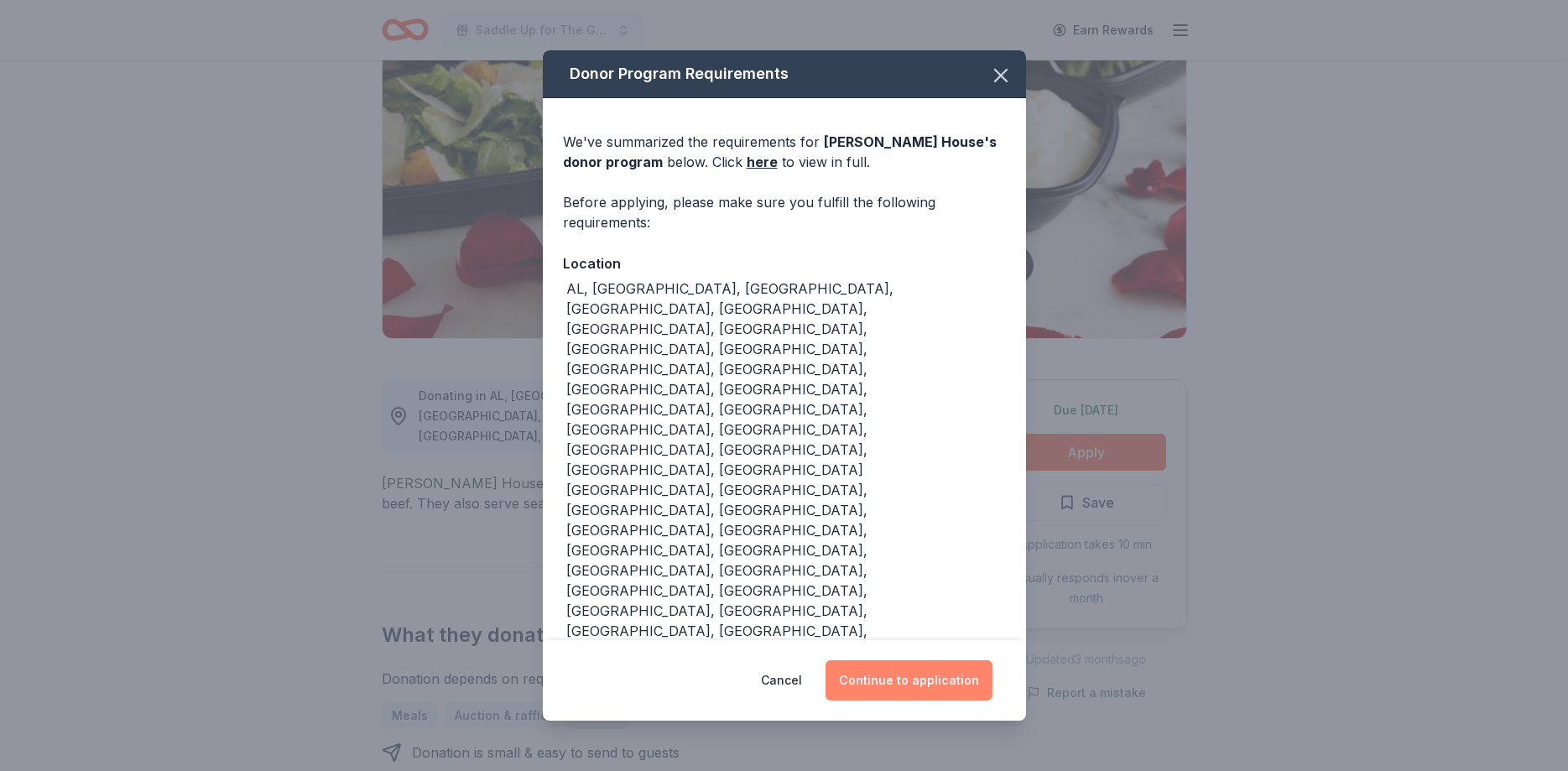
click at [909, 660] on button "Continue to application" at bounding box center [909, 680] width 167 height 40
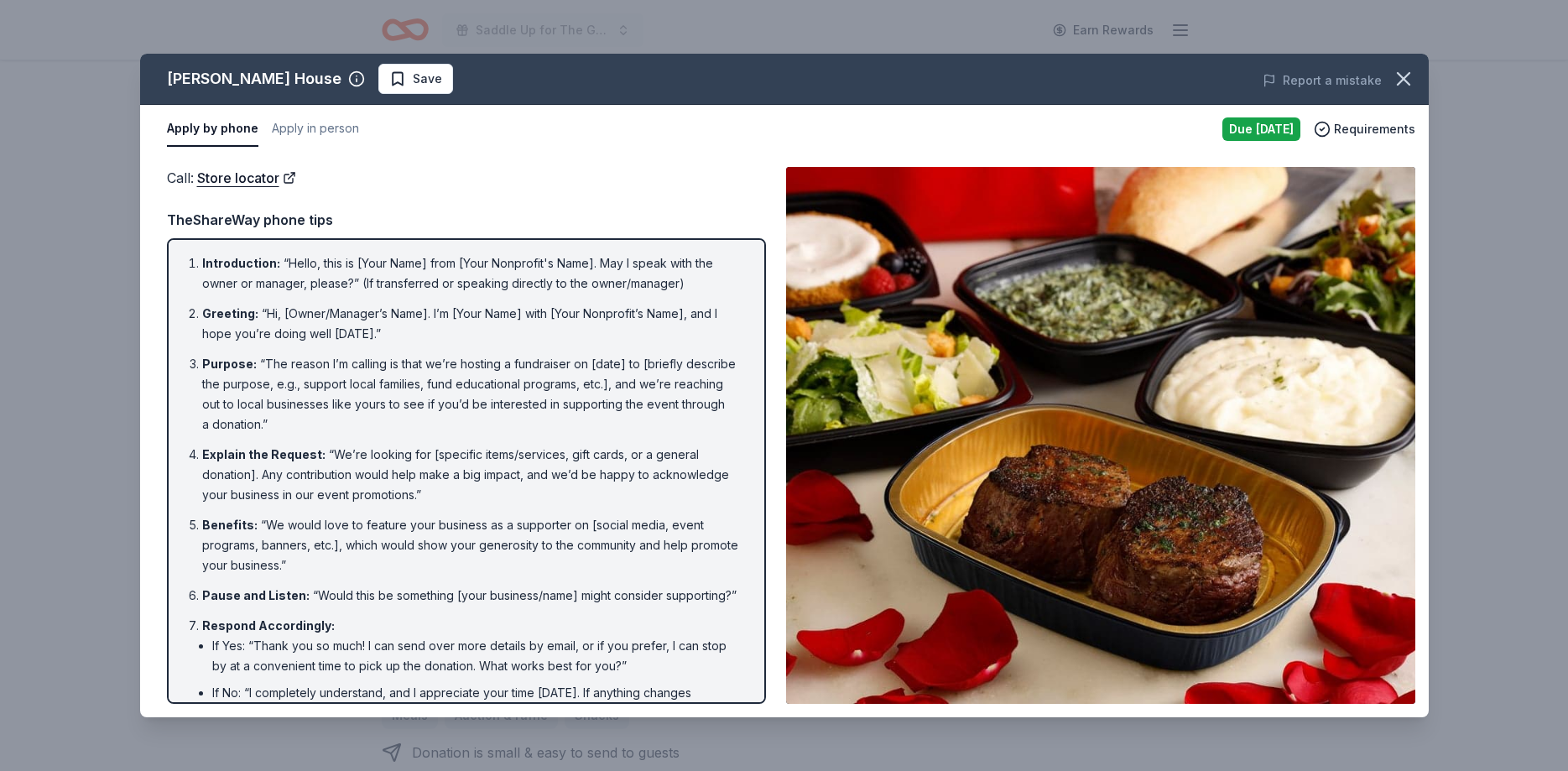
scroll to position [106, 0]
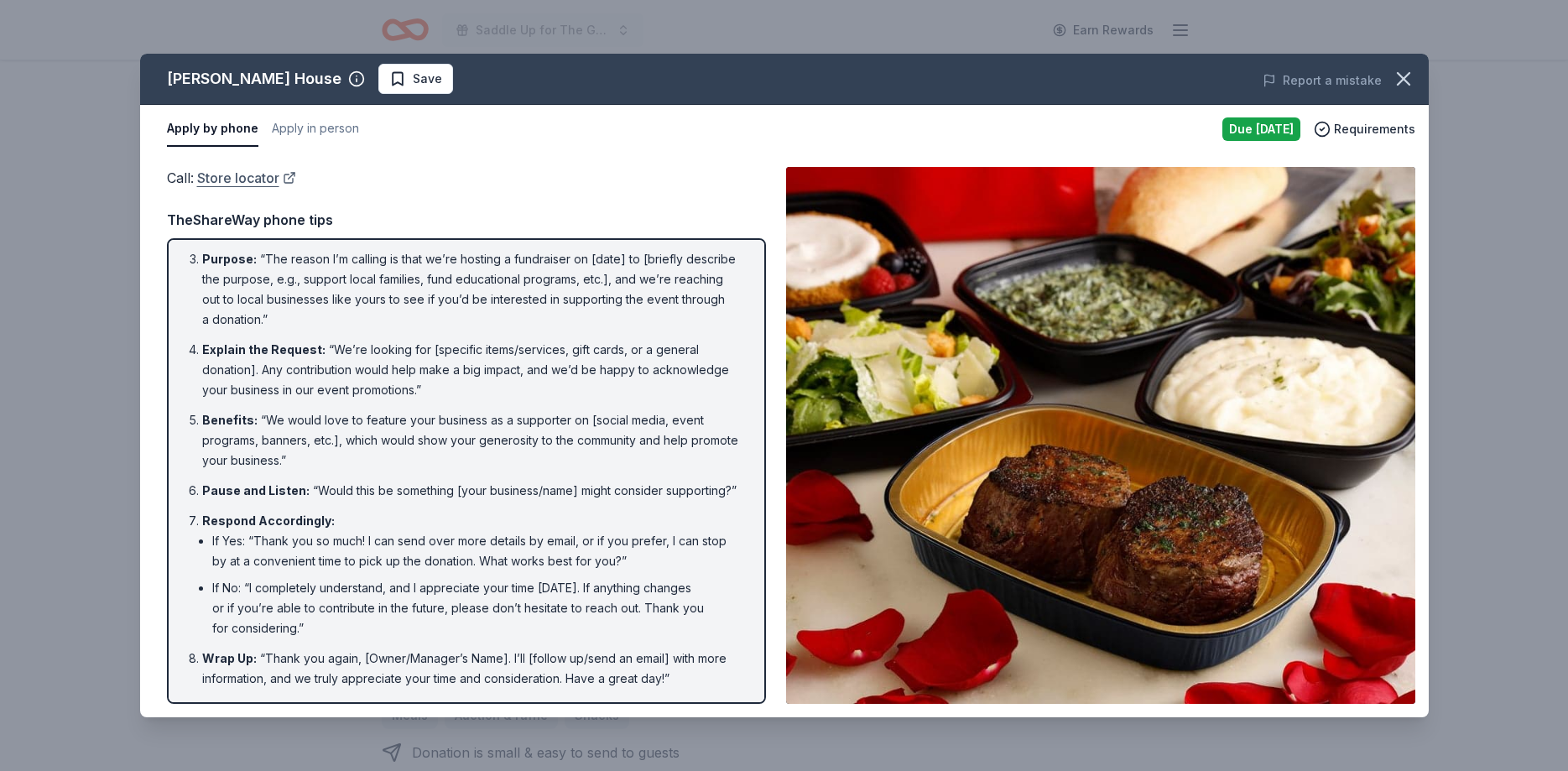
click at [248, 174] on link "Store locator" at bounding box center [247, 178] width 99 height 21
click at [394, 88] on button "Save" at bounding box center [415, 79] width 75 height 30
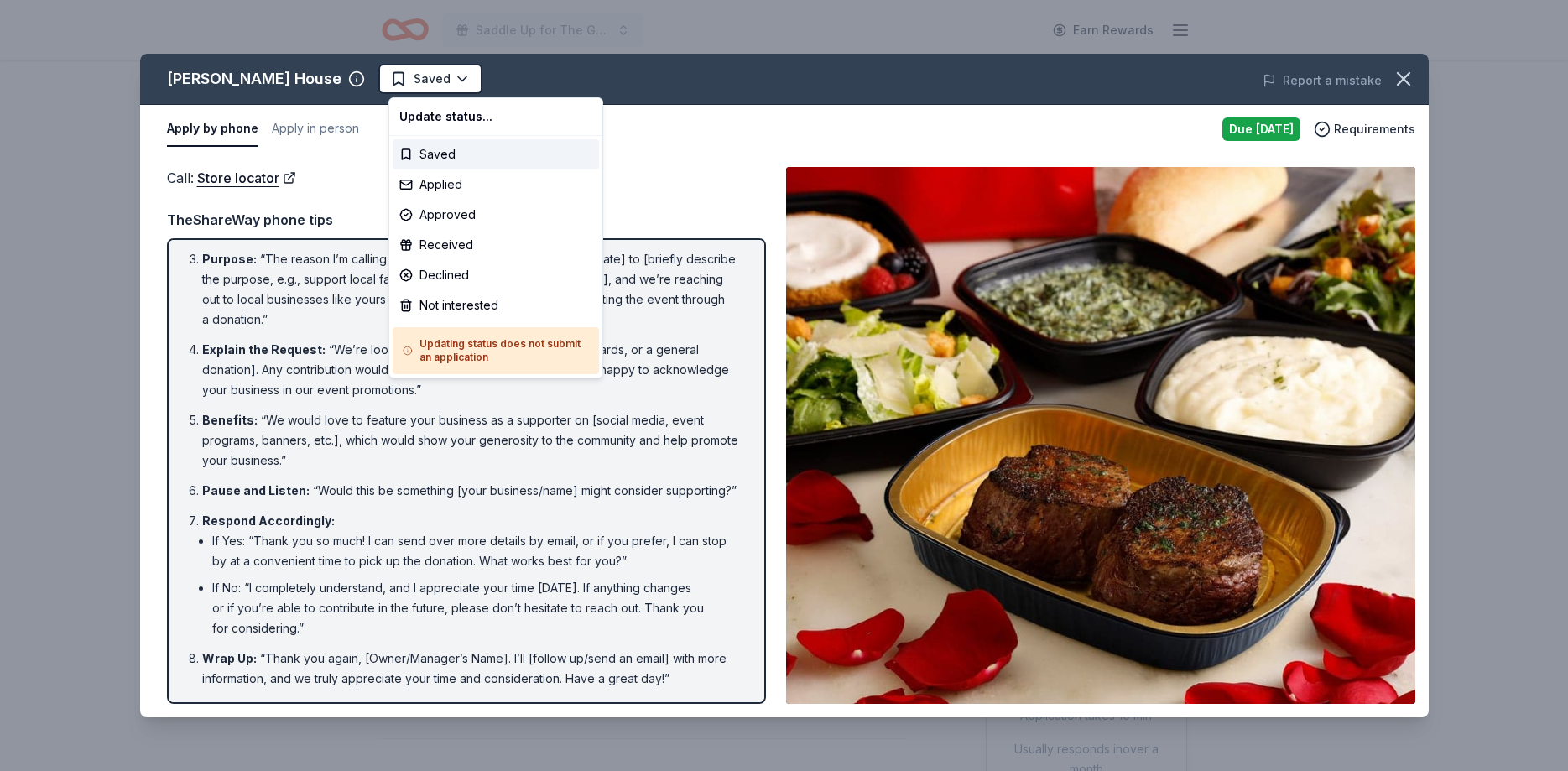
scroll to position [0, 0]
click at [394, 88] on html "Saddle Up for The Guild Earn Rewards Due [DATE] Share [PERSON_NAME] House New 6…" at bounding box center [784, 385] width 1568 height 771
click at [462, 192] on div "Applied" at bounding box center [496, 184] width 206 height 30
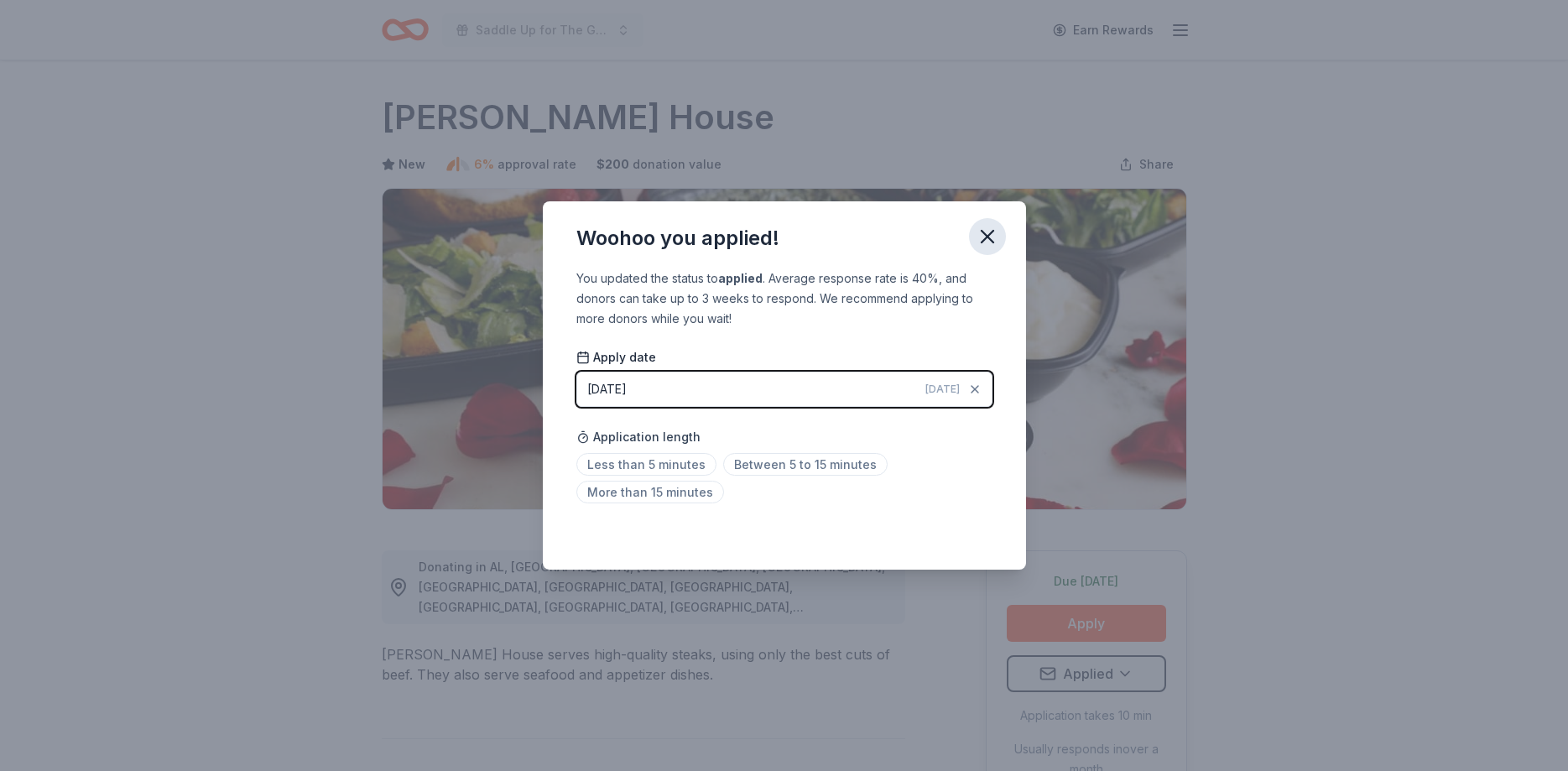
click at [1000, 238] on button "button" at bounding box center [988, 236] width 37 height 37
